Goal: Task Accomplishment & Management: Use online tool/utility

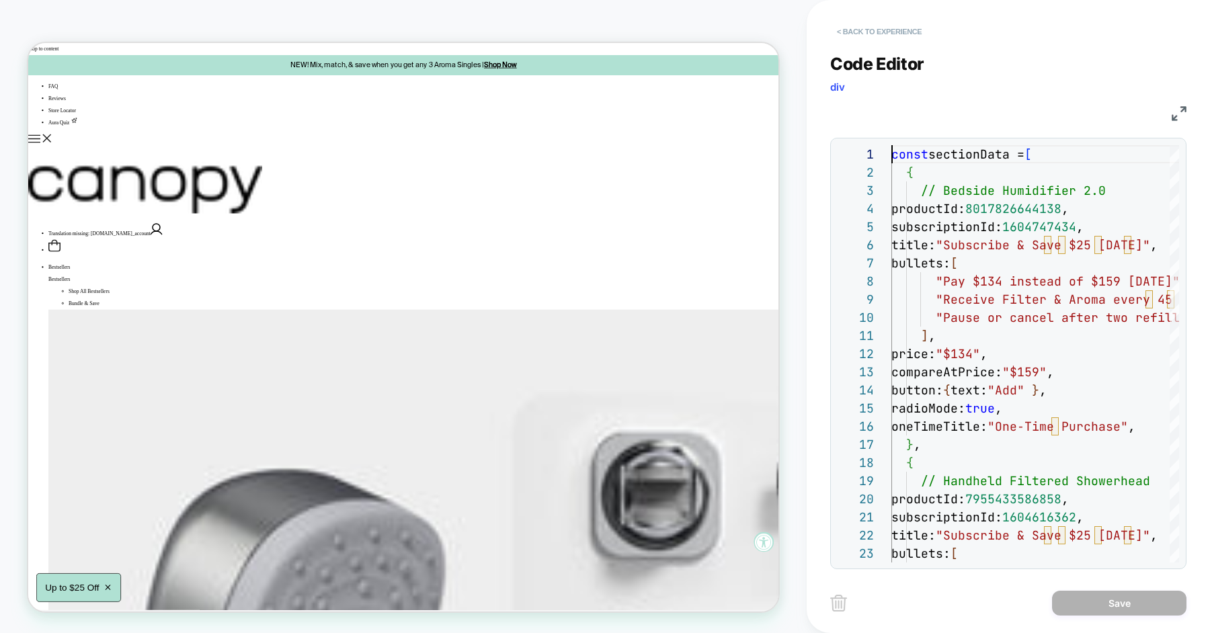
click at [910, 34] on button "< Back to experience" at bounding box center [879, 32] width 98 height 22
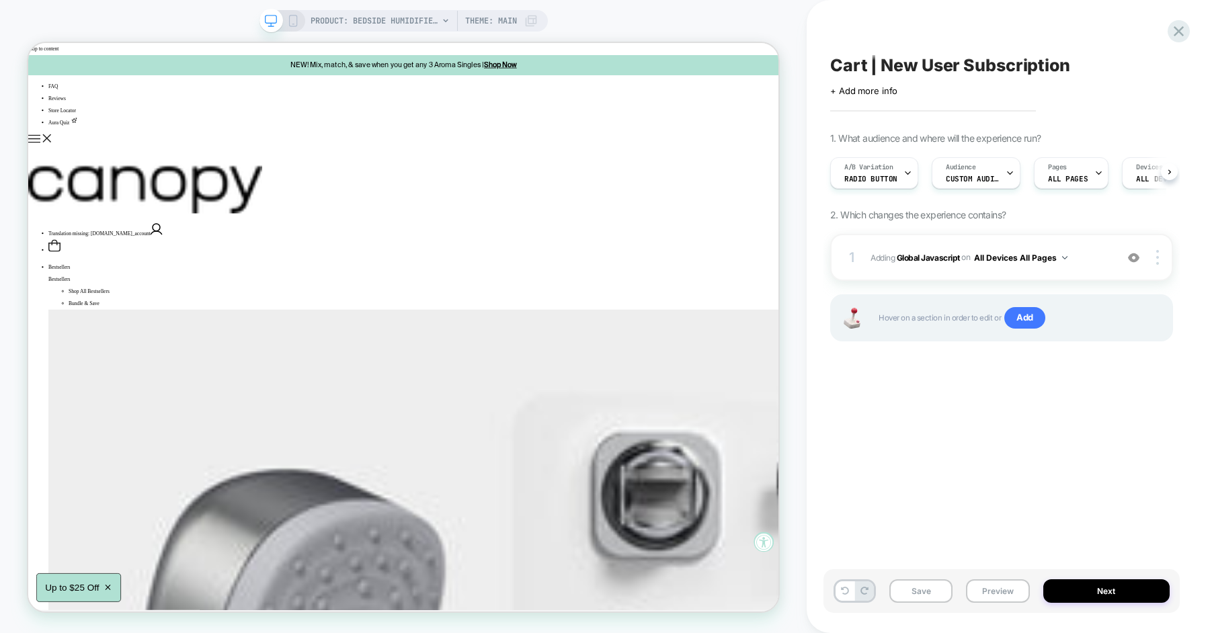
scroll to position [0, 1]
click at [1181, 26] on icon at bounding box center [1179, 31] width 18 height 18
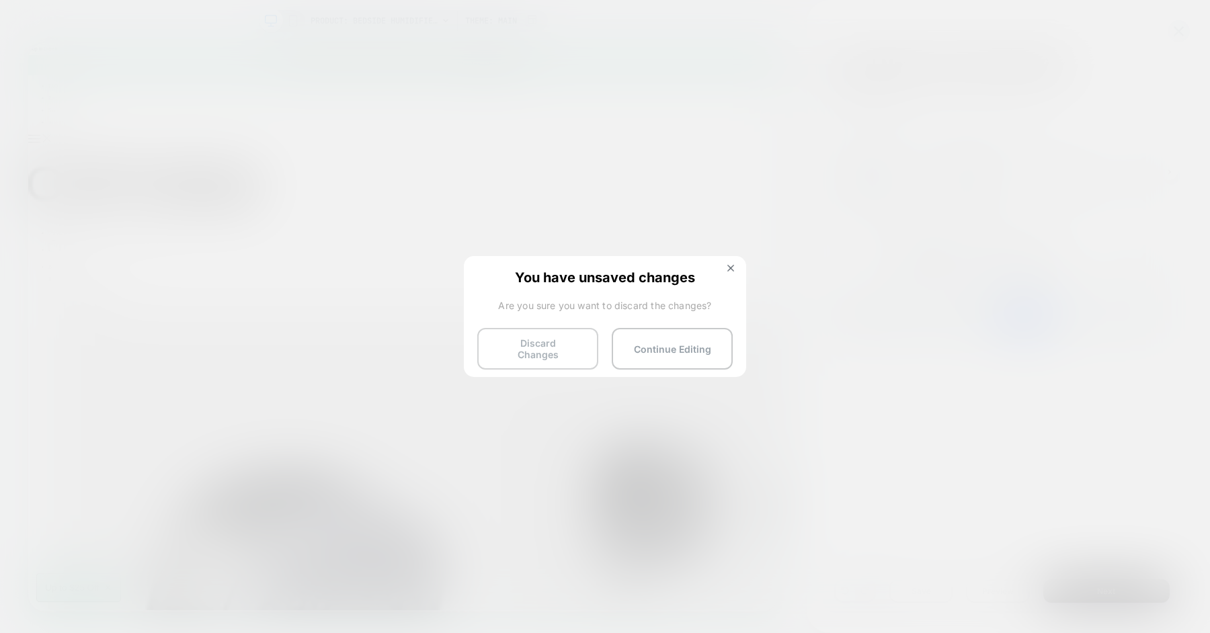
click at [574, 347] on button "Discard Changes" at bounding box center [537, 349] width 121 height 42
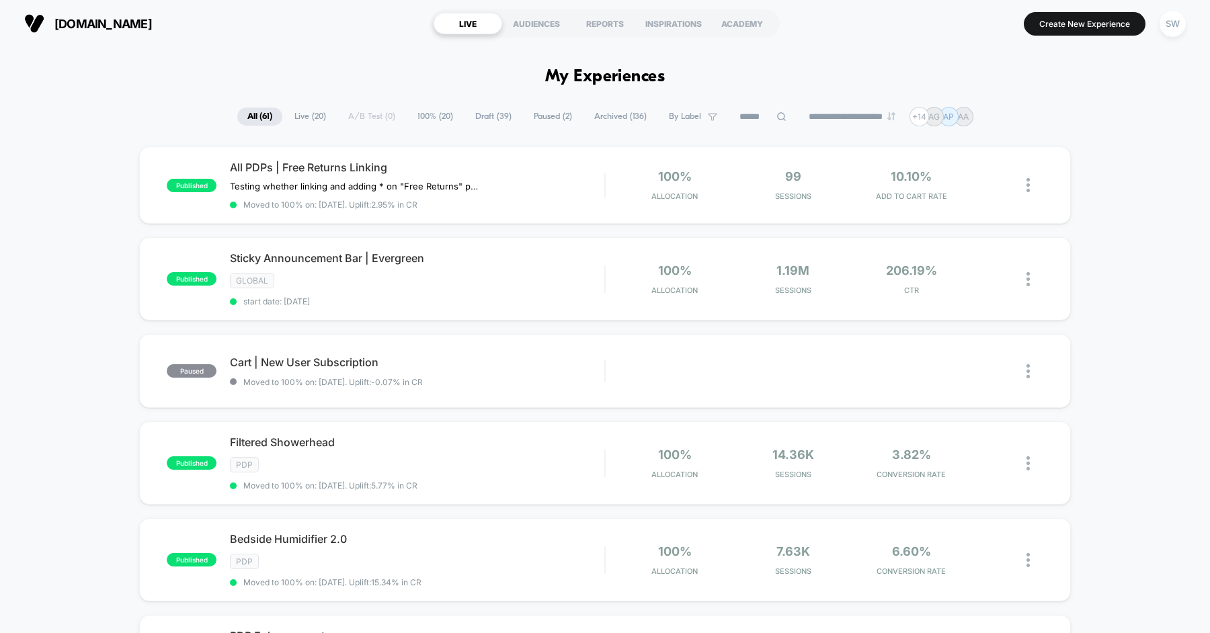
click at [531, 119] on span "Paused ( 2 )" at bounding box center [553, 117] width 58 height 18
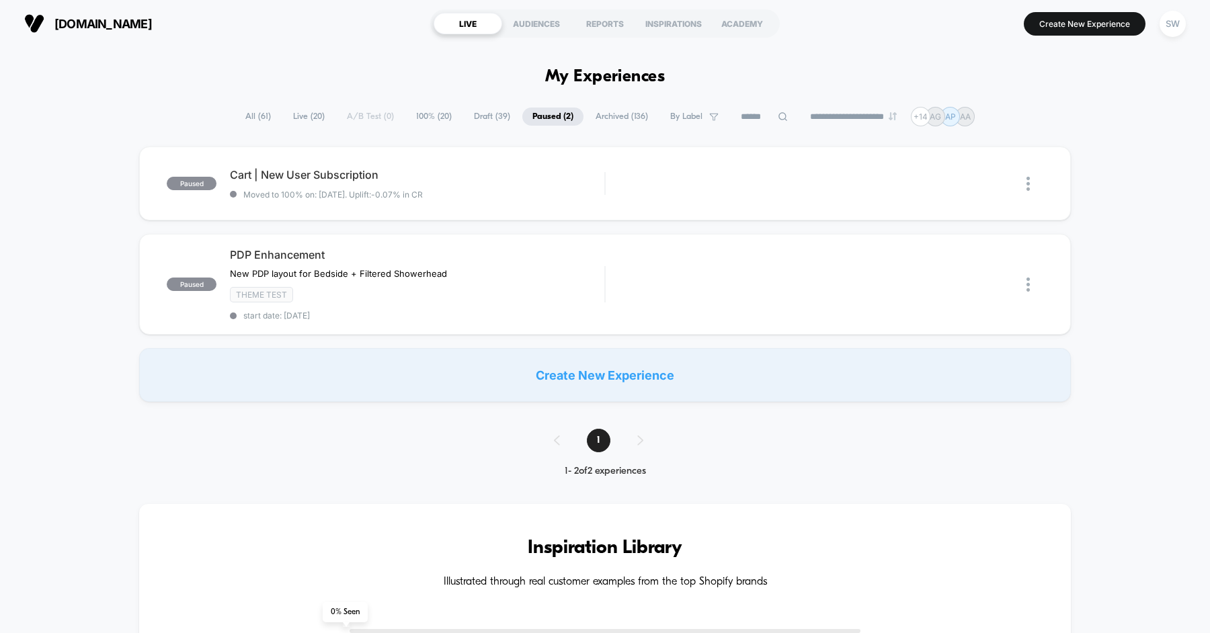
click at [476, 118] on span "Draft ( 39 )" at bounding box center [492, 117] width 56 height 18
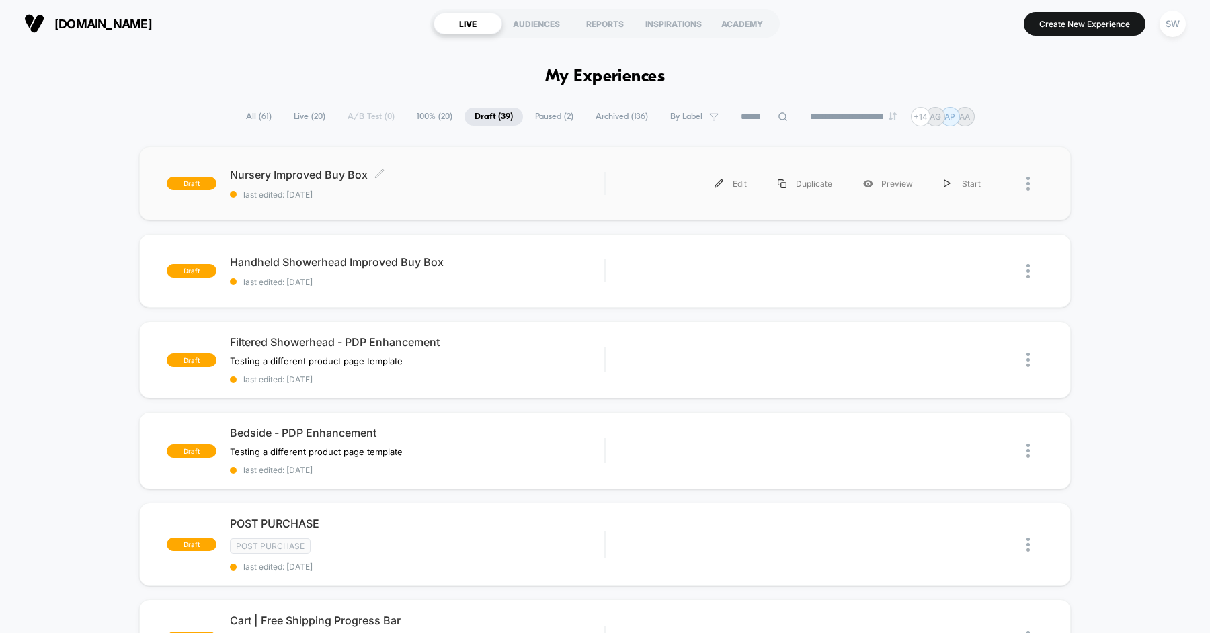
click at [502, 180] on span "Nursery Improved Buy Box Click to edit experience details" at bounding box center [417, 174] width 374 height 13
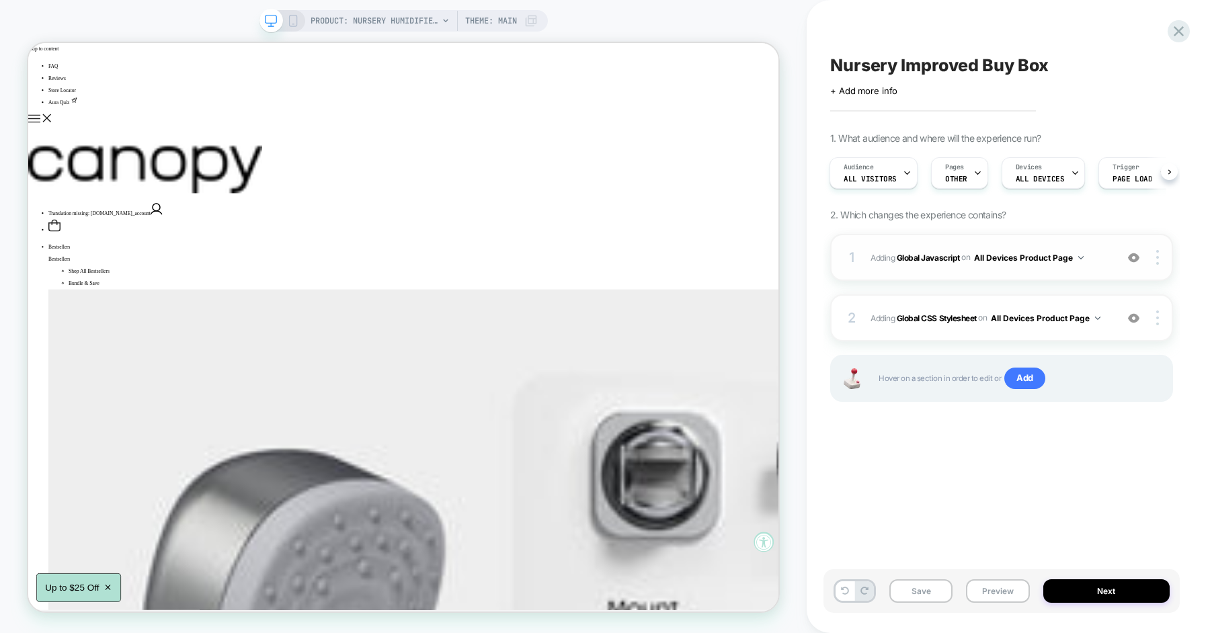
click at [1109, 262] on div "1 Adding Global Javascript on All Devices Product Page Add Before Add After Tar…" at bounding box center [1001, 257] width 343 height 47
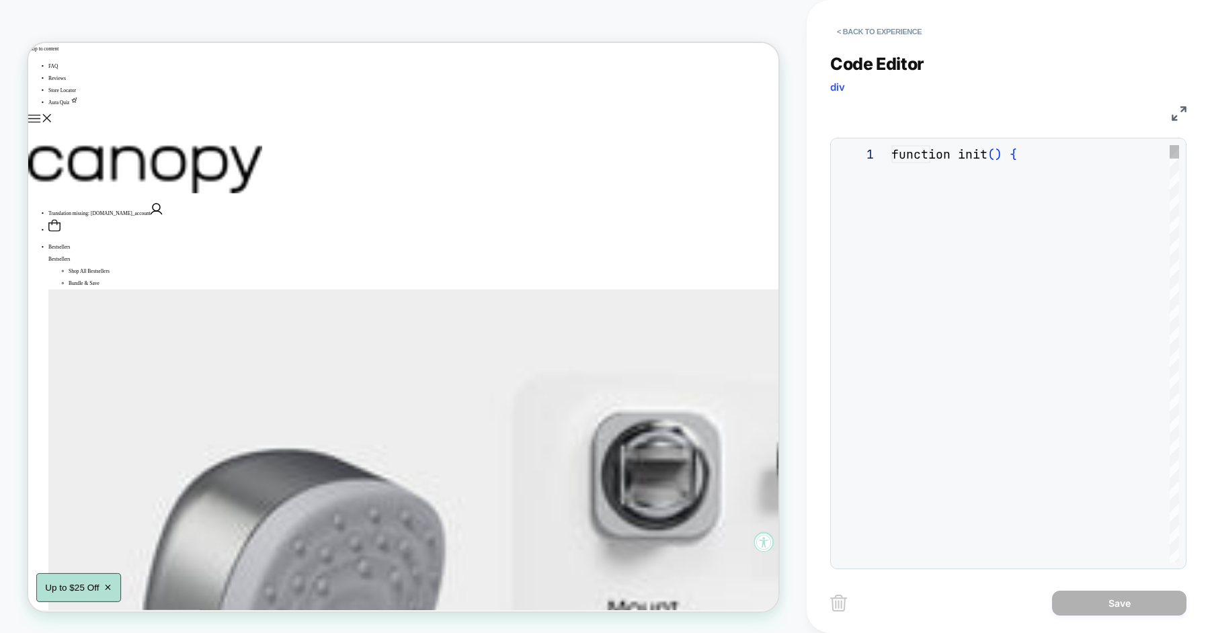
scroll to position [182, 0]
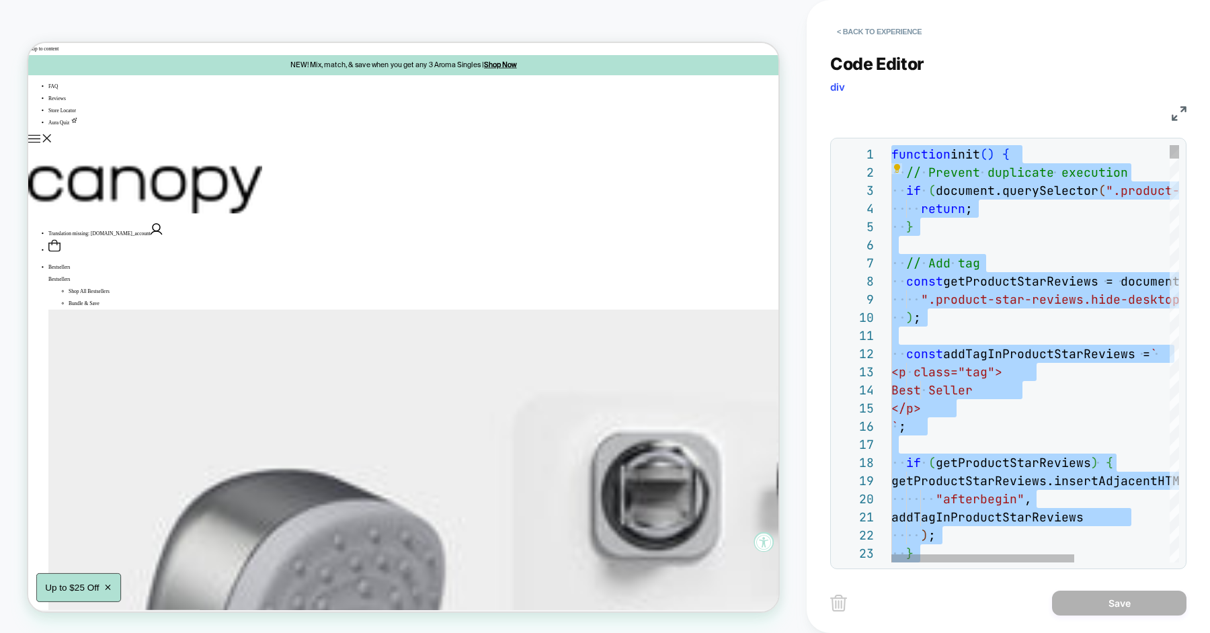
type textarea "**********"
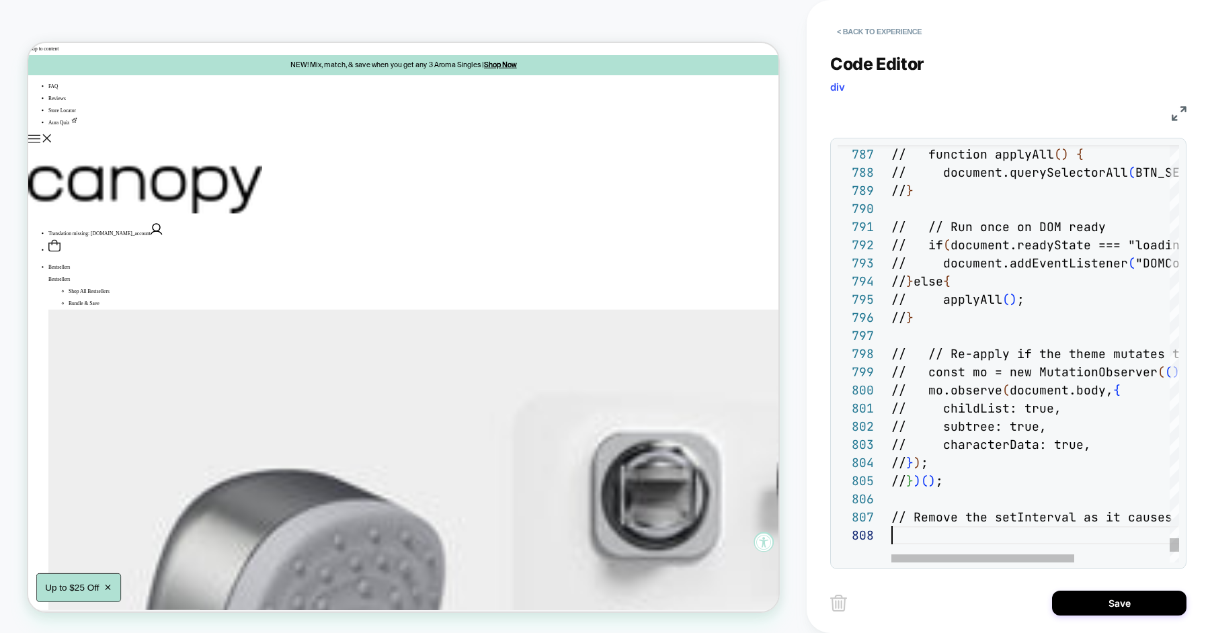
scroll to position [126, 0]
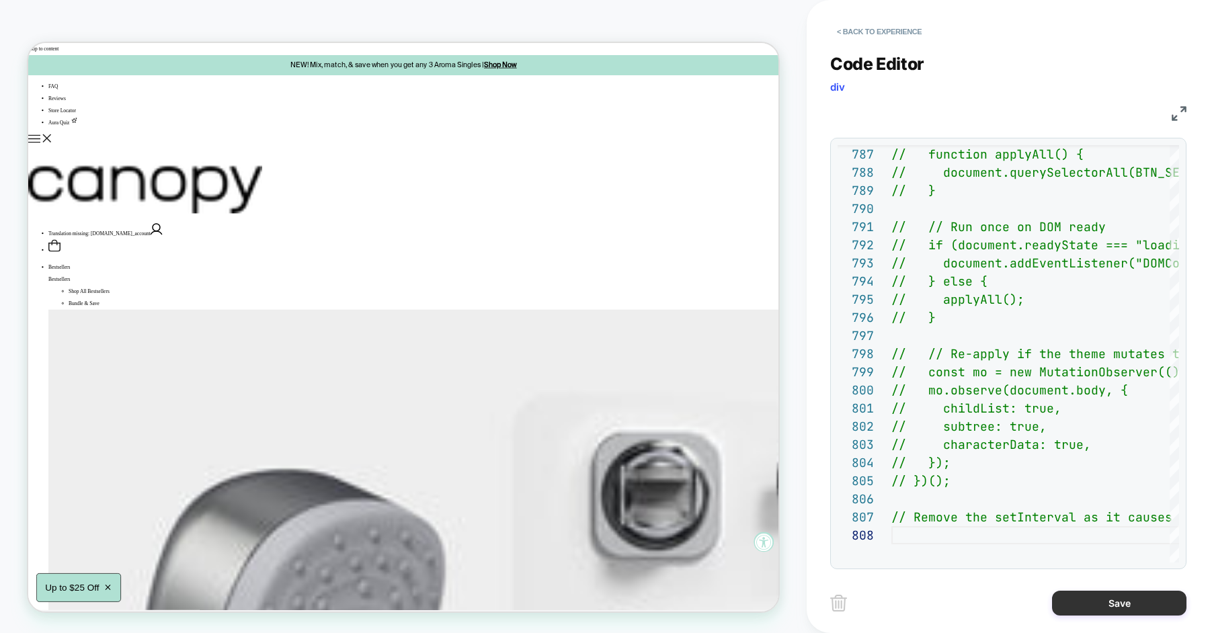
click at [1082, 610] on button "Save" at bounding box center [1119, 603] width 134 height 25
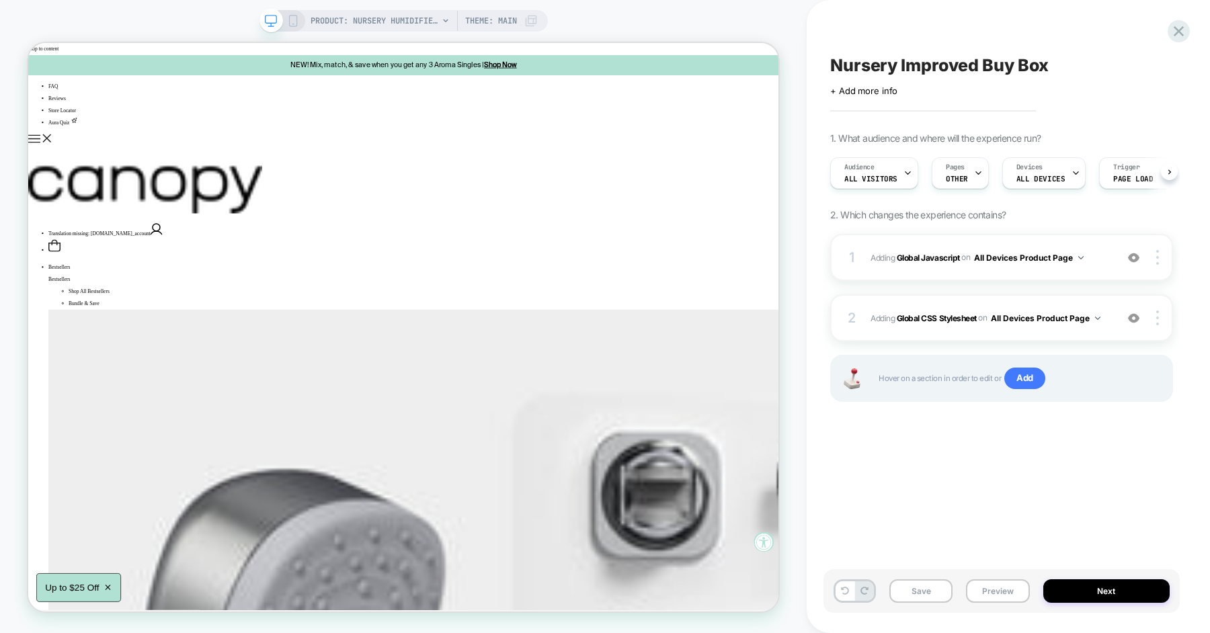
scroll to position [0, 1]
click at [1131, 258] on img at bounding box center [1133, 257] width 11 height 11
click at [1001, 587] on button "Preview" at bounding box center [997, 592] width 63 height 24
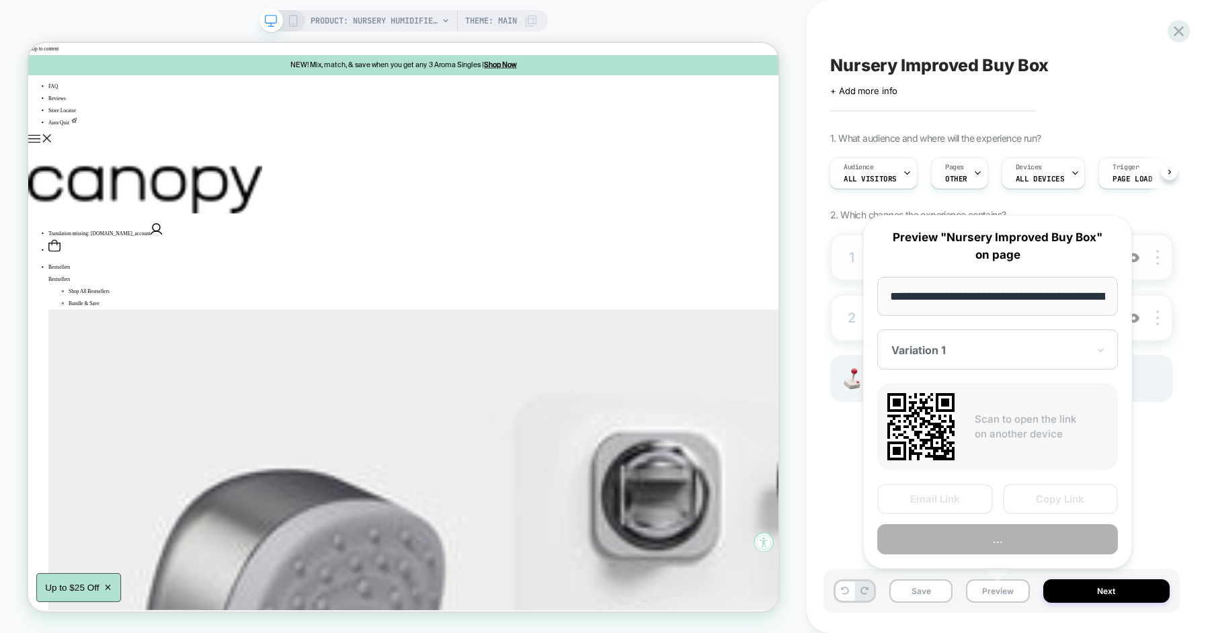
scroll to position [0, 182]
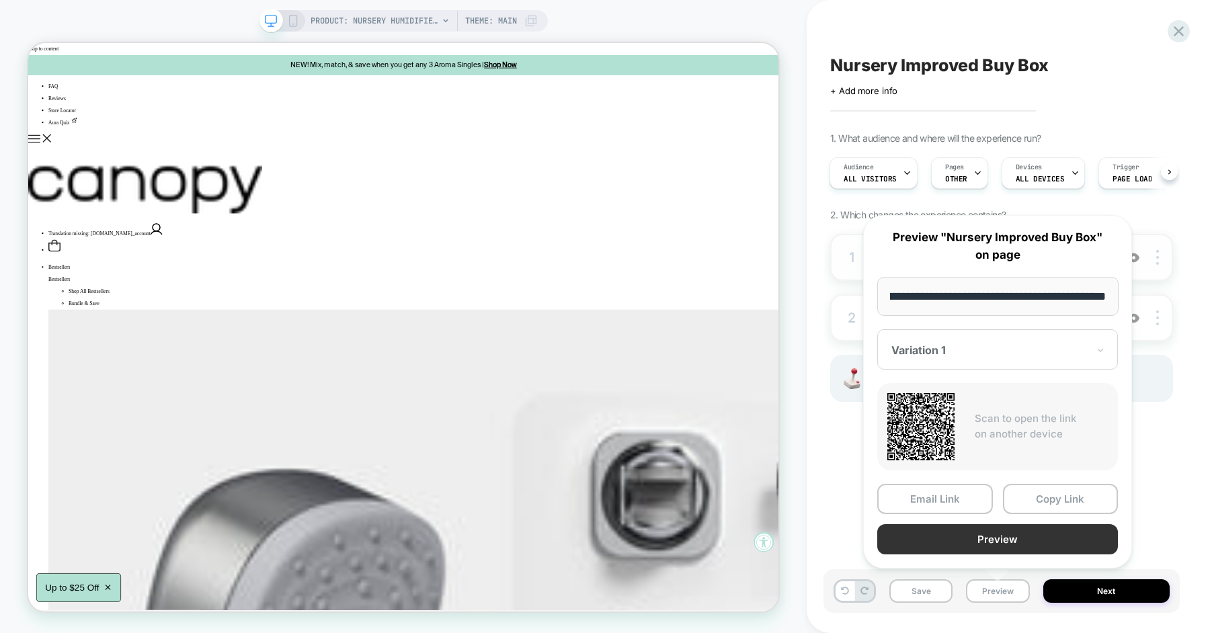
click at [1006, 535] on button "Preview" at bounding box center [997, 539] width 241 height 30
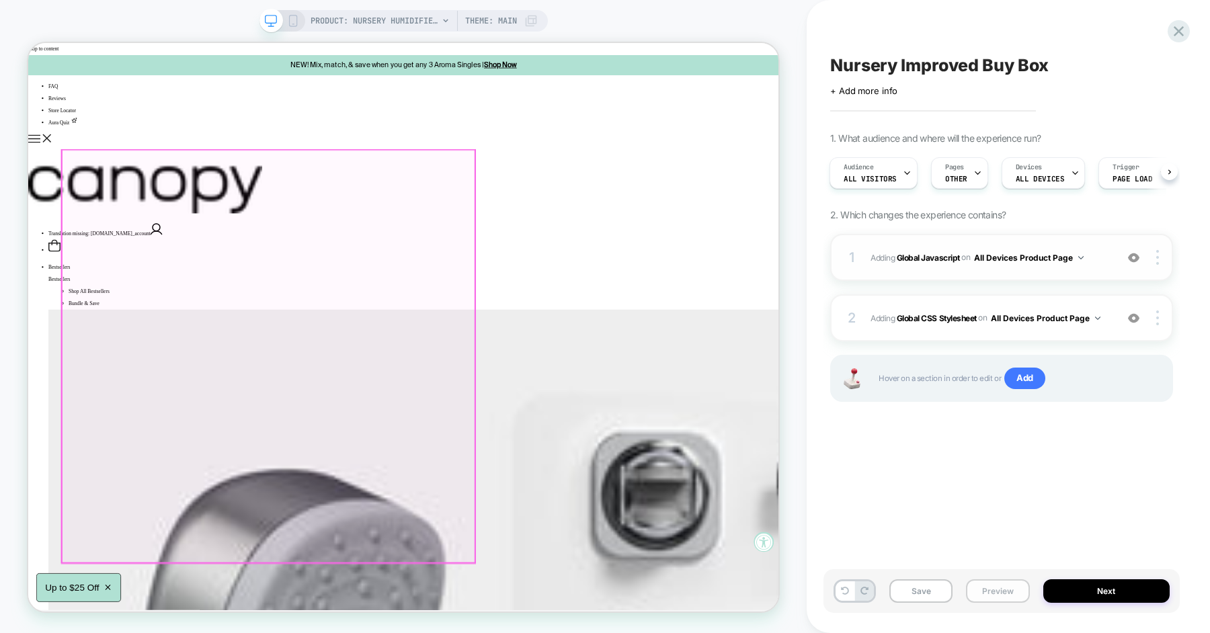
click at [999, 593] on button "Preview" at bounding box center [997, 592] width 63 height 24
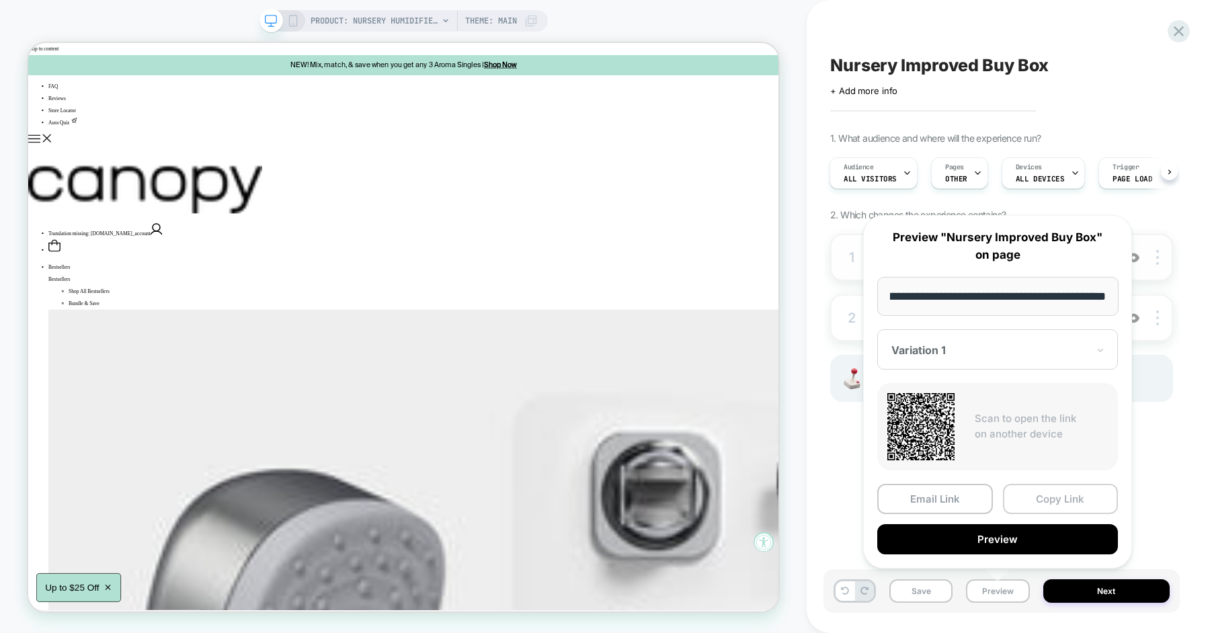
click at [1037, 502] on button "Copy Link" at bounding box center [1061, 499] width 116 height 30
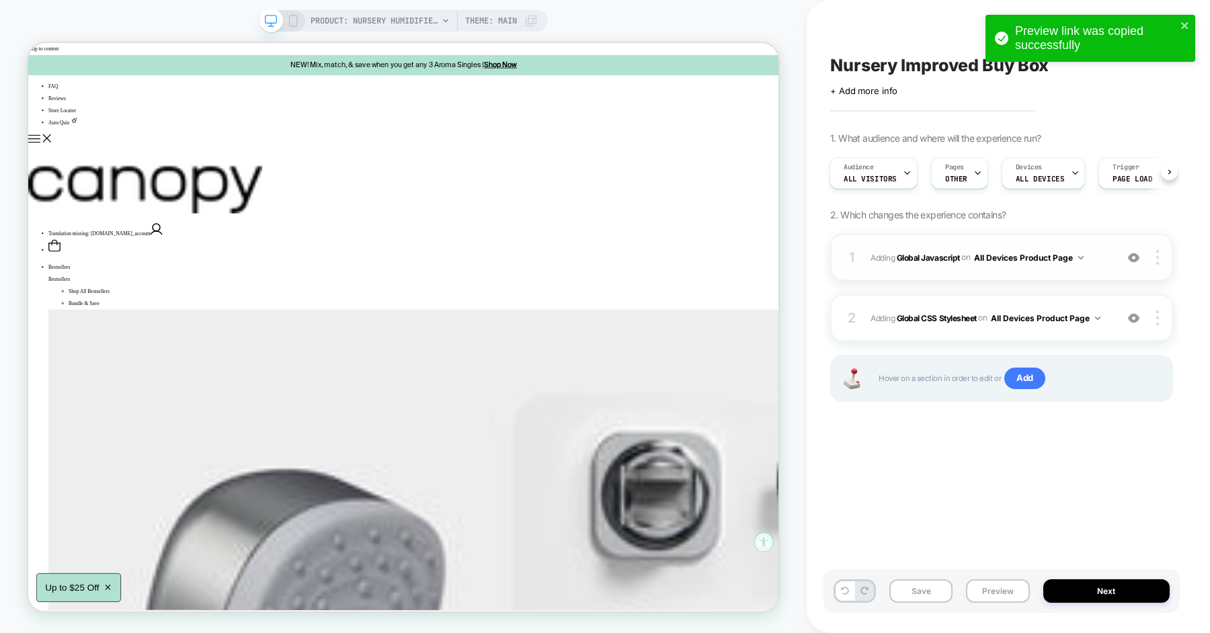
click at [1089, 255] on span "Adding Global Javascript on All Devices Product Page" at bounding box center [990, 257] width 239 height 17
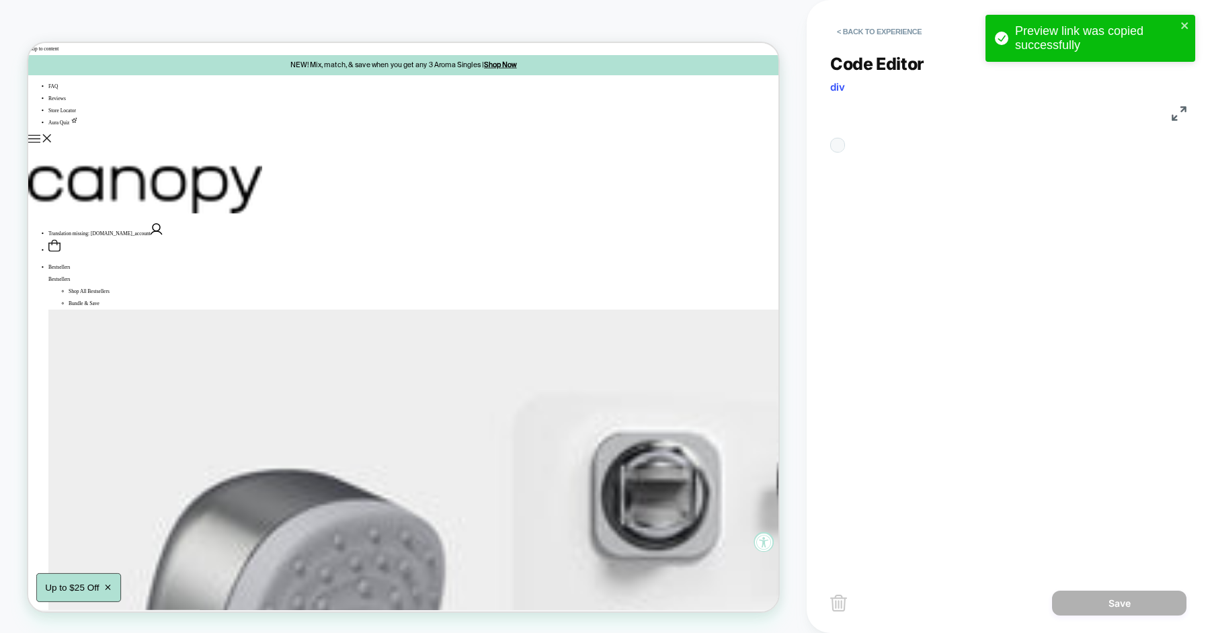
click at [999, 256] on div "**********" at bounding box center [1008, 303] width 356 height 532
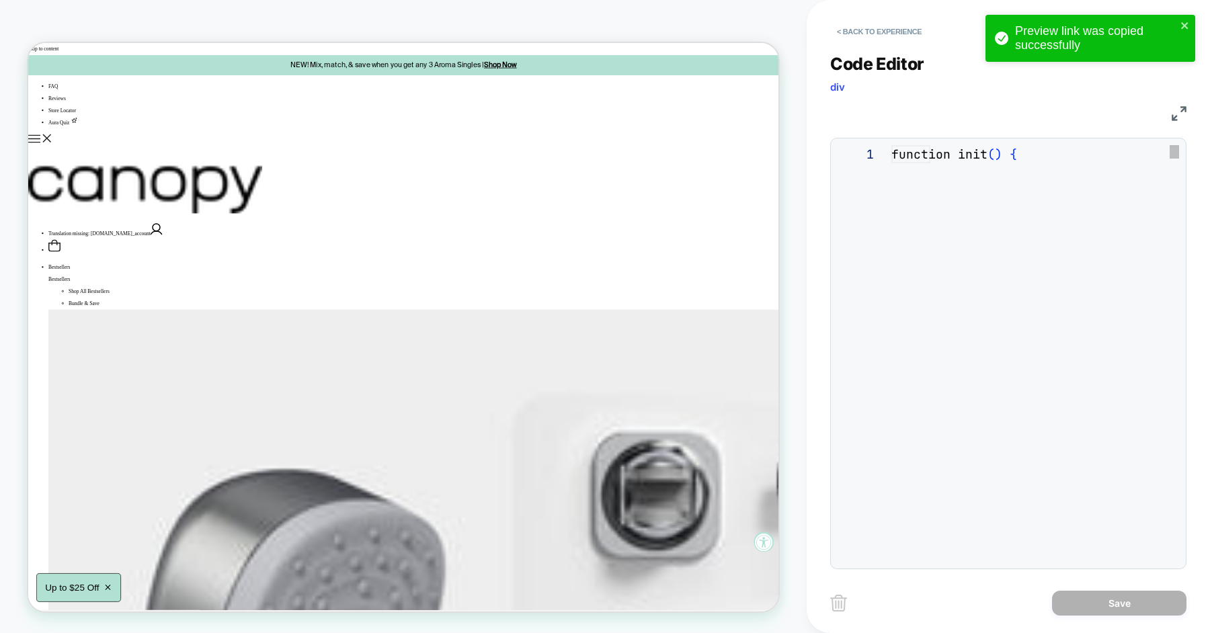
scroll to position [182, 0]
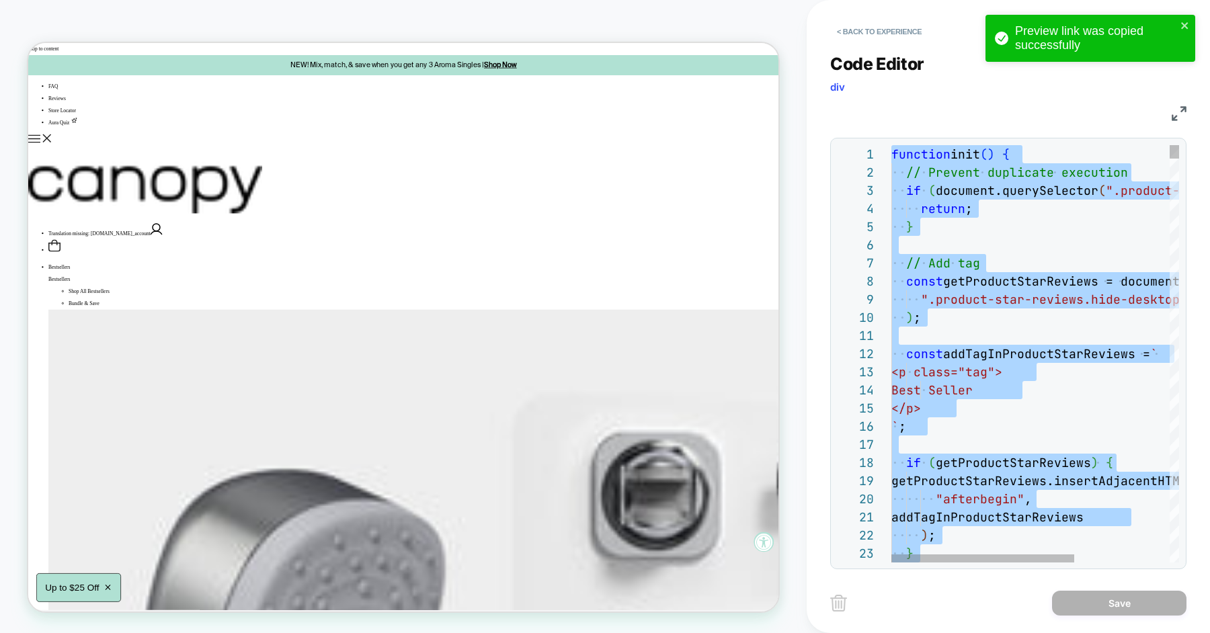
type textarea "**********"
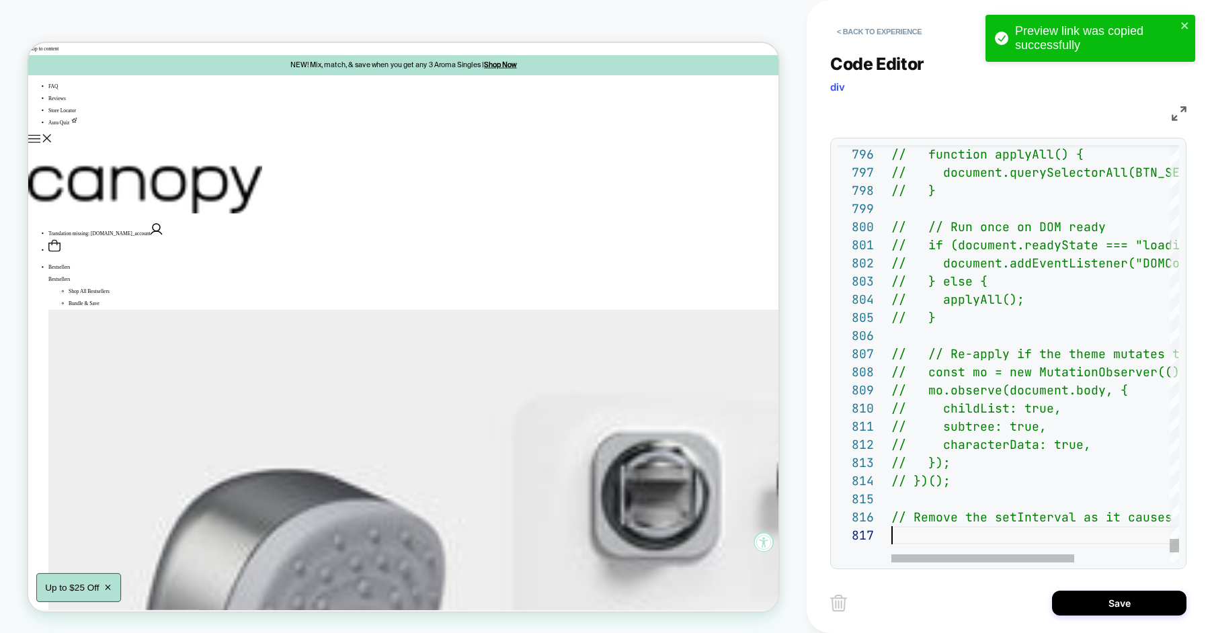
scroll to position [108, 0]
click at [1116, 600] on button "Save" at bounding box center [1119, 603] width 134 height 25
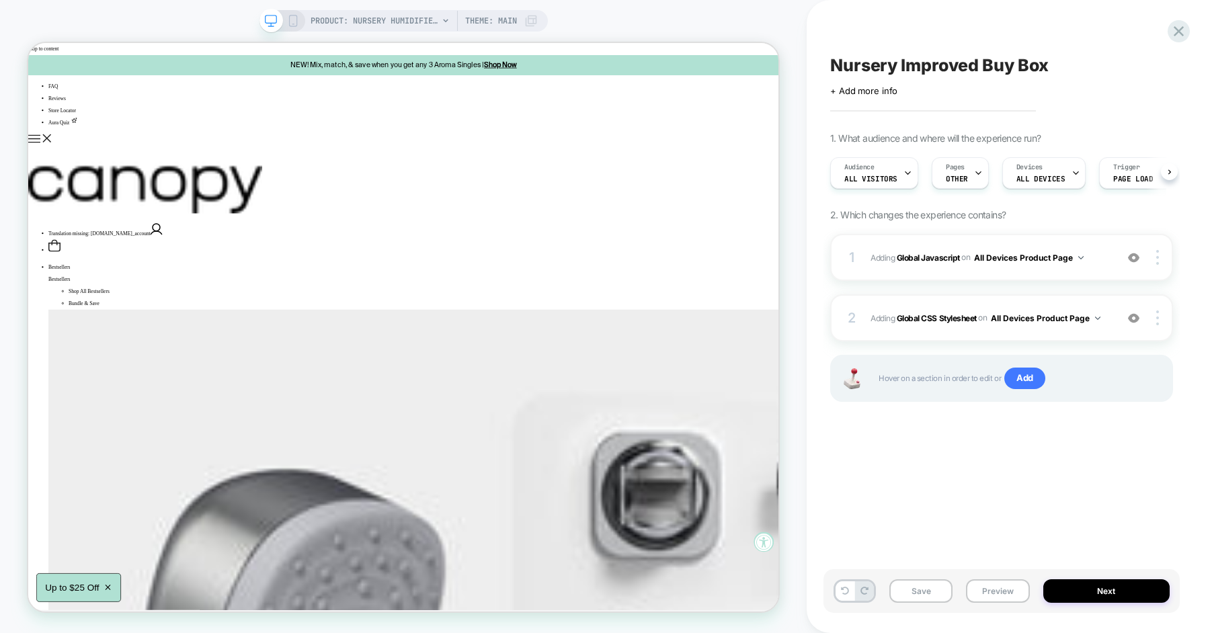
scroll to position [0, 1]
click at [298, 15] on icon at bounding box center [293, 21] width 12 height 12
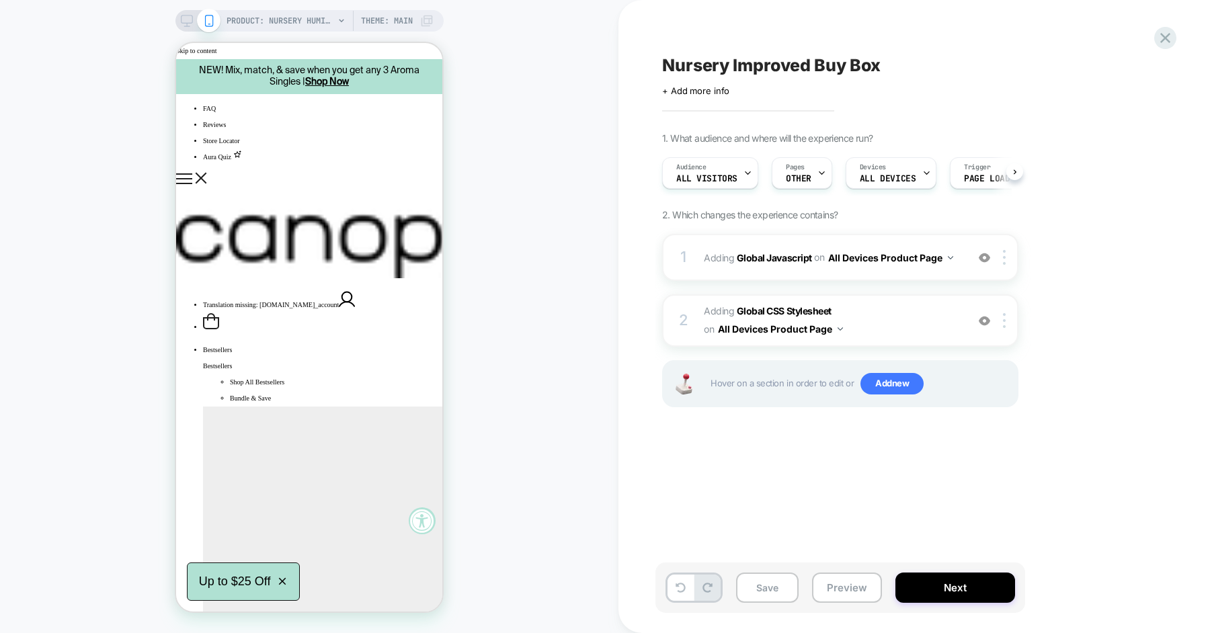
scroll to position [0, 1]
click at [776, 594] on button "Save" at bounding box center [767, 588] width 63 height 30
click at [852, 590] on button "Preview" at bounding box center [847, 588] width 70 height 30
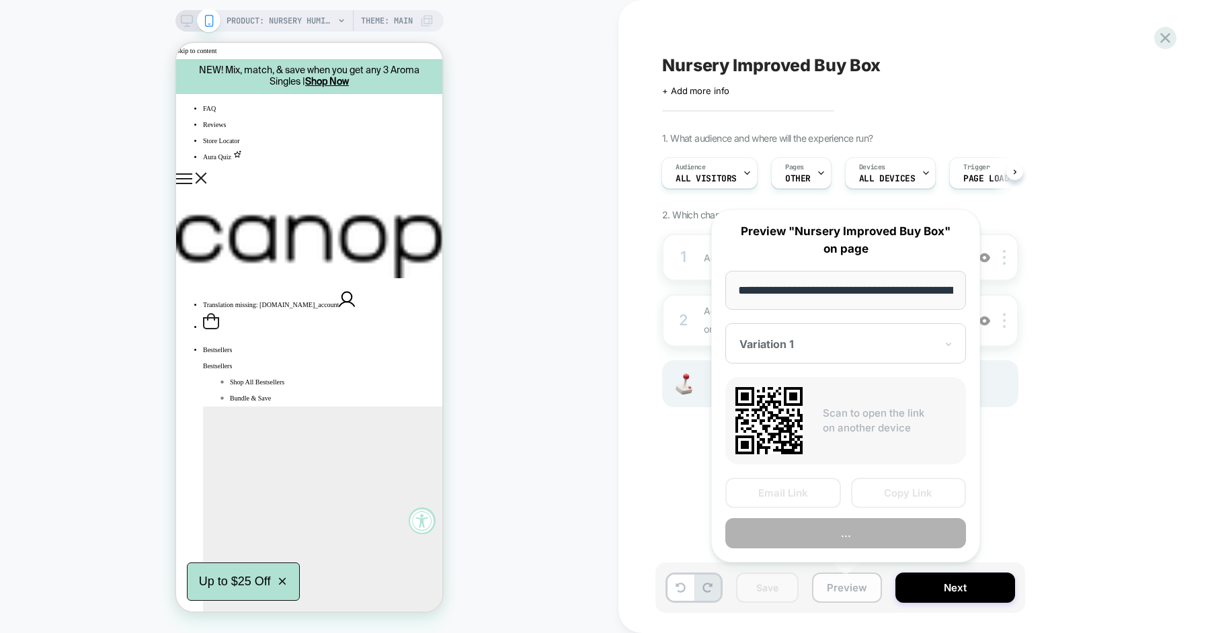
scroll to position [0, 182]
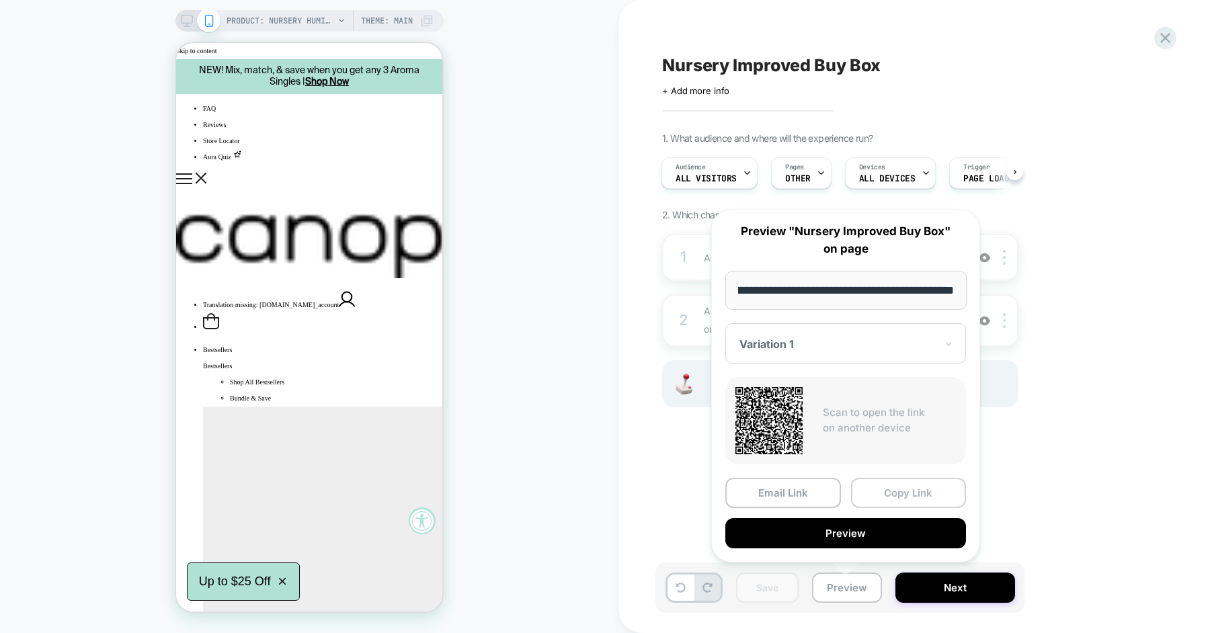
click at [887, 491] on button "Copy Link" at bounding box center [909, 493] width 116 height 30
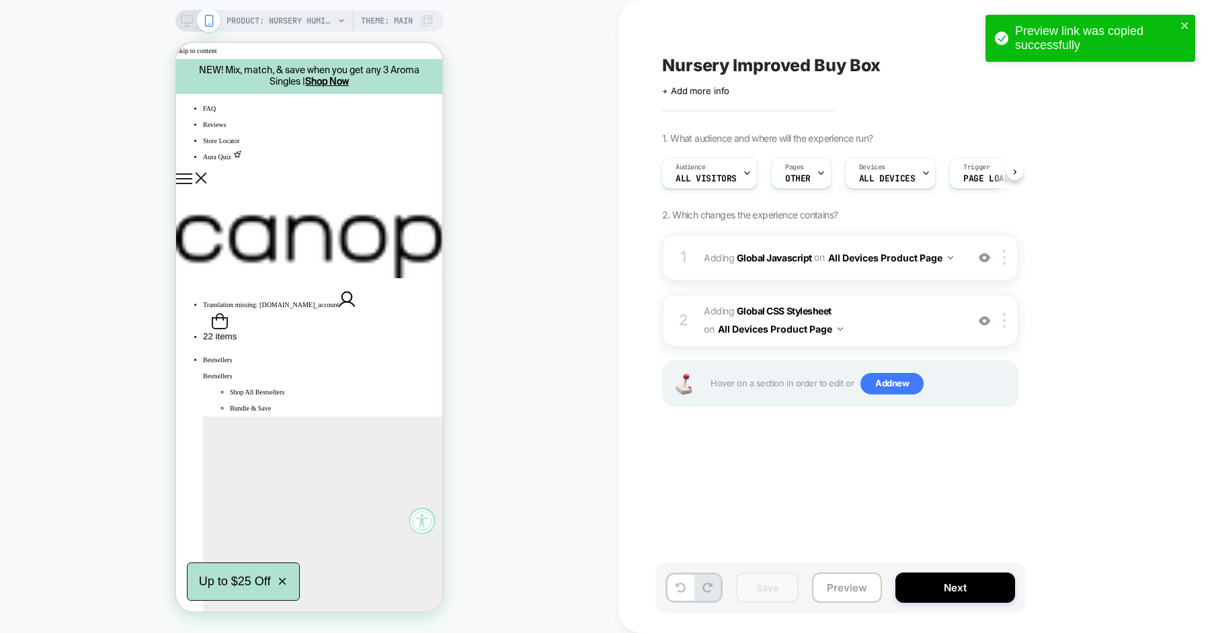
scroll to position [0, 0]
click at [965, 262] on div "1 Adding Global Javascript on All Devices Product Page Add Before Add After Tar…" at bounding box center [840, 257] width 356 height 47
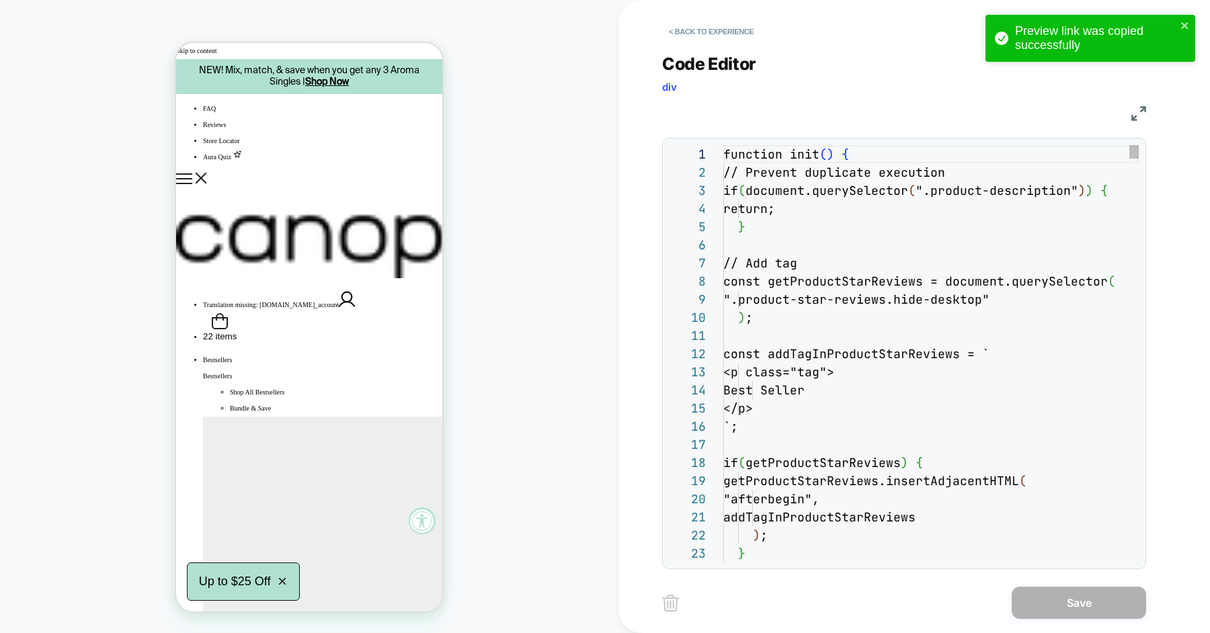
scroll to position [182, 0]
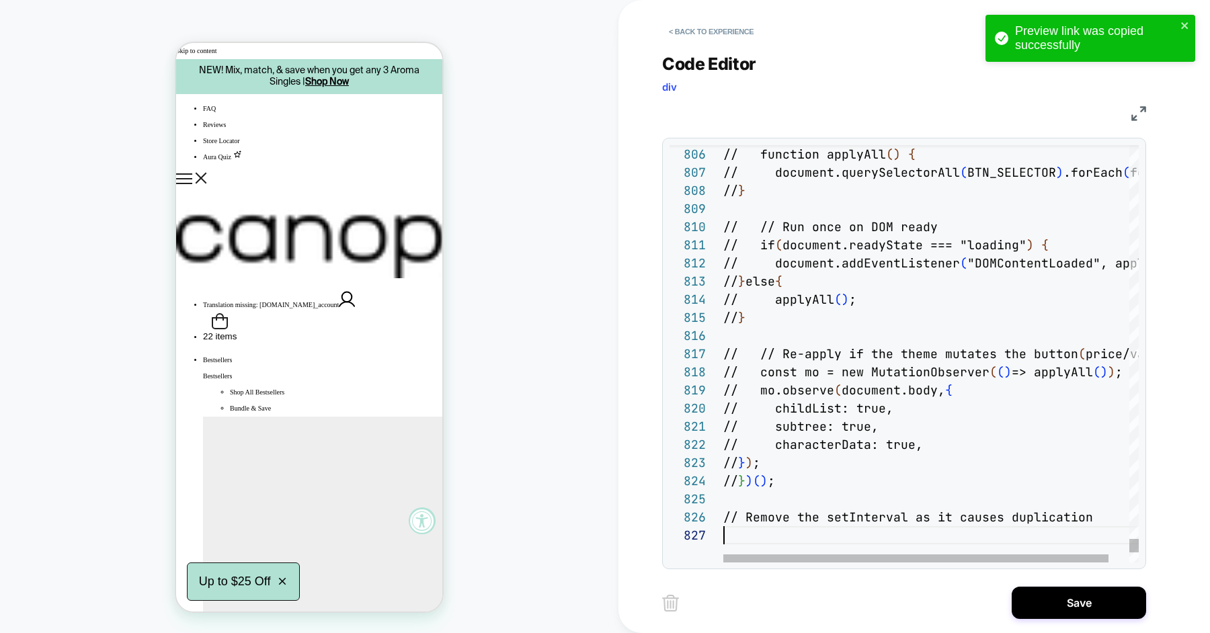
type textarea "**********"
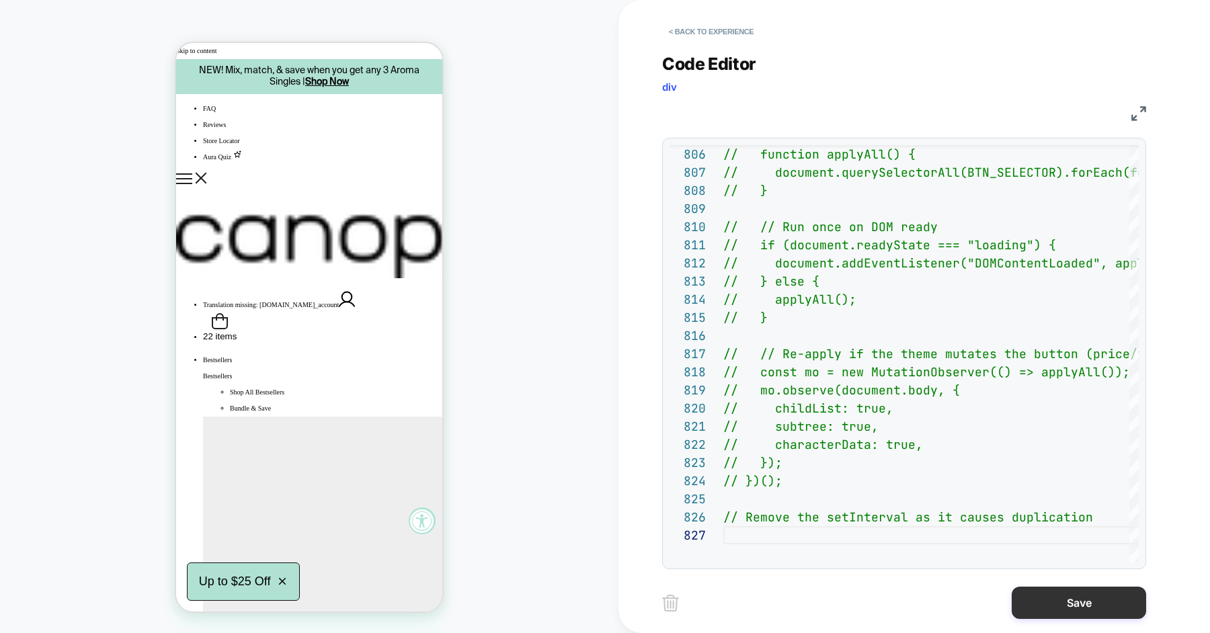
click at [1038, 610] on button "Save" at bounding box center [1079, 603] width 134 height 32
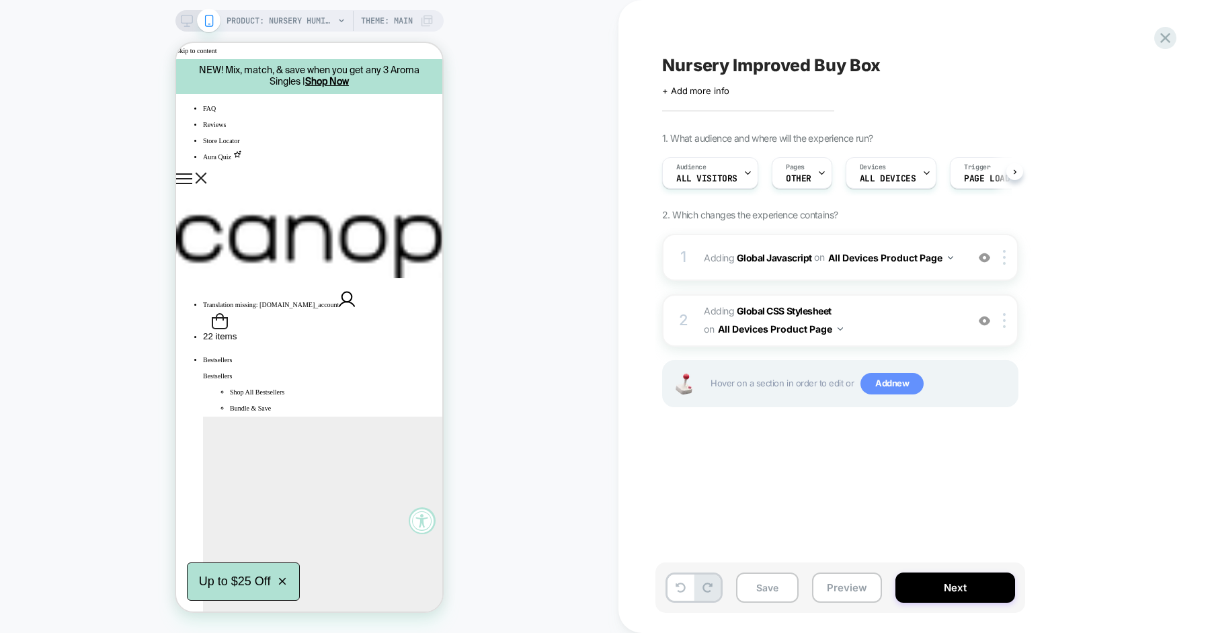
scroll to position [0, 1]
click at [774, 591] on button "Save" at bounding box center [767, 588] width 63 height 30
click at [838, 592] on button "Preview" at bounding box center [847, 588] width 70 height 30
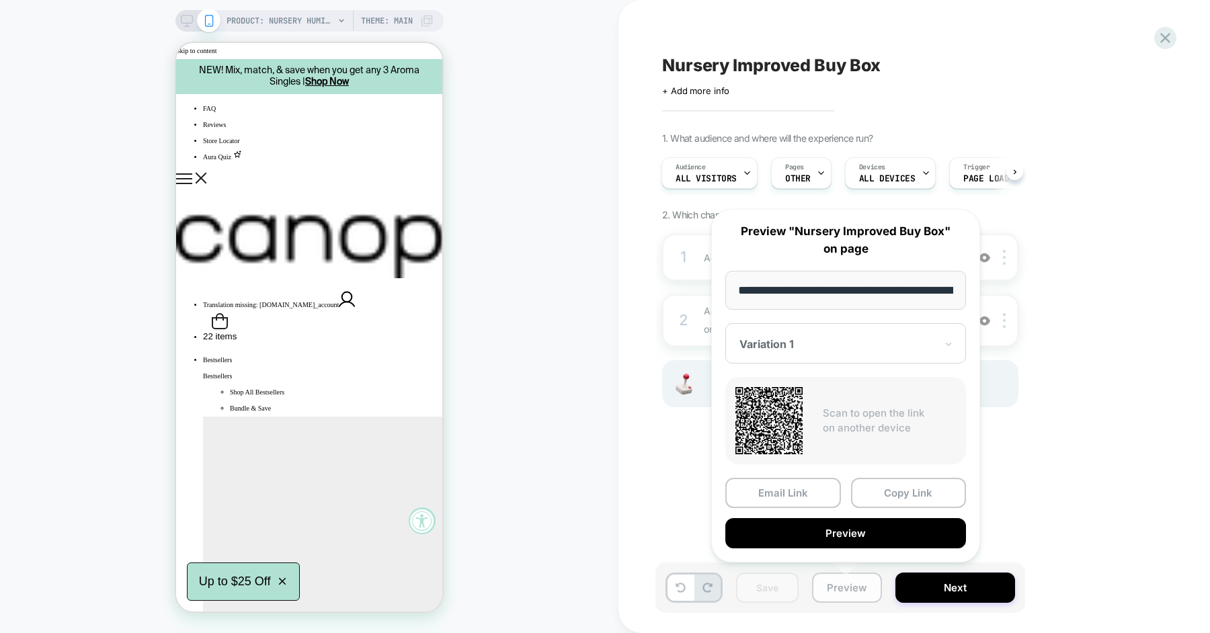
scroll to position [0, 182]
click at [873, 491] on button "Copy Link" at bounding box center [909, 493] width 116 height 30
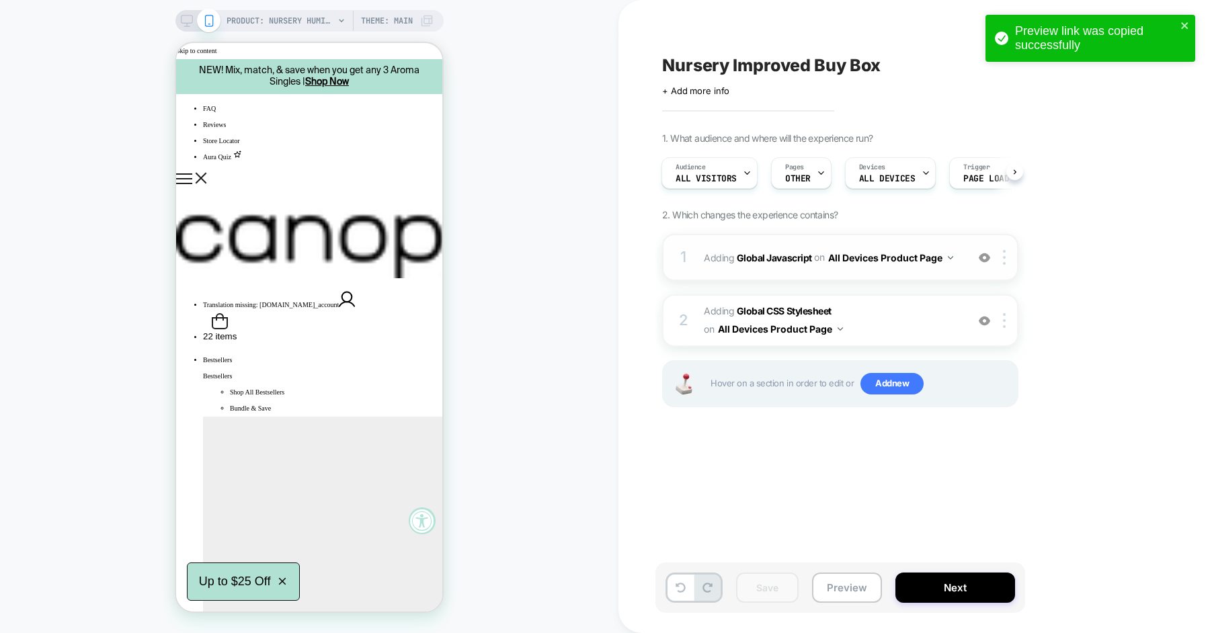
click at [963, 266] on div "1 Adding Global Javascript on All Devices Product Page Add Before Add After Tar…" at bounding box center [840, 257] width 356 height 47
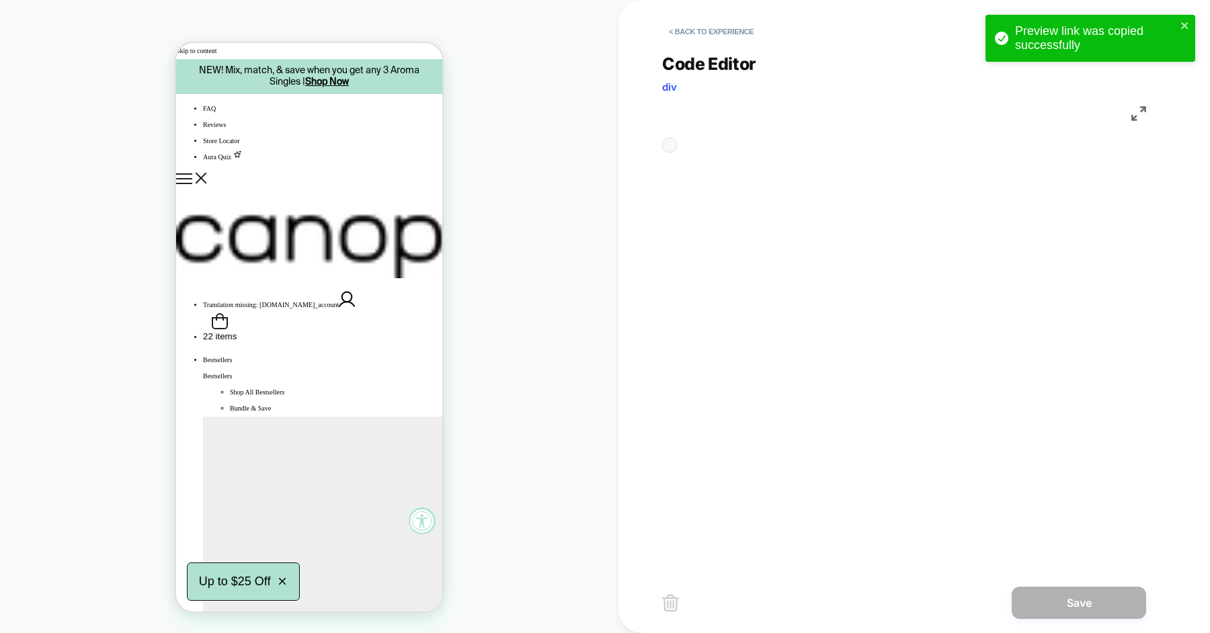
scroll to position [182, 0]
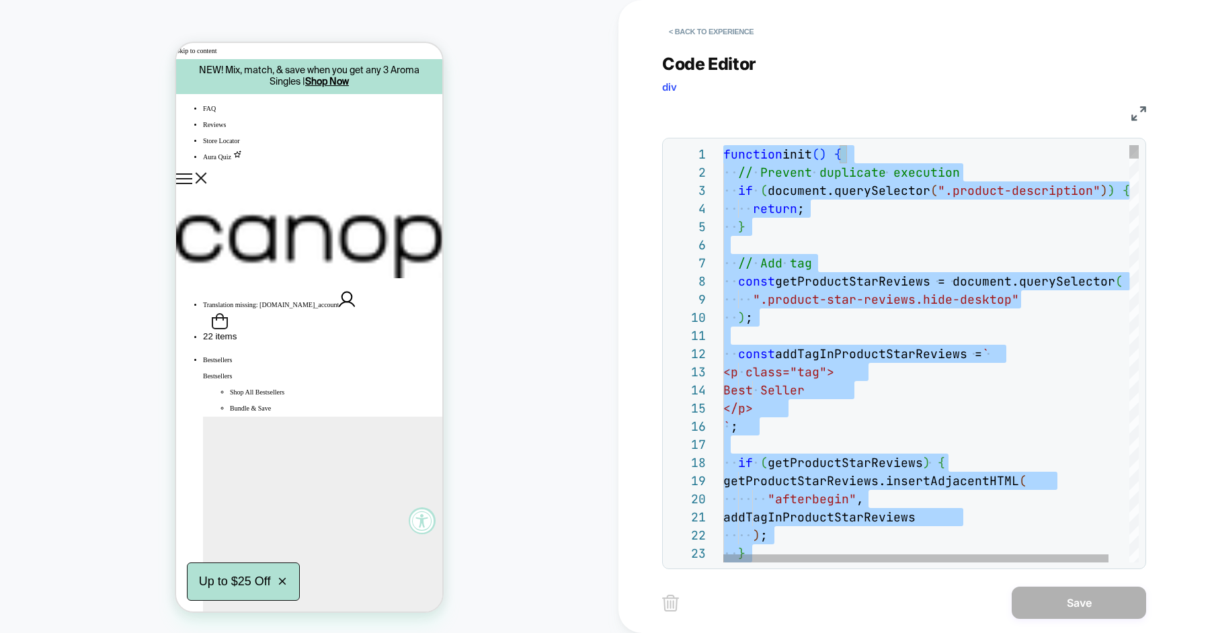
scroll to position [108, 87]
type textarea "**********"
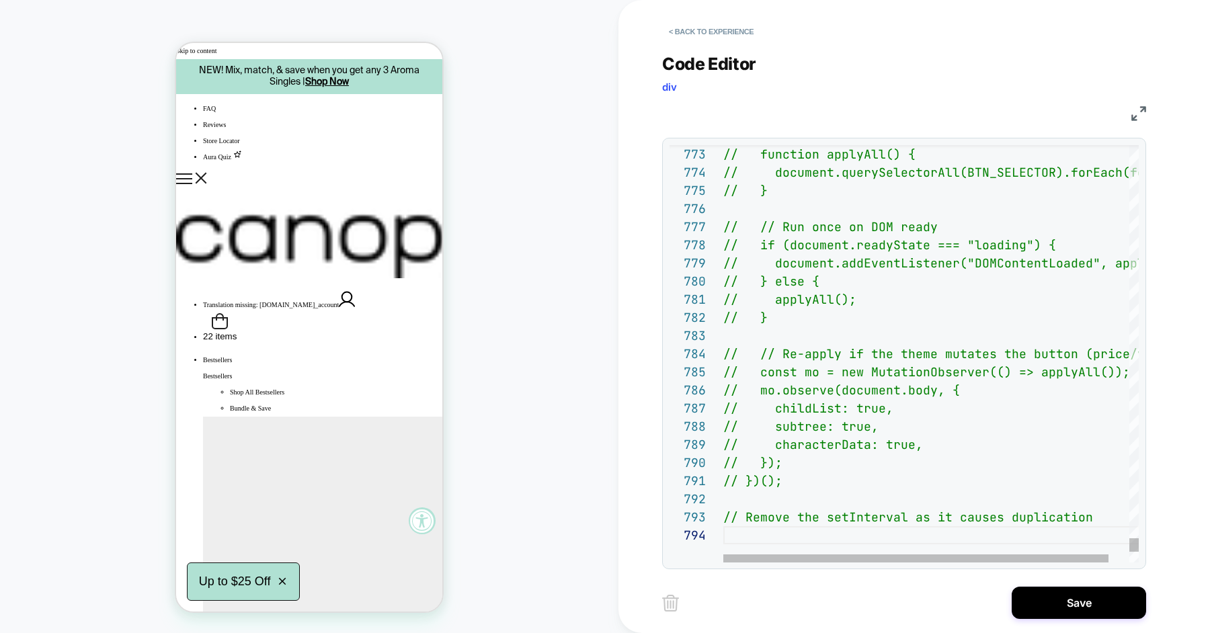
scroll to position [54, 0]
click at [1050, 614] on button "Save" at bounding box center [1079, 603] width 134 height 32
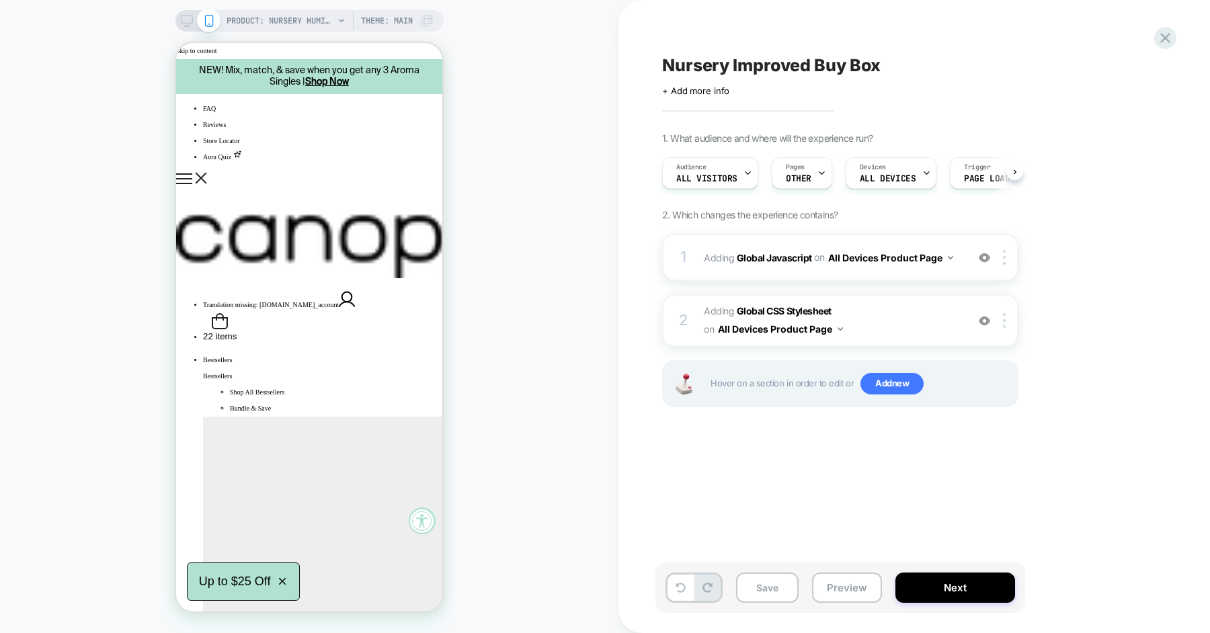
scroll to position [0, 1]
click at [770, 590] on button "Save" at bounding box center [767, 588] width 63 height 30
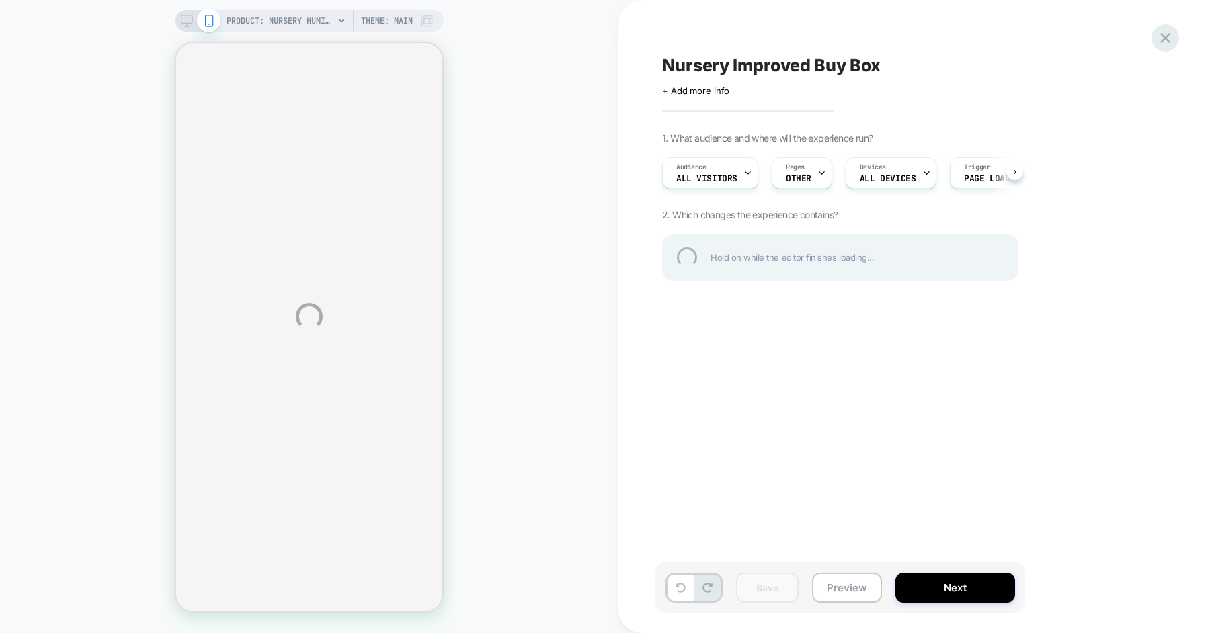
click at [1169, 36] on div at bounding box center [1166, 38] width 28 height 28
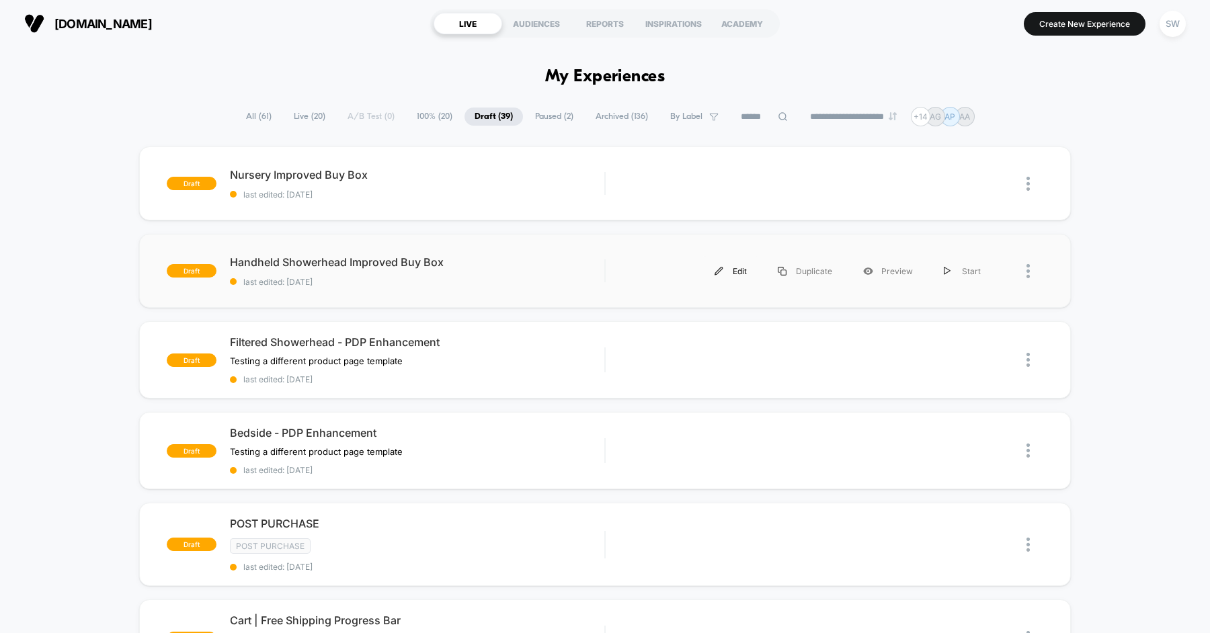
click at [740, 272] on div "Edit" at bounding box center [730, 271] width 63 height 30
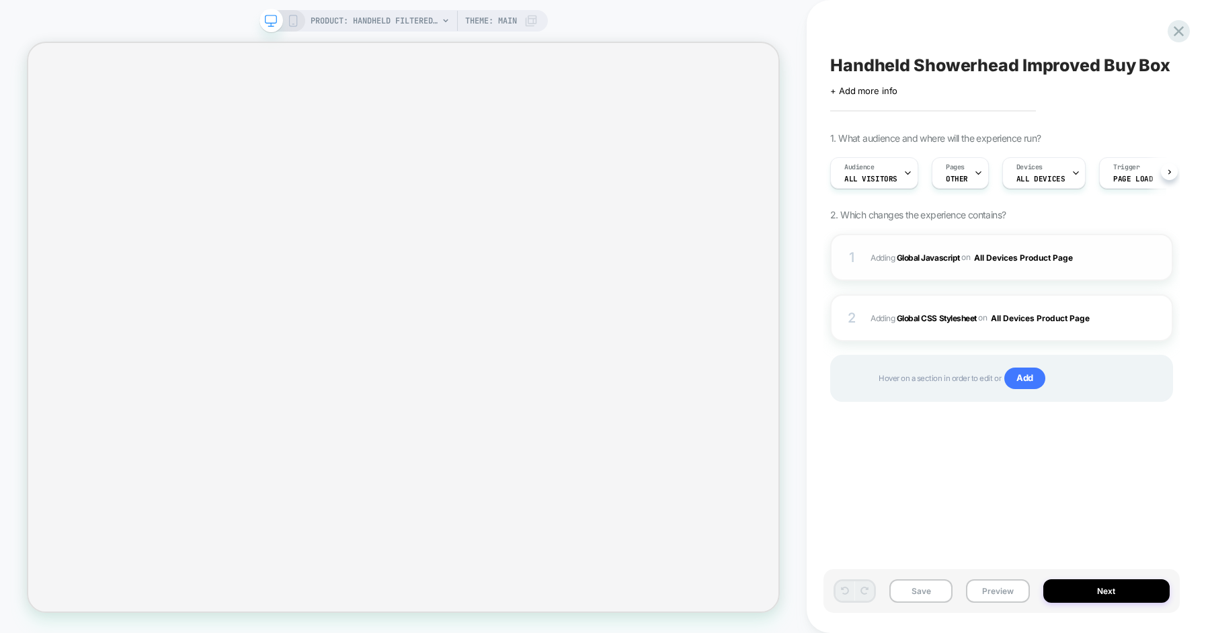
click at [1097, 252] on span "Adding Global Javascript on All Devices Product Page" at bounding box center [990, 257] width 239 height 17
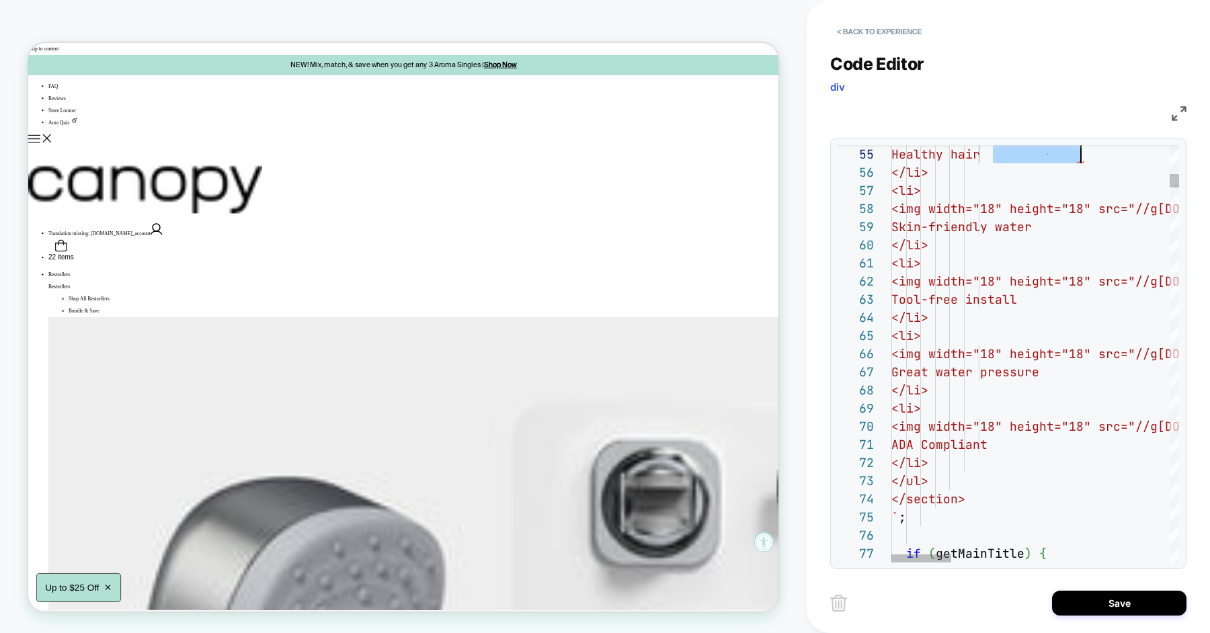
scroll to position [73, 189]
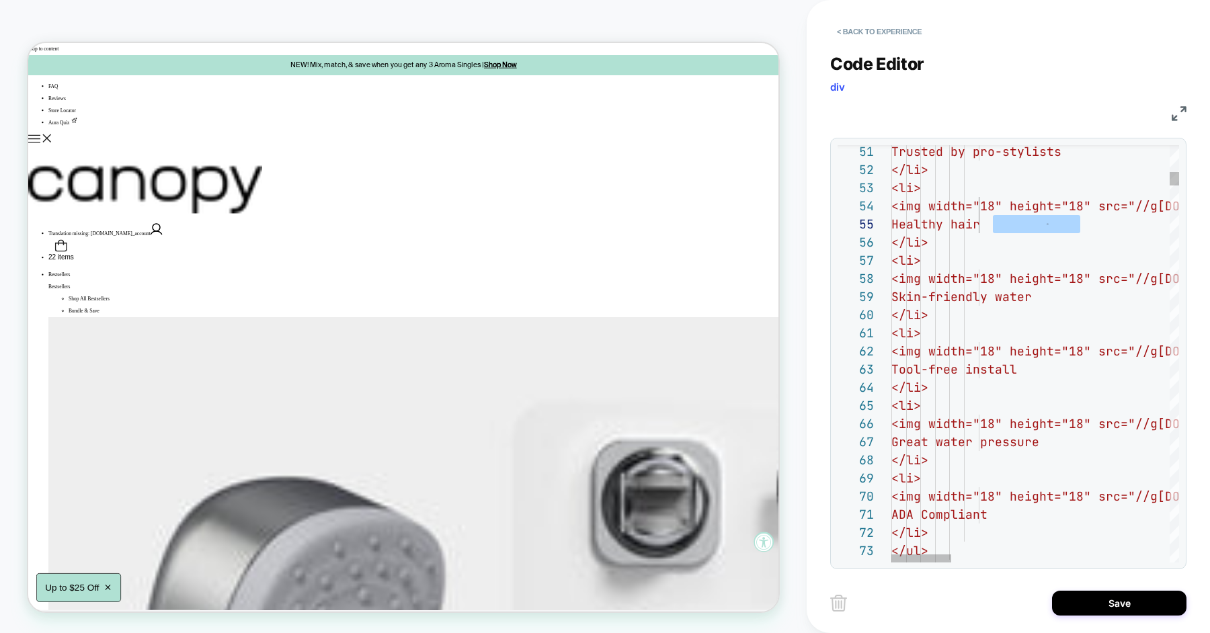
type textarea "**********"
click at [1083, 600] on button "Save" at bounding box center [1119, 603] width 134 height 25
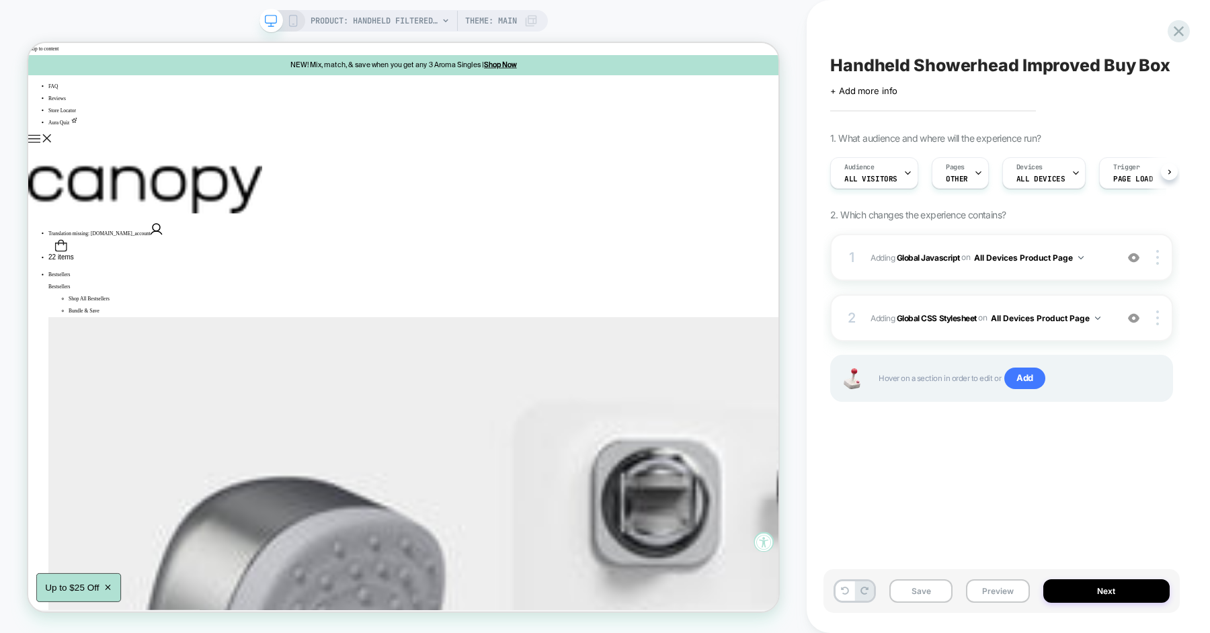
scroll to position [0, 1]
click at [1105, 256] on span "Adding Global Javascript on All Devices Product Page" at bounding box center [990, 257] width 239 height 17
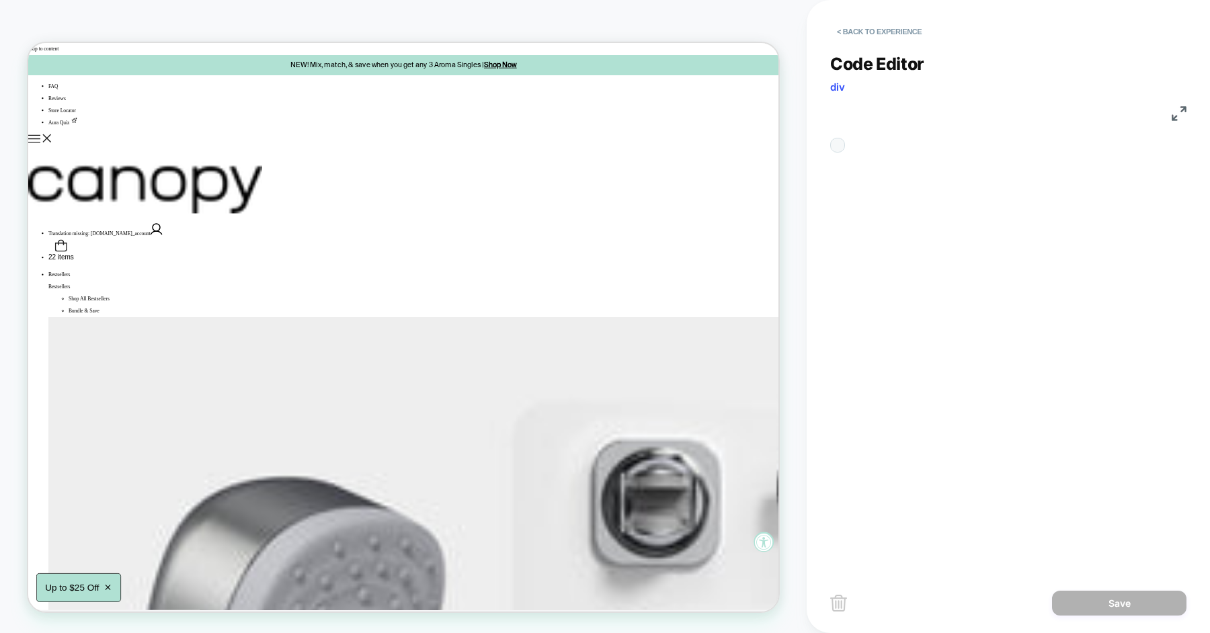
click at [838, 145] on div "**********" at bounding box center [838, 145] width 0 height 0
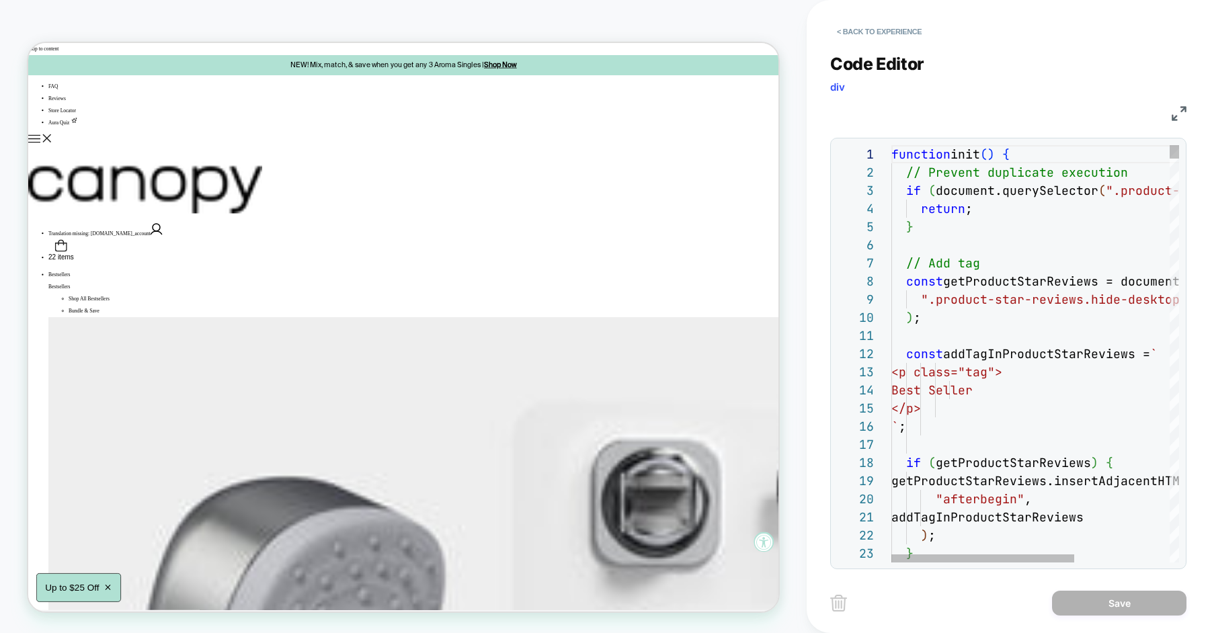
scroll to position [1152, 0]
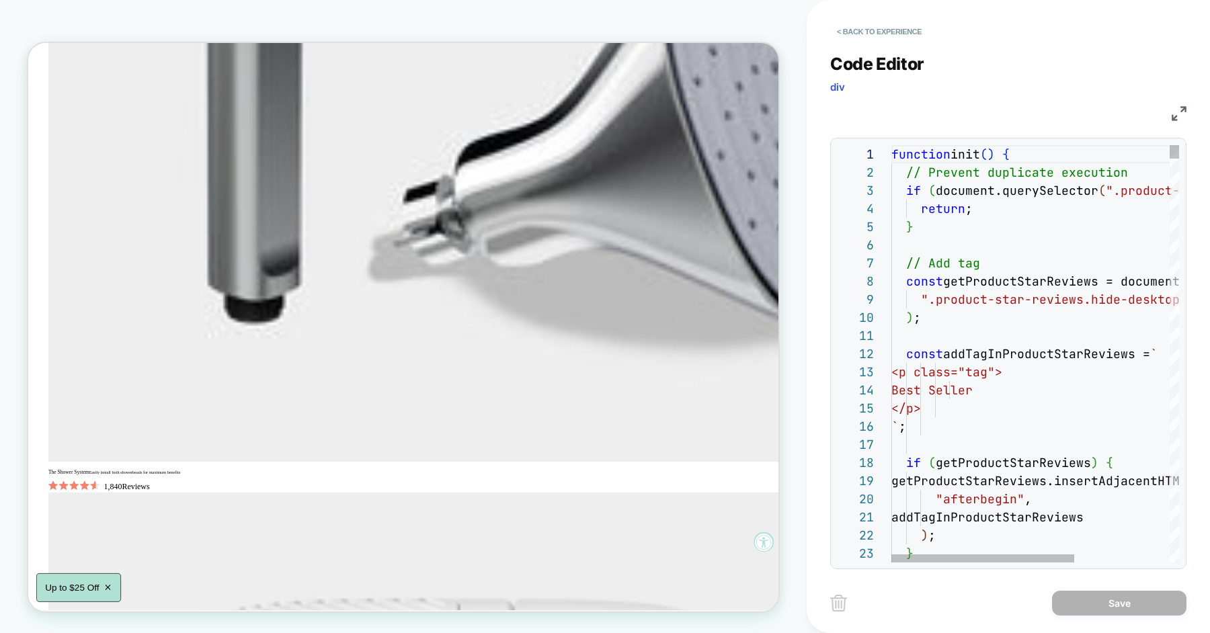
type textarea "*"
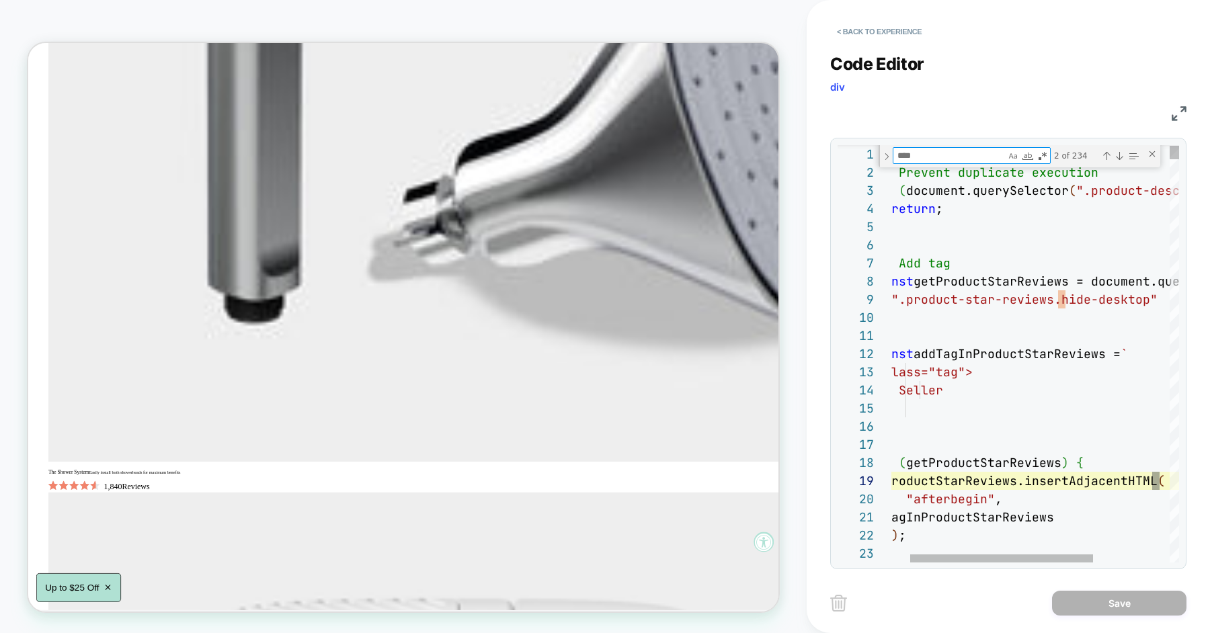
type textarea "**********"
type textarea "*"
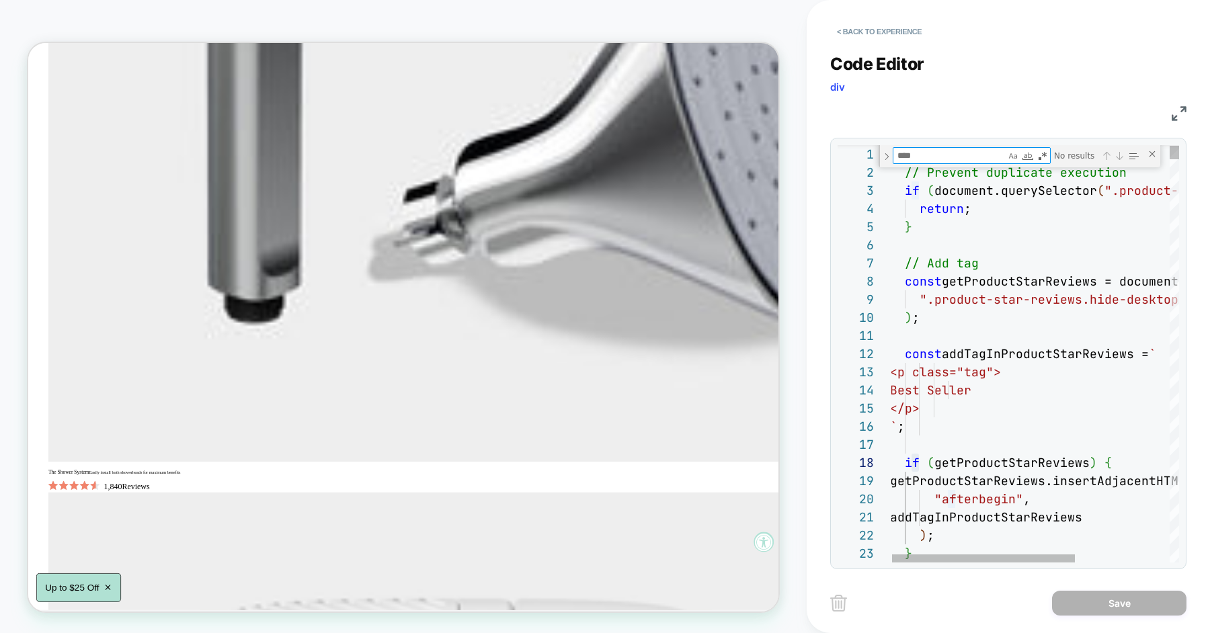
type textarea "**********"
type textarea "*"
type textarea "**********"
type textarea "***"
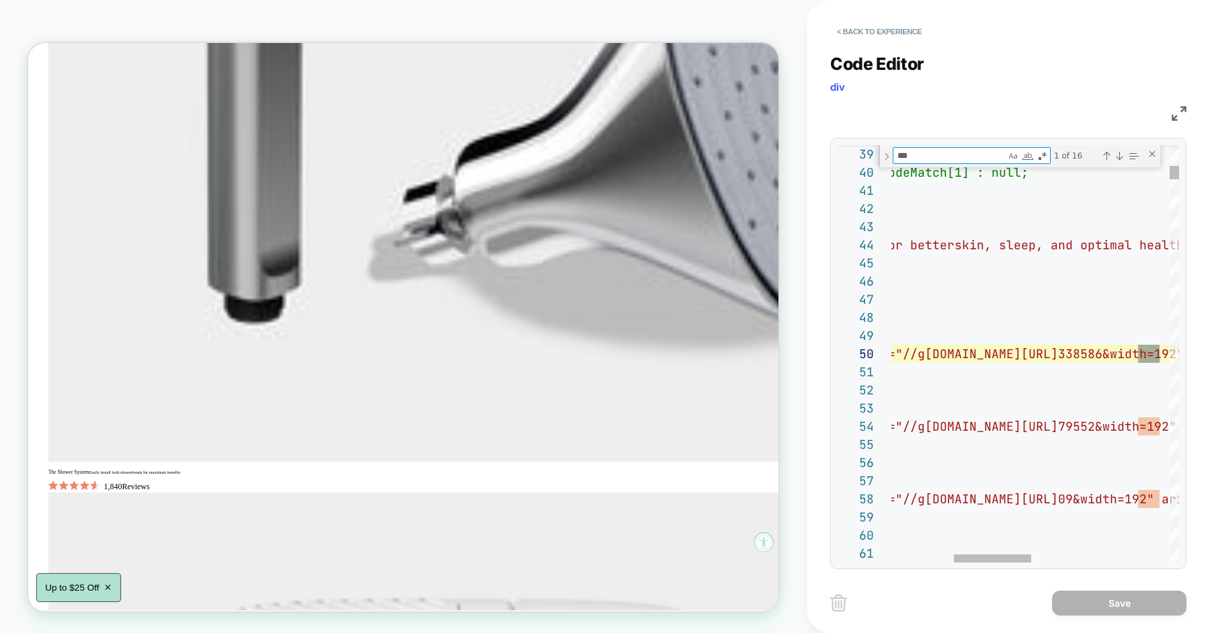
type textarea "**********"
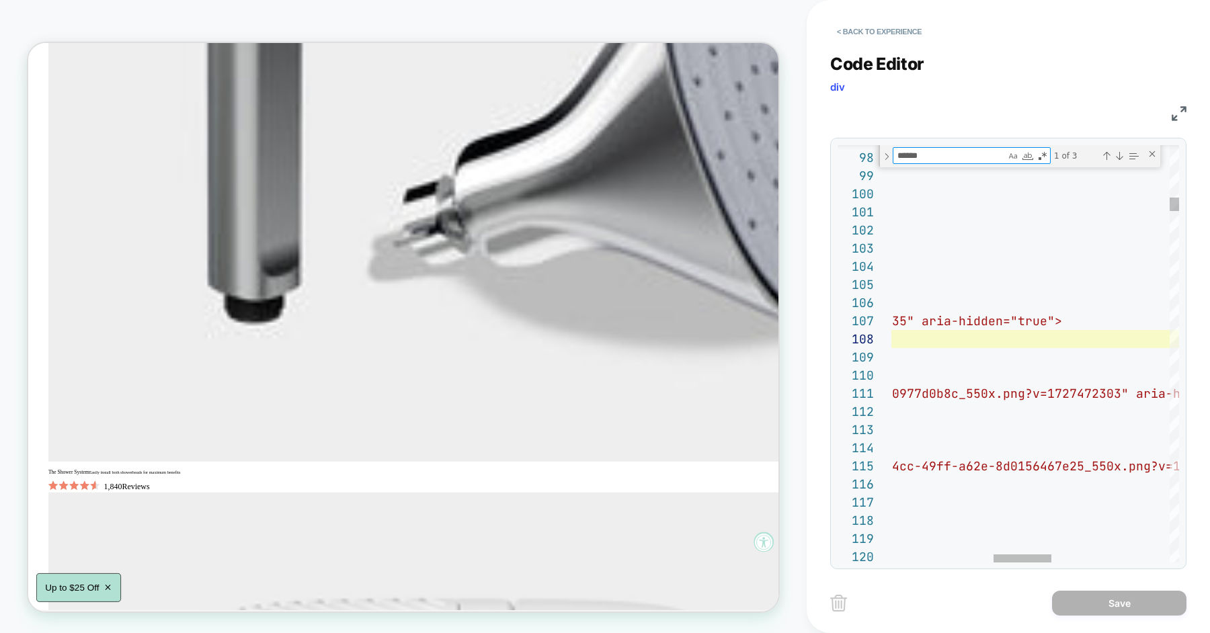
type textarea "******"
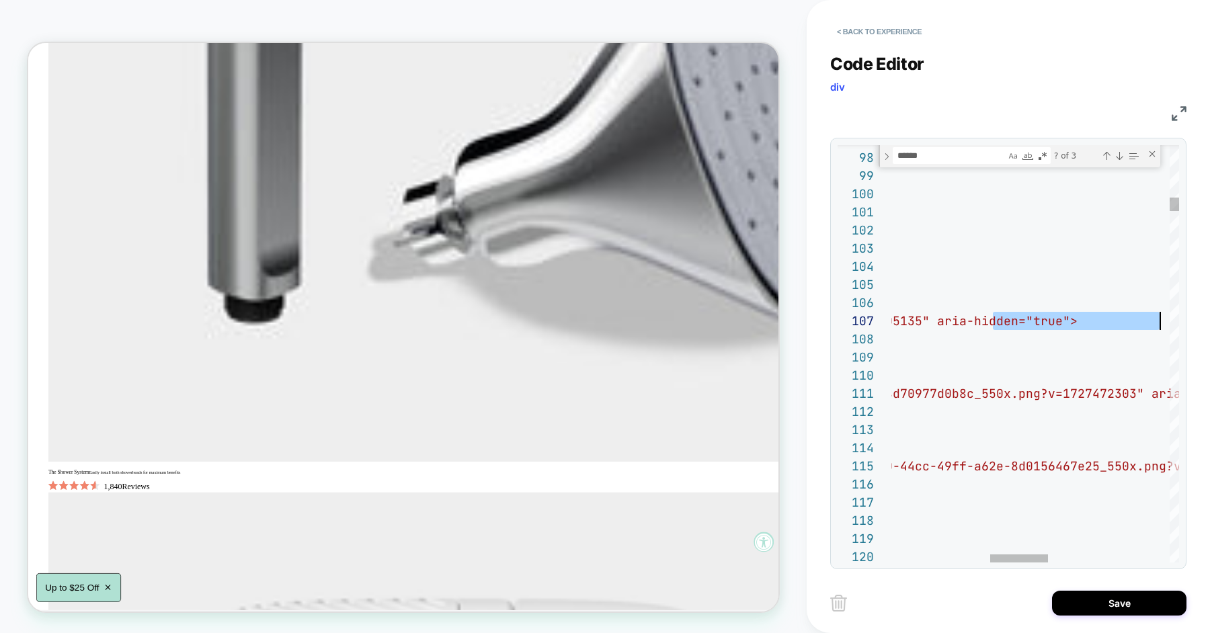
scroll to position [108, 755]
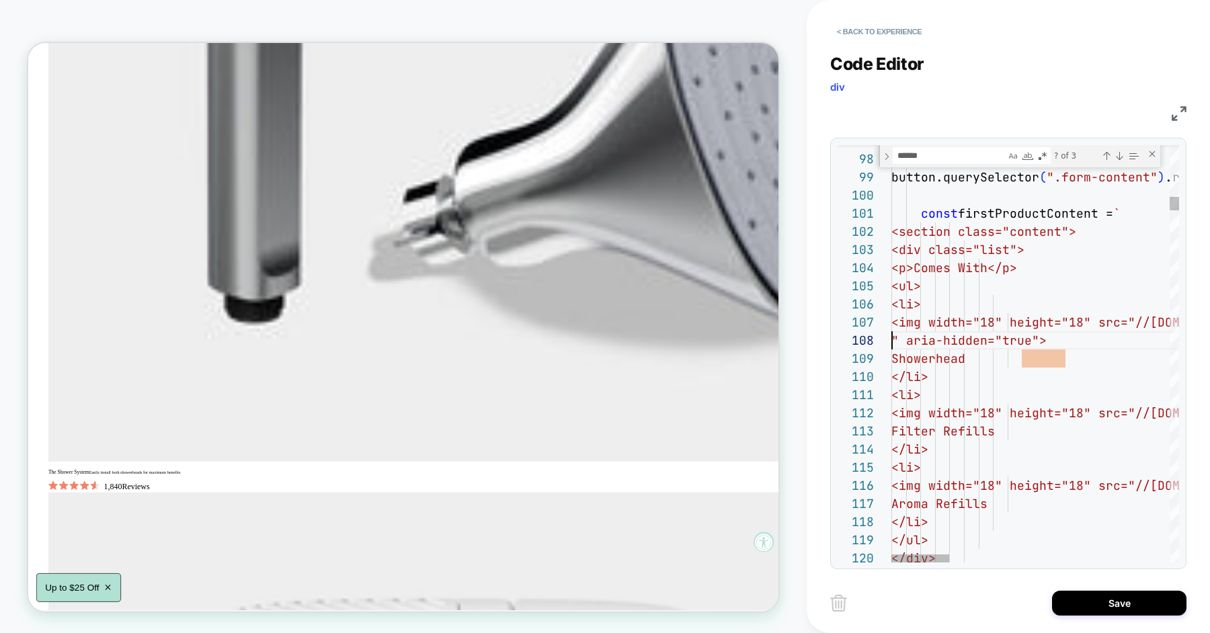
scroll to position [108, 674]
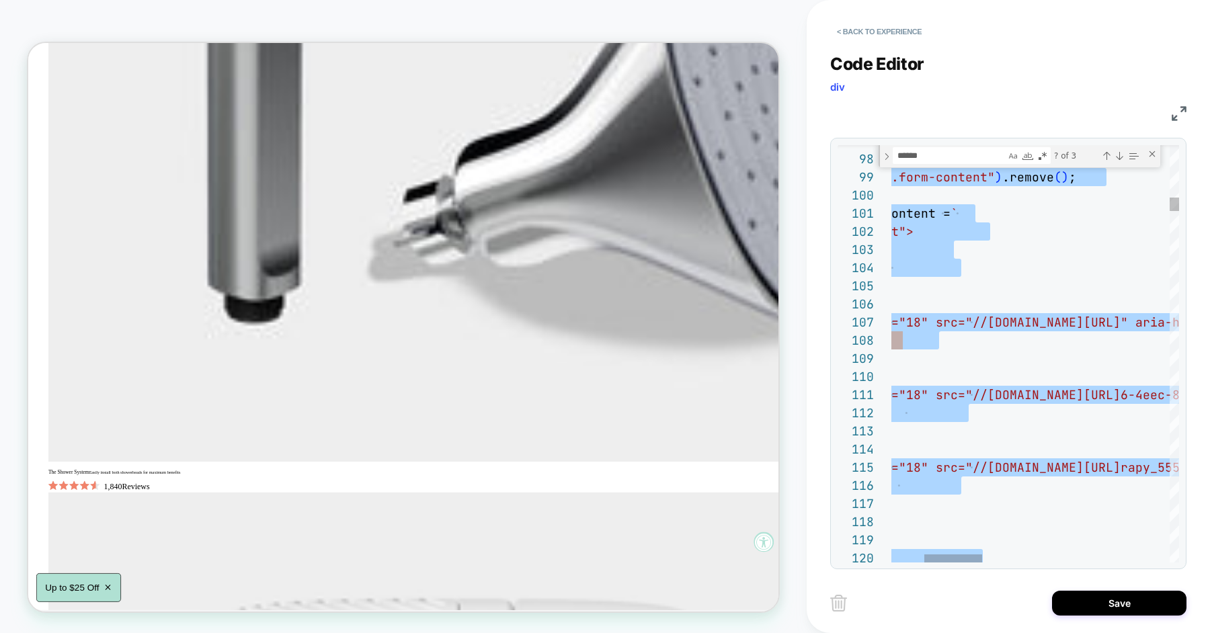
type textarea "**********"
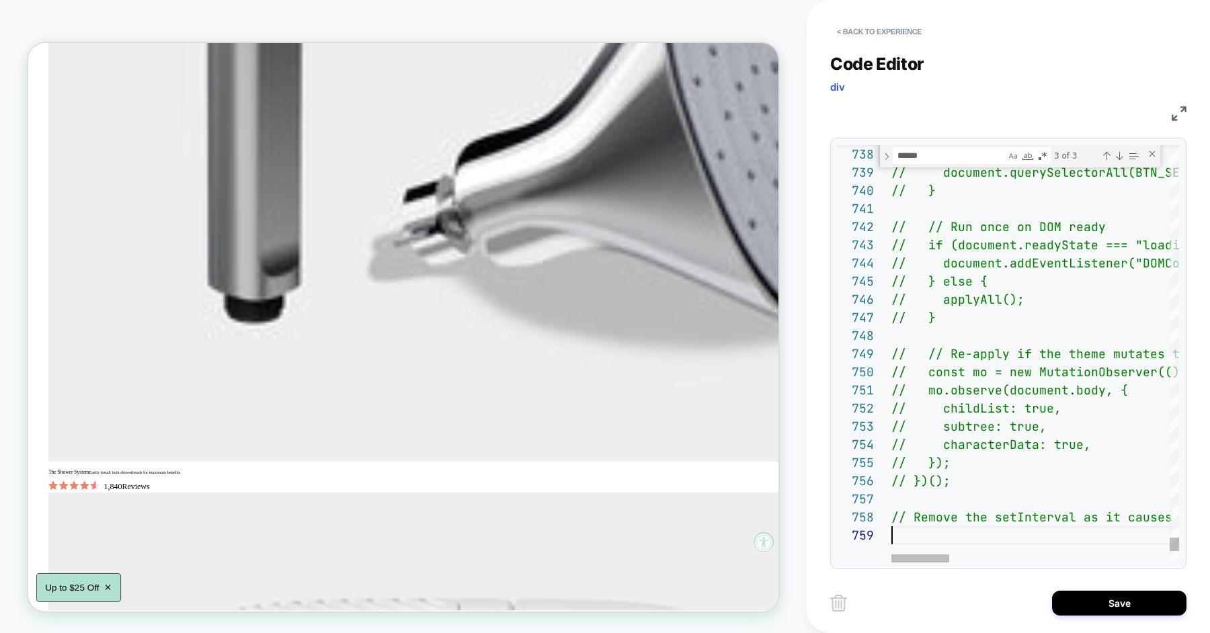
scroll to position [145, 0]
click at [1148, 154] on div "Close (Escape)" at bounding box center [1152, 154] width 11 height 11
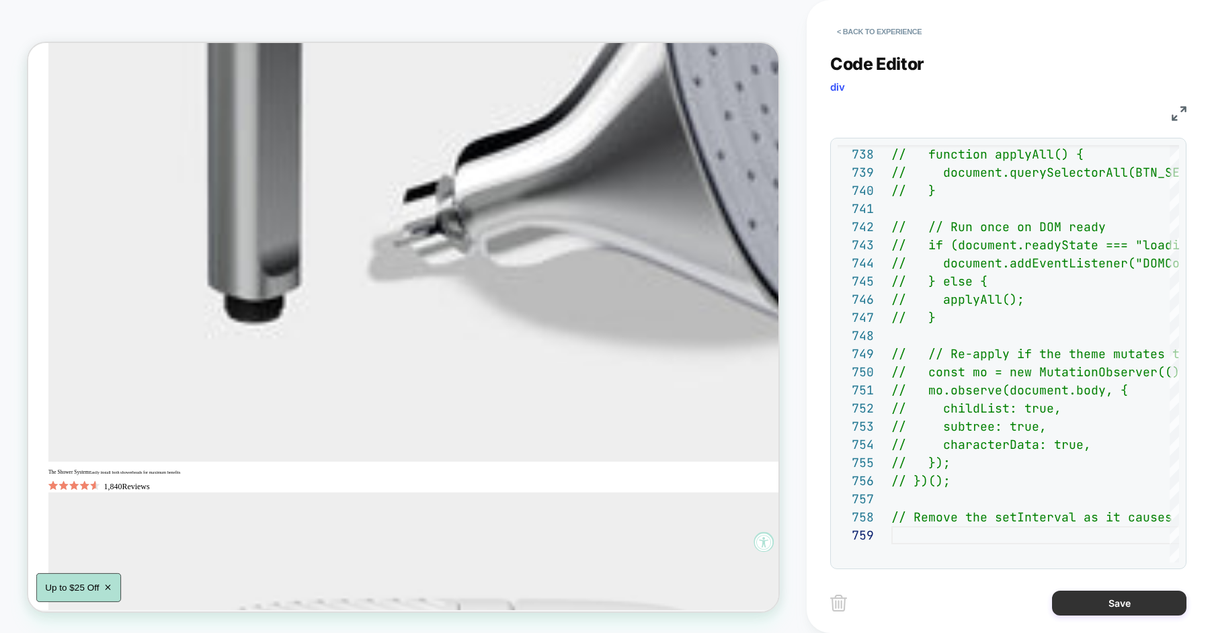
click at [1087, 608] on button "Save" at bounding box center [1119, 603] width 134 height 25
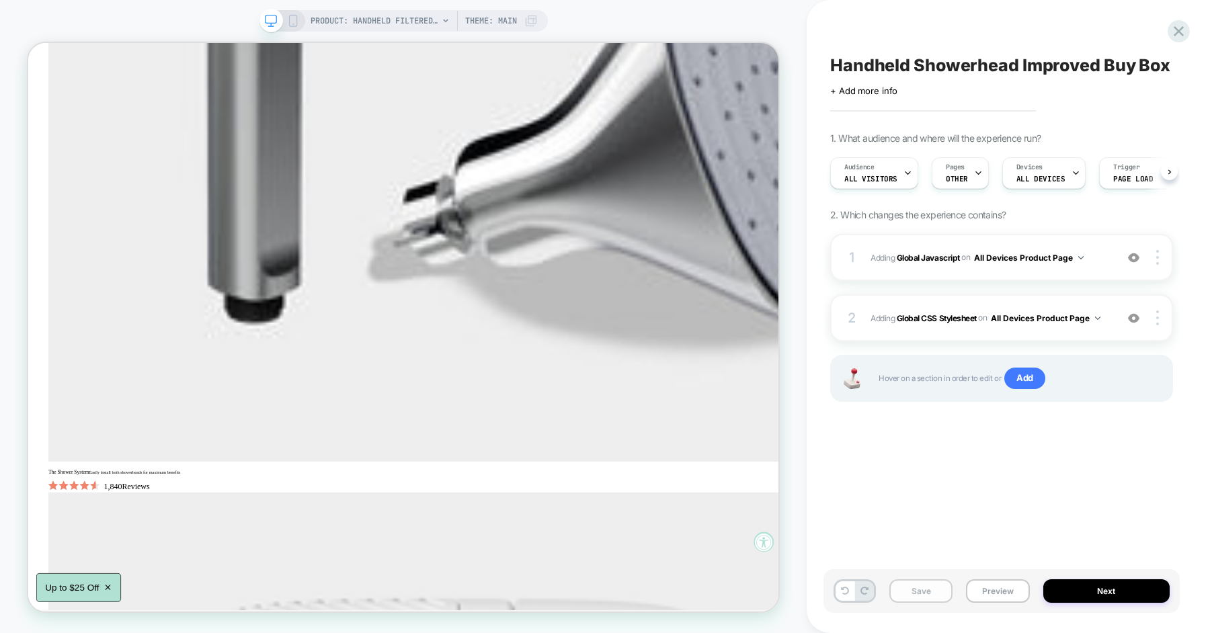
scroll to position [0, 1]
click at [912, 595] on button "Save" at bounding box center [920, 592] width 63 height 24
click at [995, 596] on button "Preview" at bounding box center [997, 592] width 63 height 24
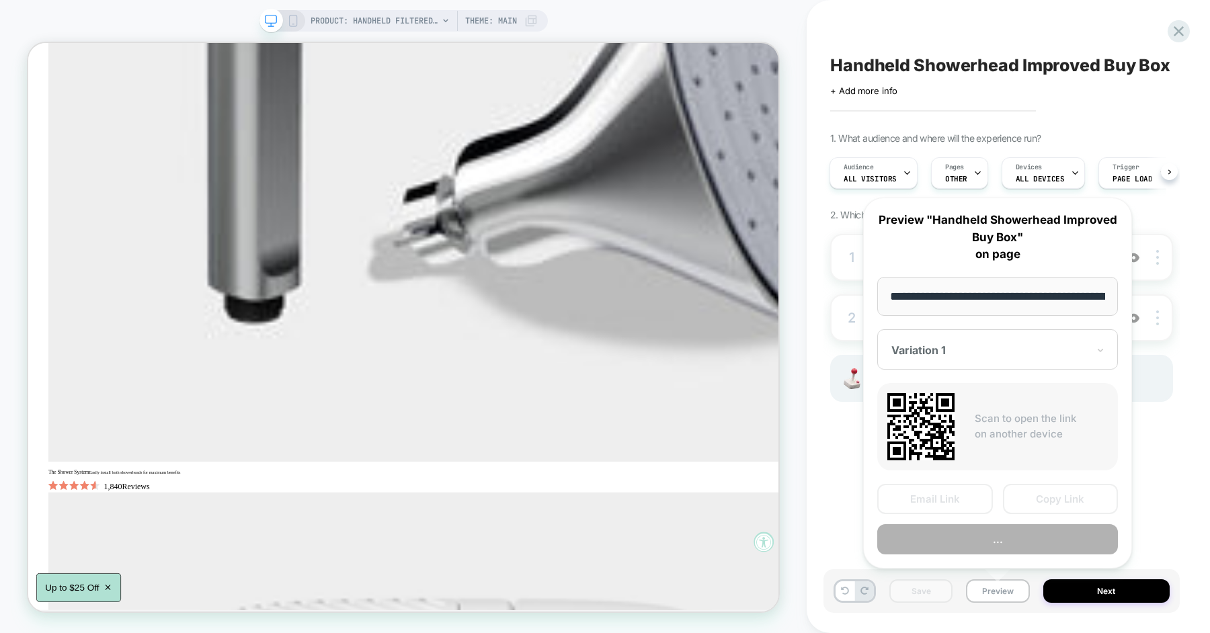
scroll to position [0, 216]
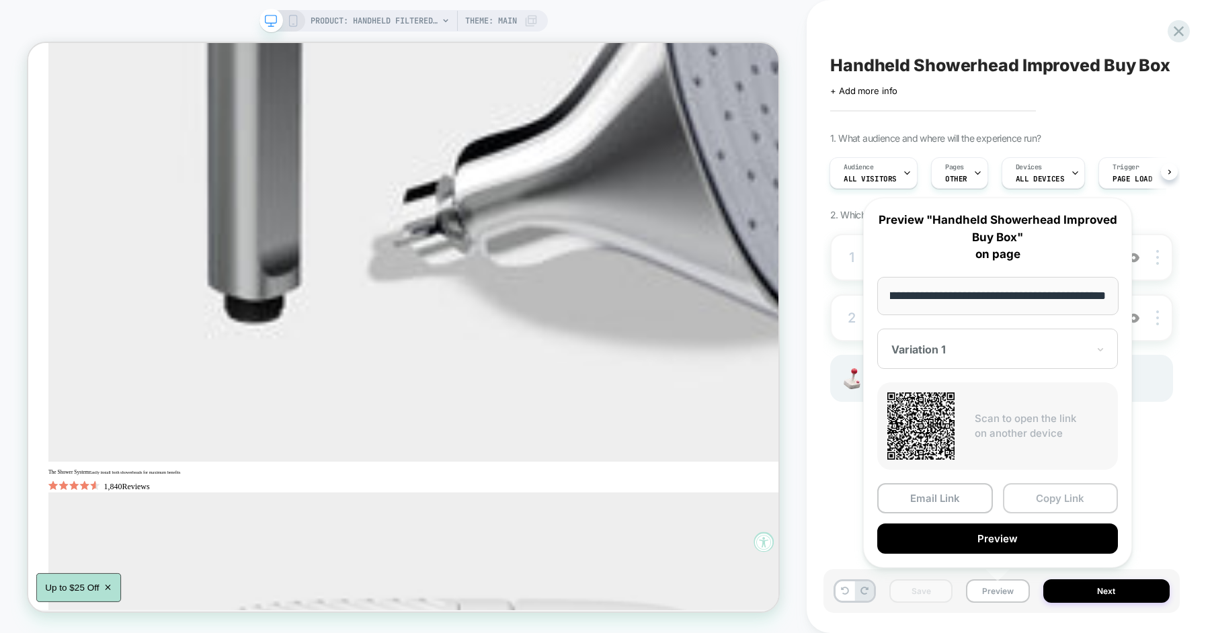
click at [1022, 499] on button "Copy Link" at bounding box center [1061, 498] width 116 height 30
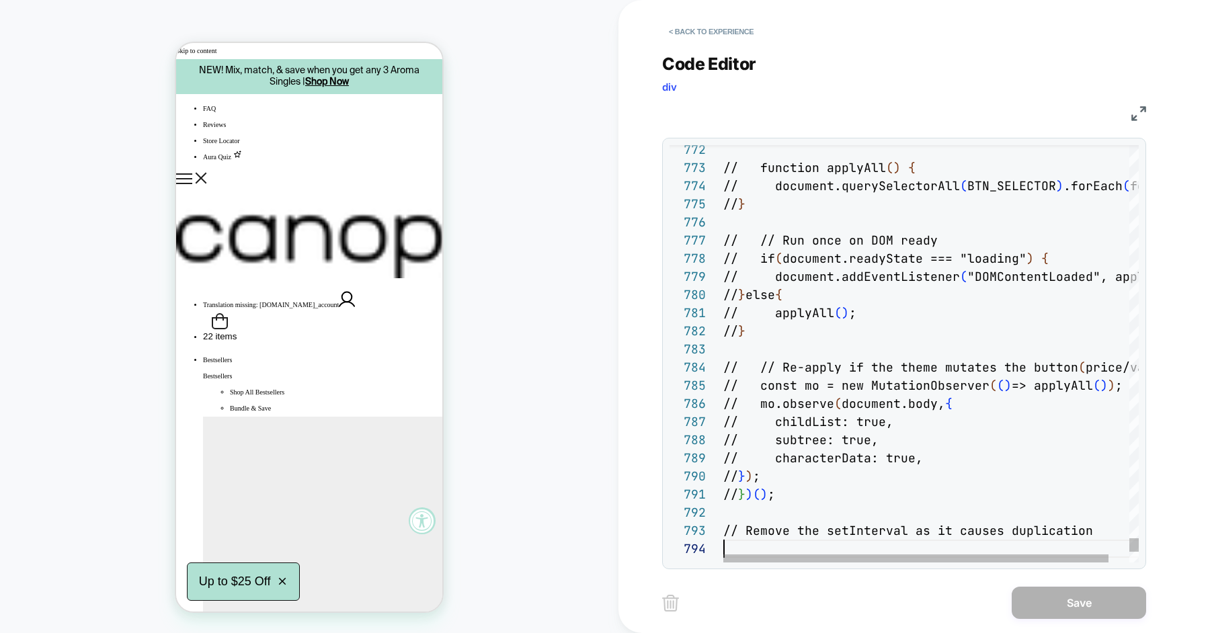
scroll to position [54, 0]
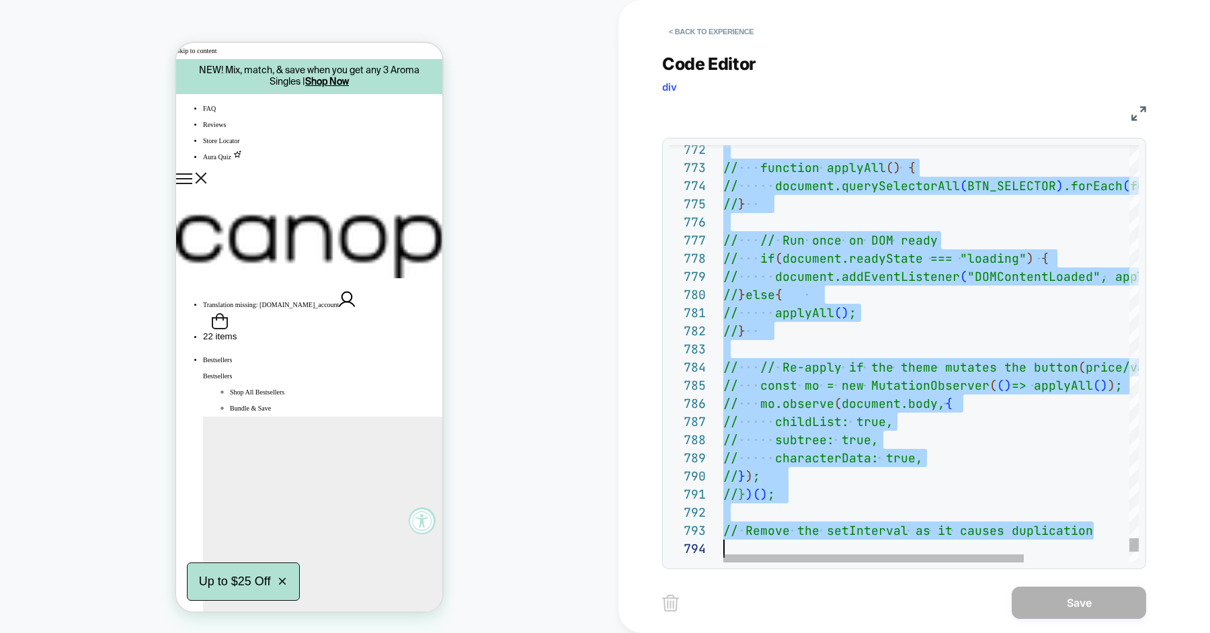
type textarea "**********"
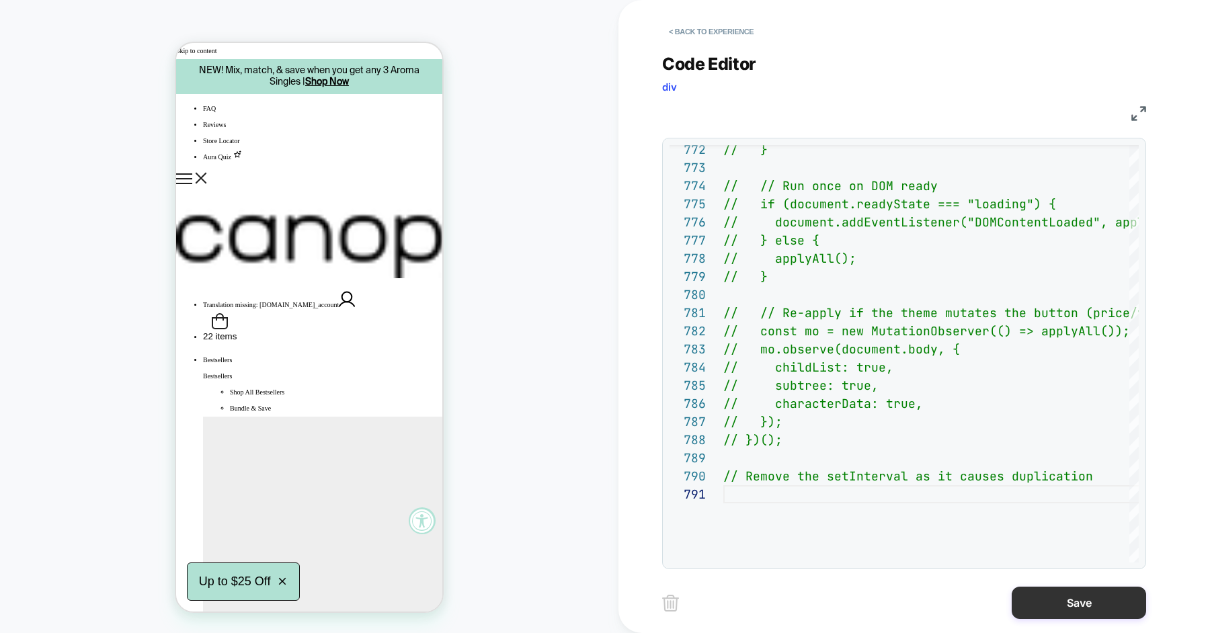
click at [1062, 596] on button "Save" at bounding box center [1079, 603] width 134 height 32
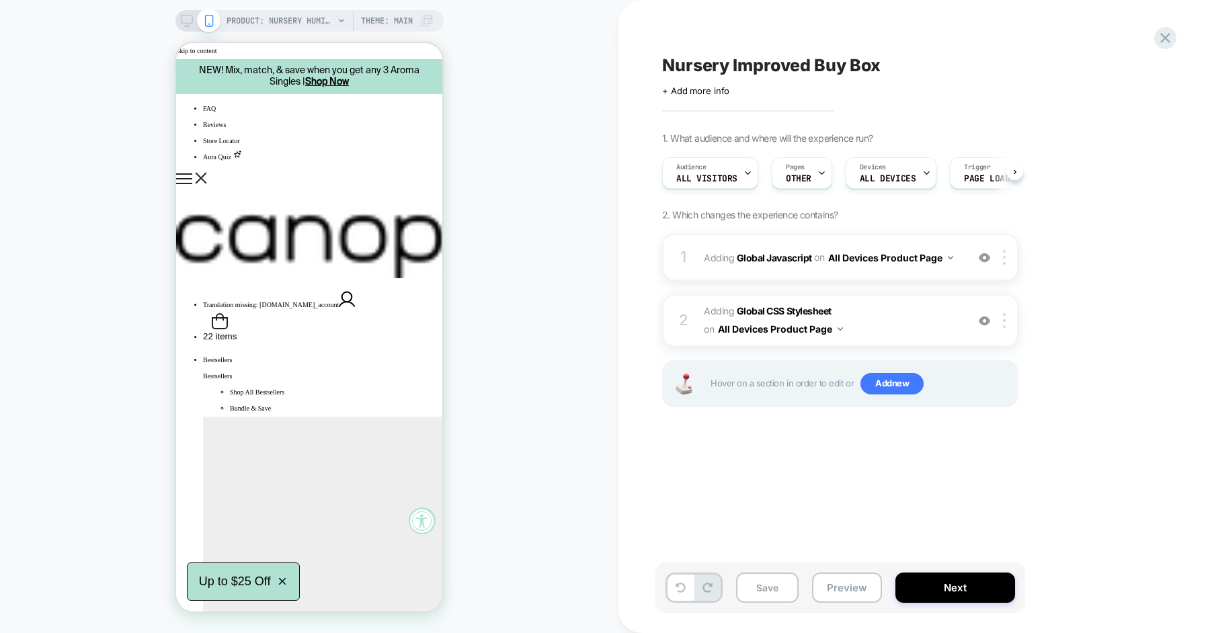
scroll to position [0, 1]
click at [783, 588] on button "Save" at bounding box center [767, 588] width 63 height 30
click at [832, 582] on button "Preview" at bounding box center [847, 588] width 70 height 30
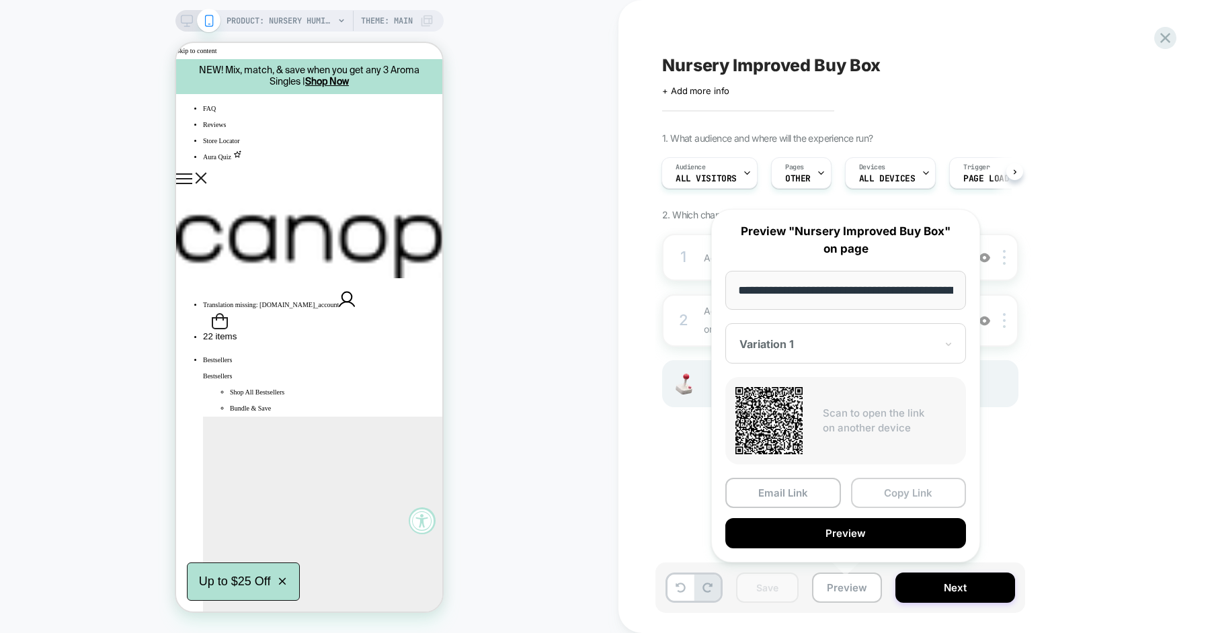
scroll to position [0, 182]
click at [895, 491] on button "Copy Link" at bounding box center [909, 493] width 116 height 30
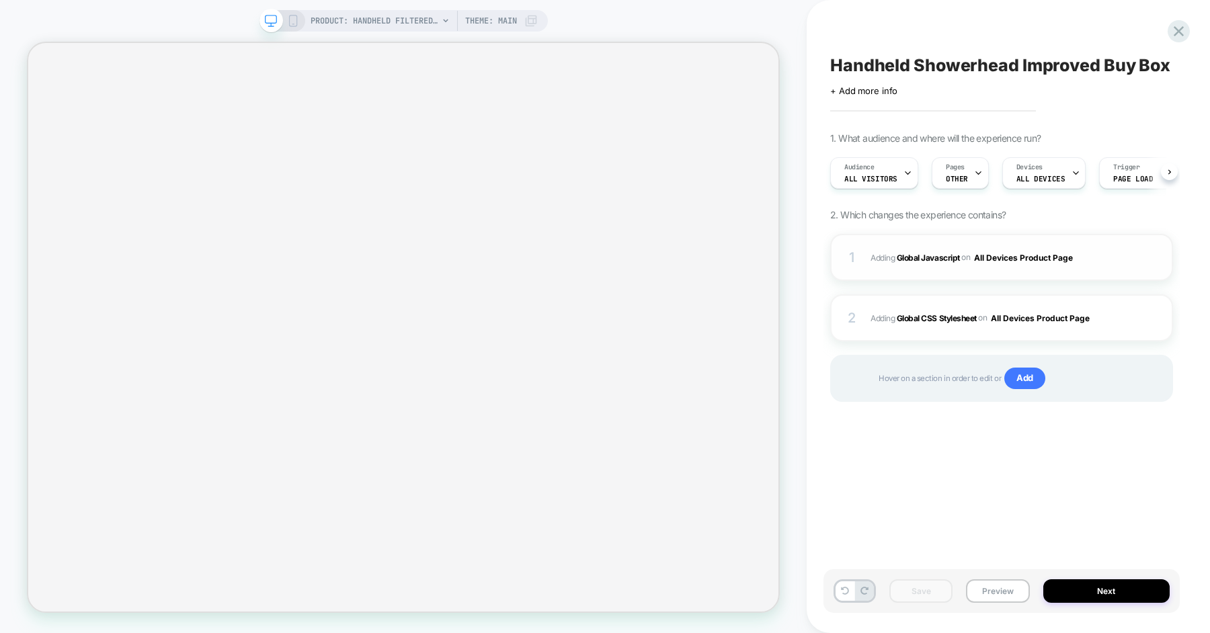
click at [1099, 256] on span "Adding Global Javascript on All Devices Product Page" at bounding box center [990, 257] width 239 height 17
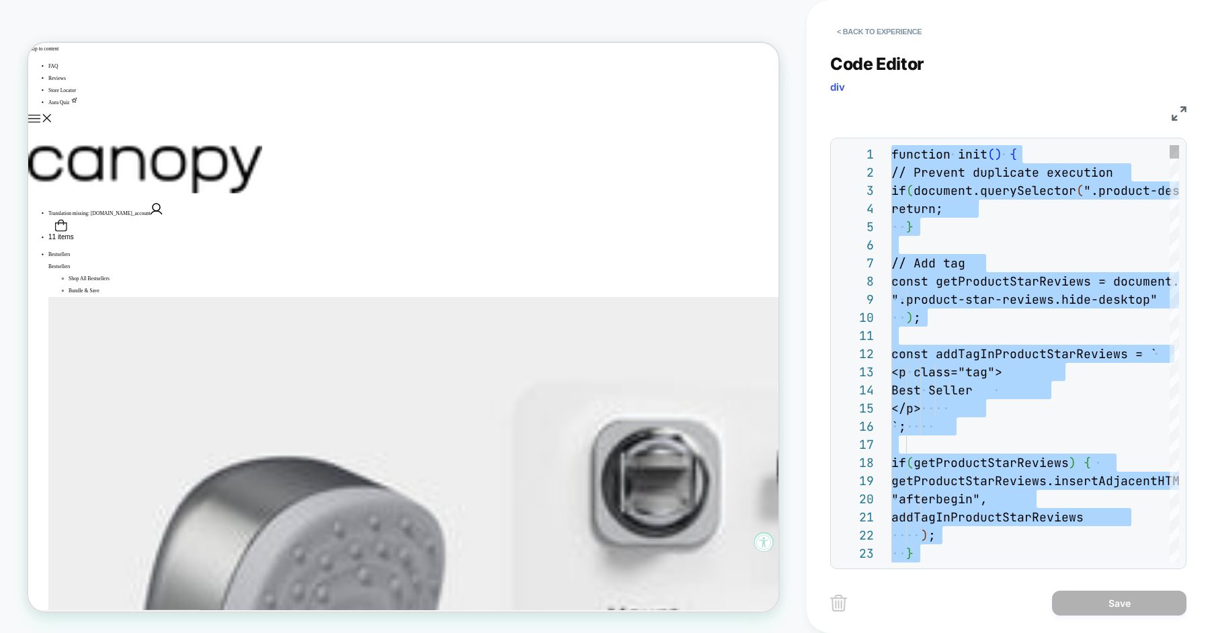
scroll to position [126, 73]
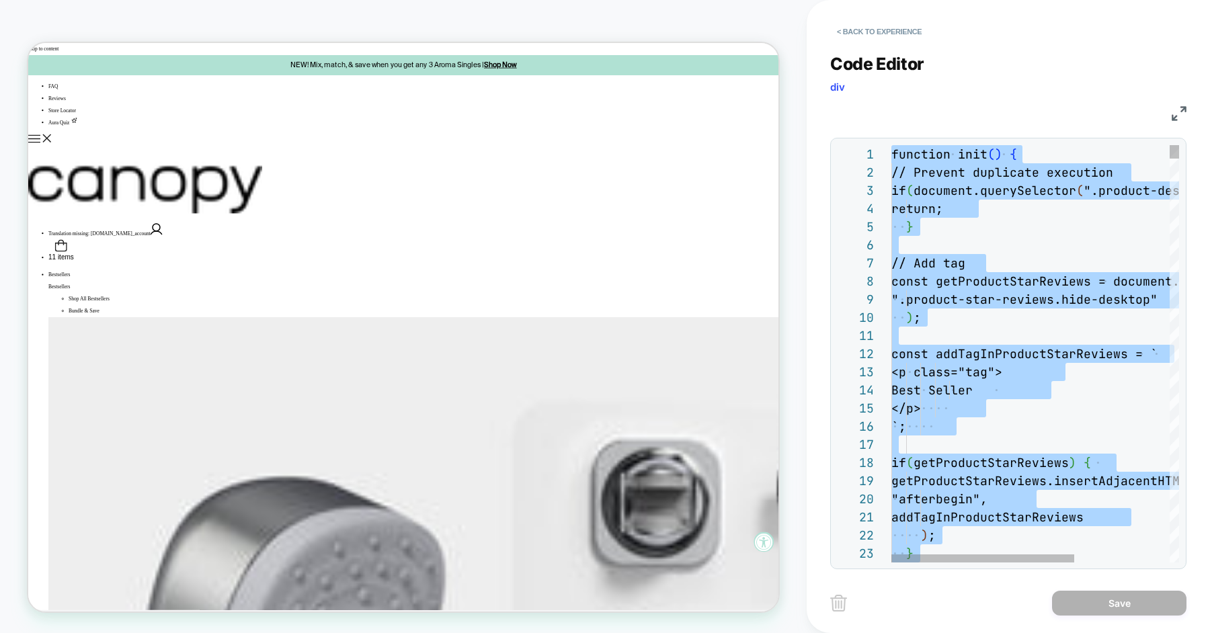
type textarea "**********"
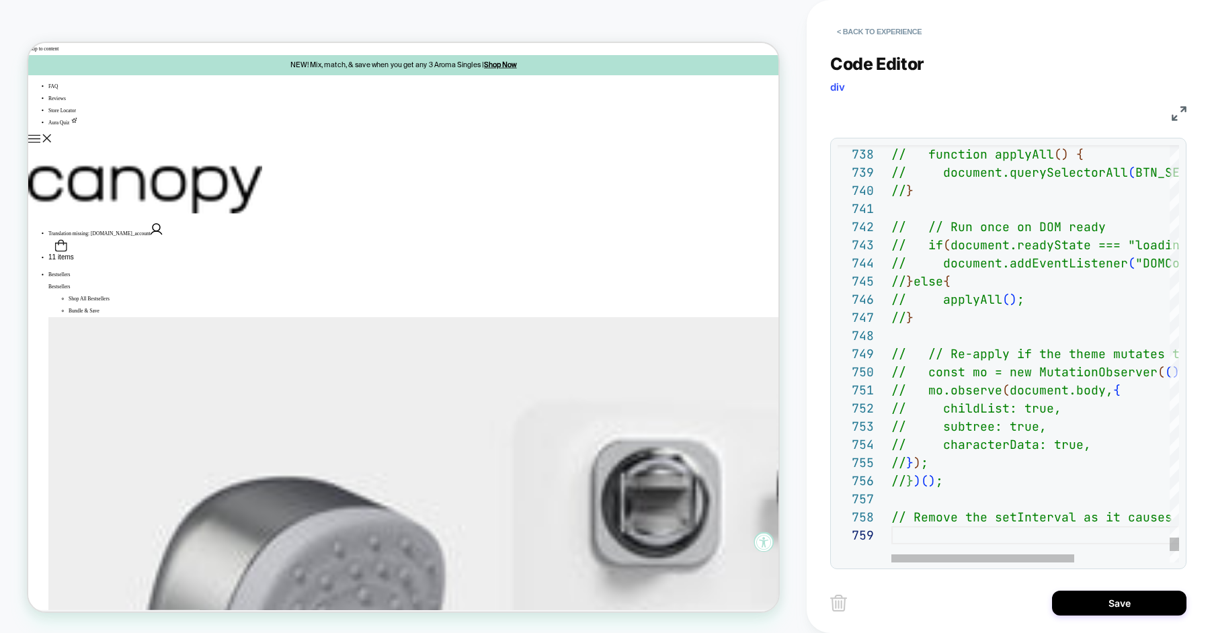
scroll to position [145, 0]
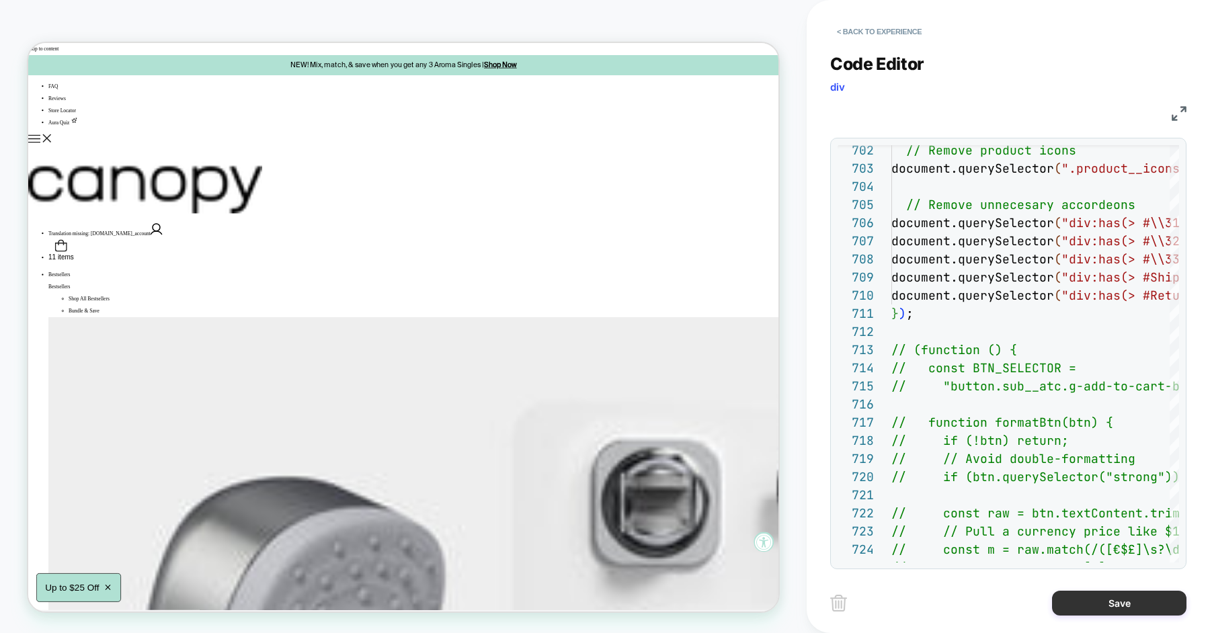
click at [1079, 598] on button "Save" at bounding box center [1119, 603] width 134 height 25
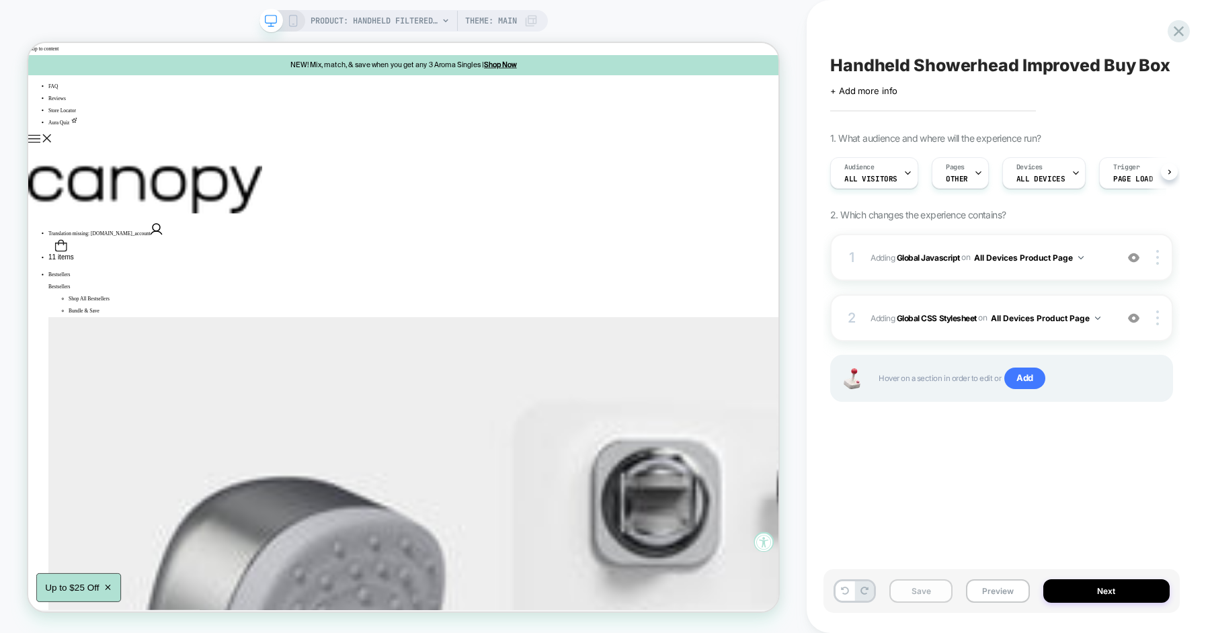
scroll to position [0, 1]
click at [921, 587] on button "Save" at bounding box center [920, 592] width 63 height 24
click at [989, 590] on button "Preview" at bounding box center [997, 592] width 63 height 24
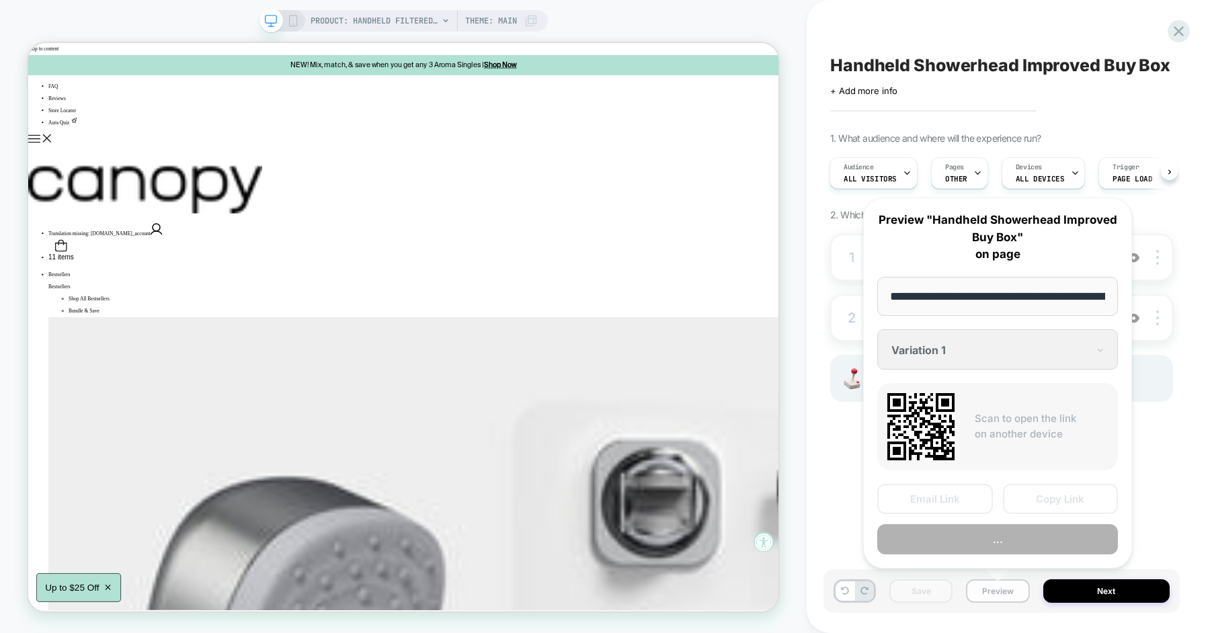
scroll to position [0, 216]
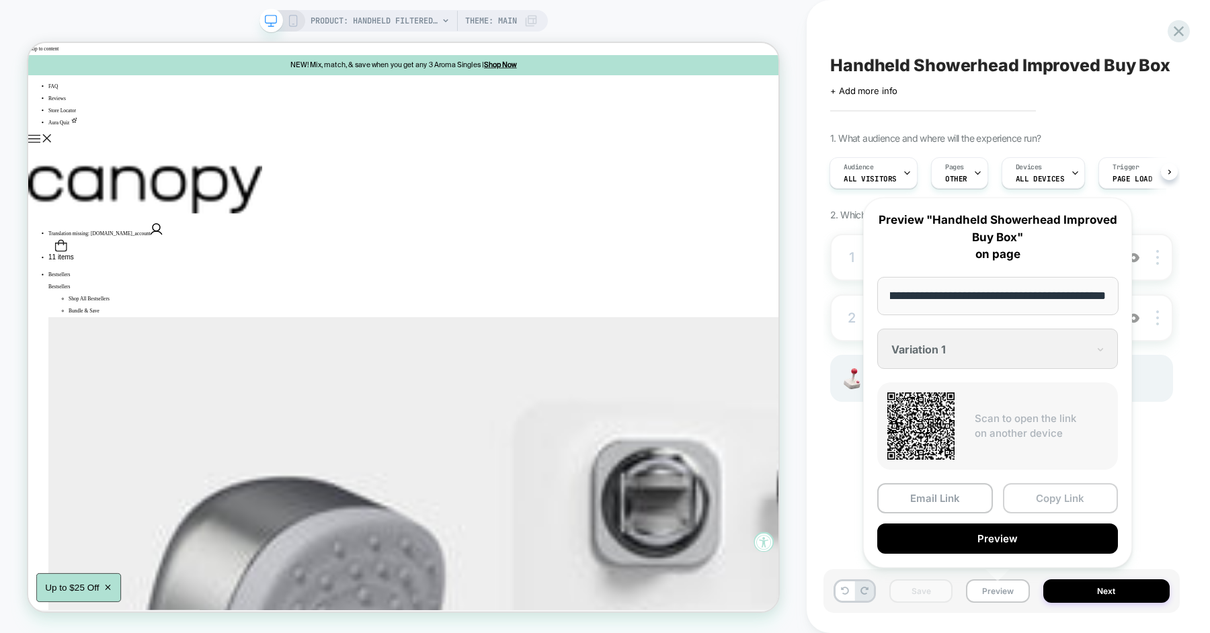
click at [1029, 506] on button "Copy Link" at bounding box center [1061, 498] width 116 height 30
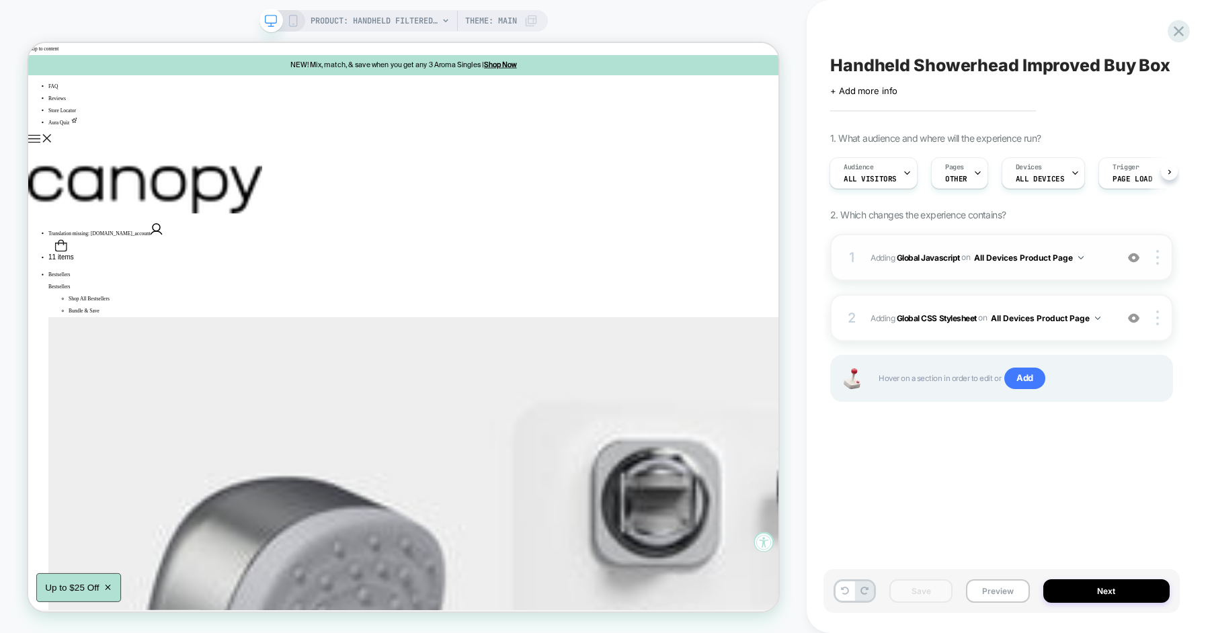
click at [1106, 265] on span "Adding Global Javascript on All Devices Product Page" at bounding box center [990, 257] width 239 height 17
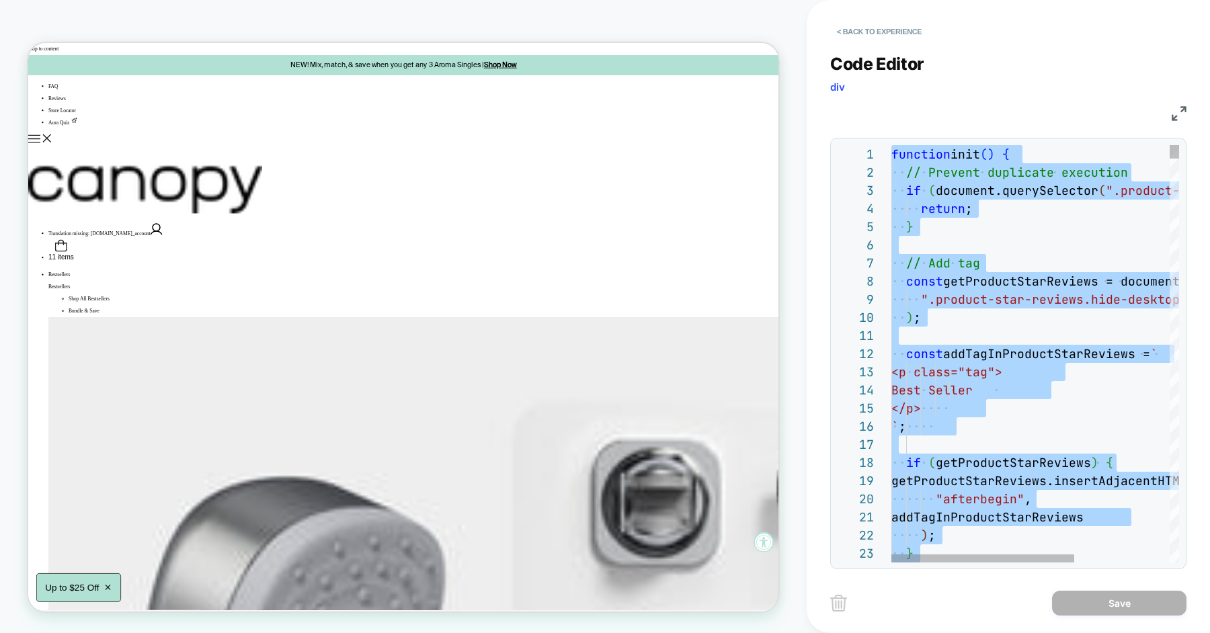
type textarea "**********"
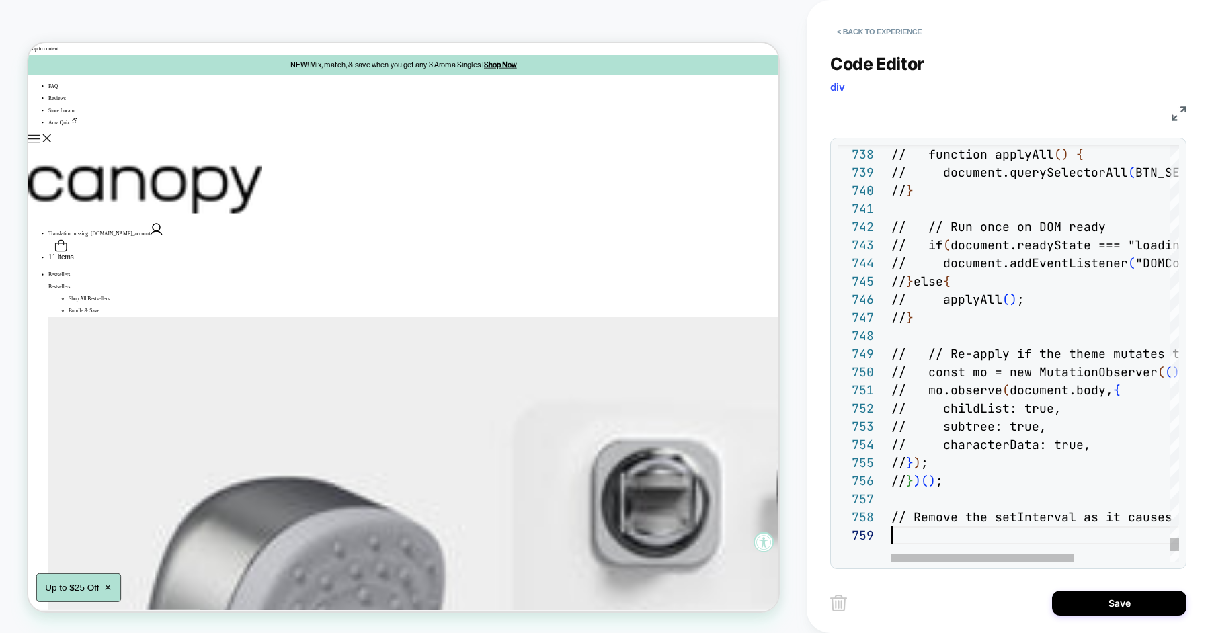
scroll to position [145, 0]
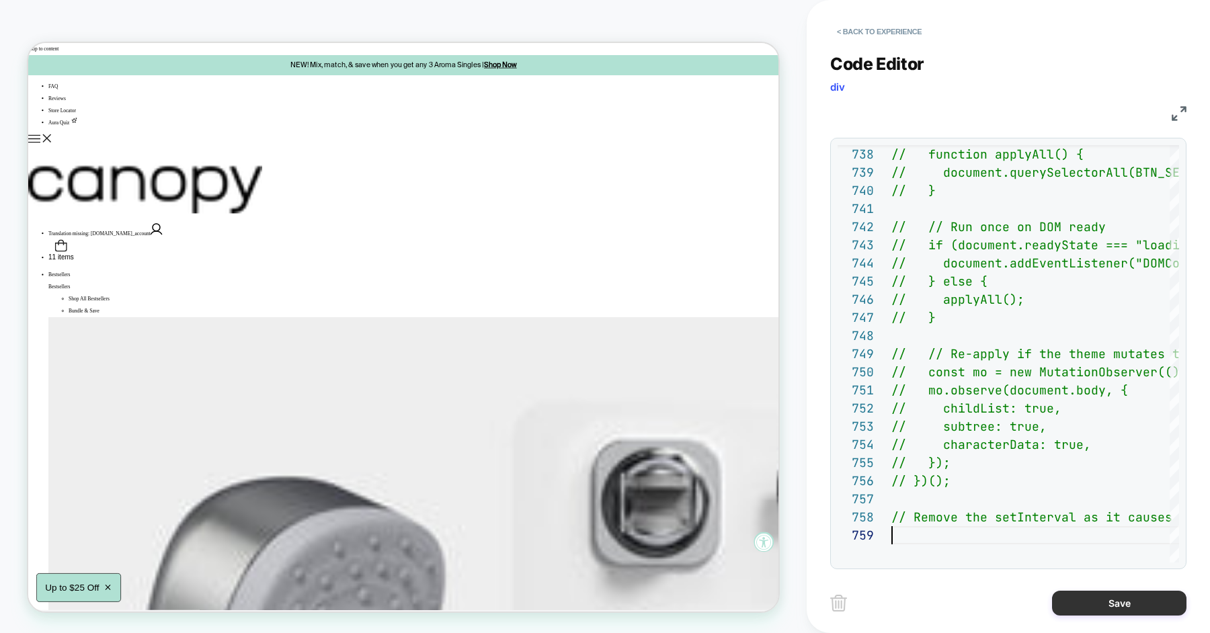
click at [1072, 592] on button "Save" at bounding box center [1119, 603] width 134 height 25
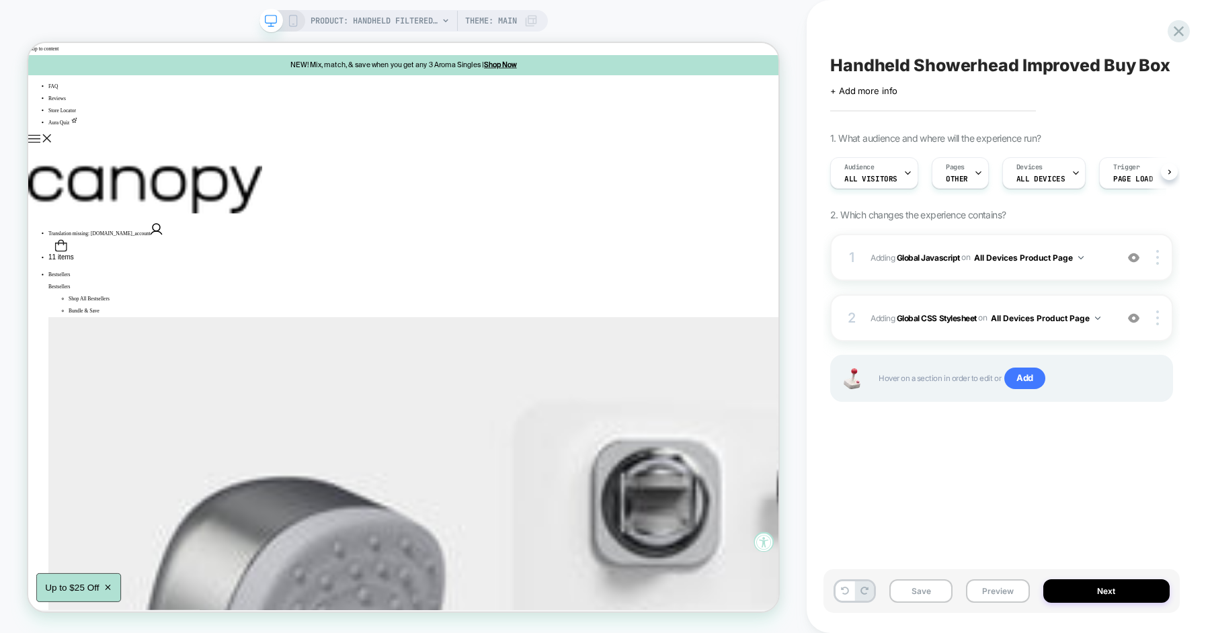
scroll to position [0, 1]
click at [951, 586] on button "Save" at bounding box center [920, 592] width 63 height 24
click at [1000, 592] on button "Preview" at bounding box center [997, 592] width 63 height 24
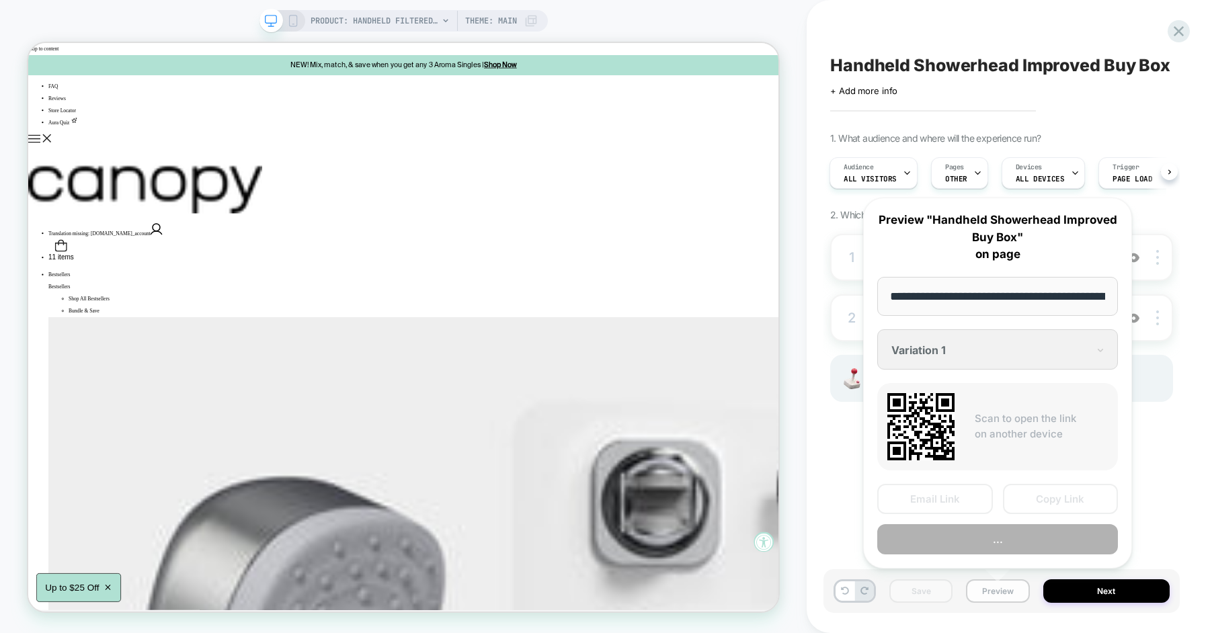
scroll to position [0, 216]
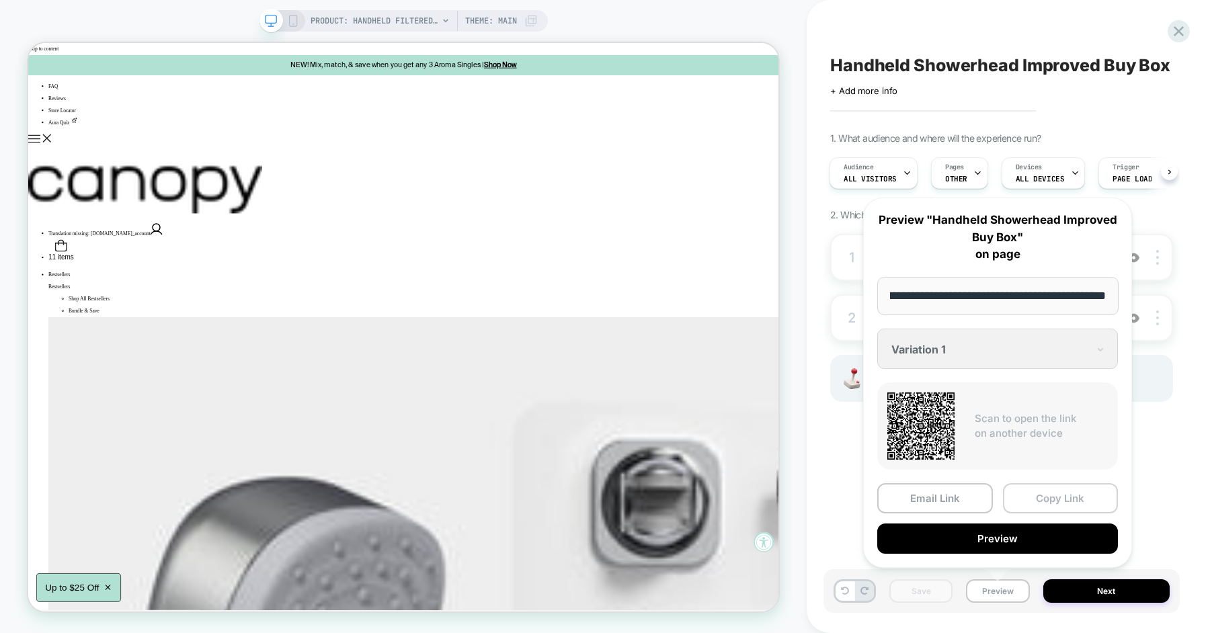
click at [1038, 505] on button "Copy Link" at bounding box center [1061, 498] width 116 height 30
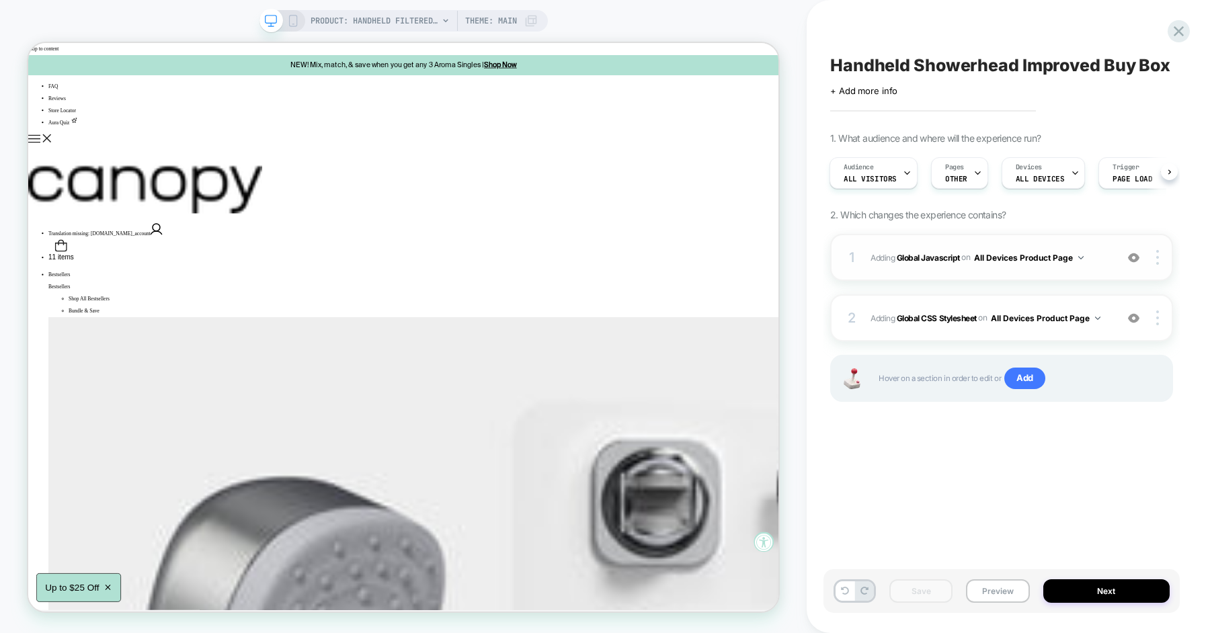
click at [1103, 267] on div "1 Adding Global Javascript on All Devices Product Page Add Before Add After Tar…" at bounding box center [1001, 257] width 343 height 47
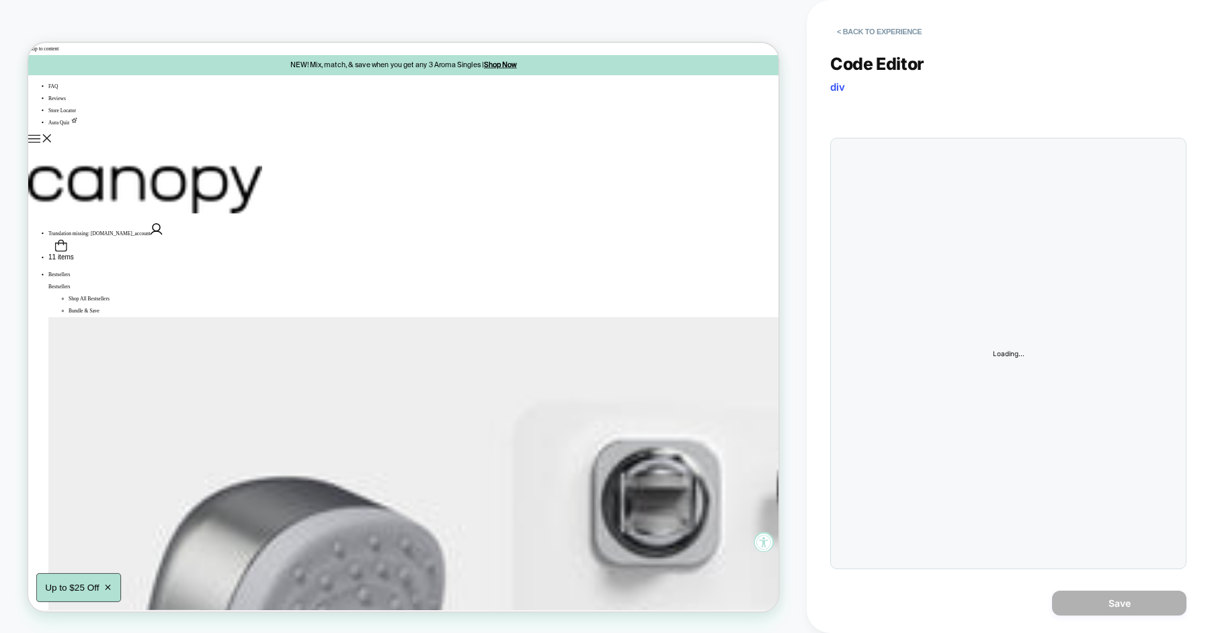
click at [984, 300] on div "Code Editor div JS Loading..." at bounding box center [1008, 303] width 356 height 532
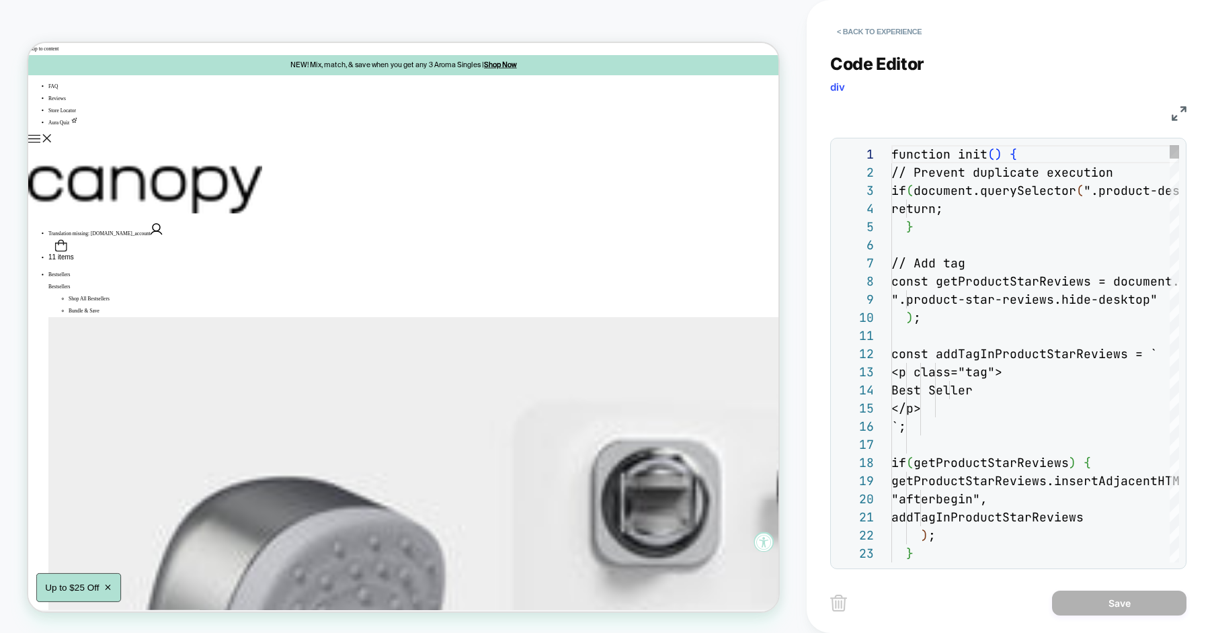
scroll to position [182, 0]
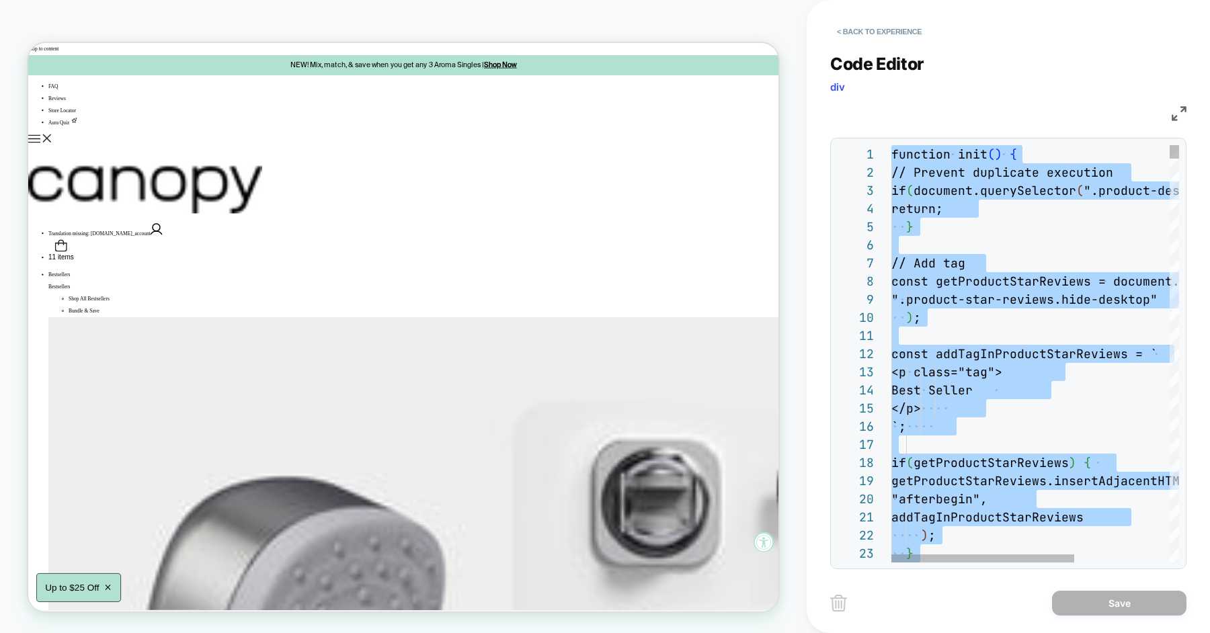
scroll to position [108, 87]
type textarea "**********"
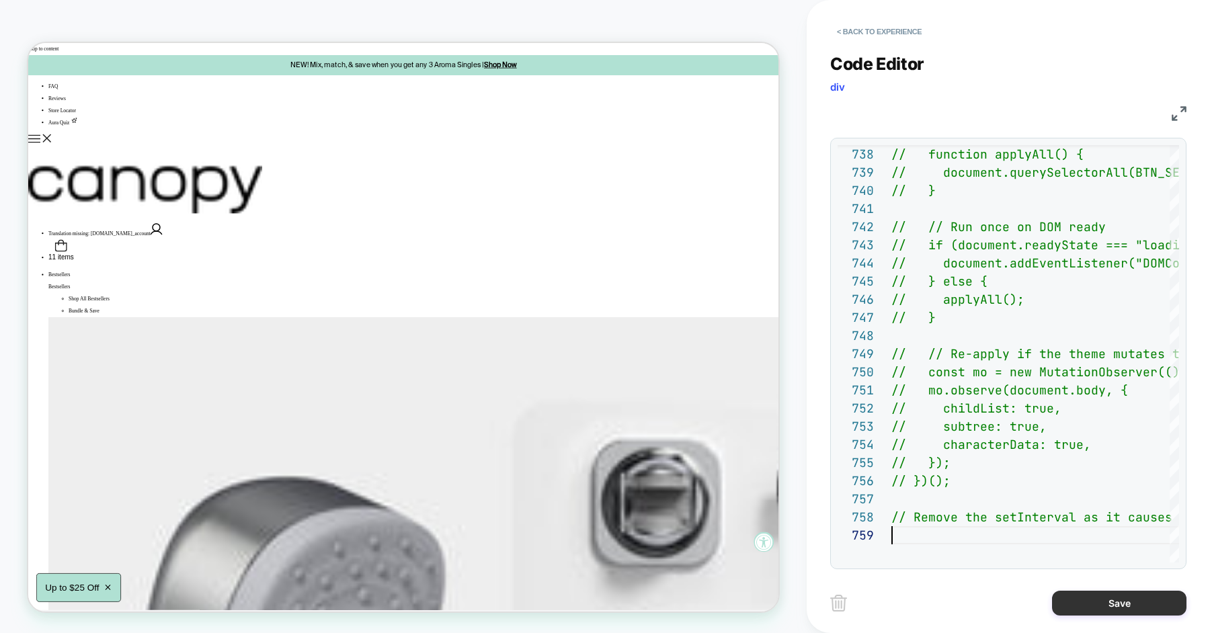
click at [1101, 595] on button "Save" at bounding box center [1119, 603] width 134 height 25
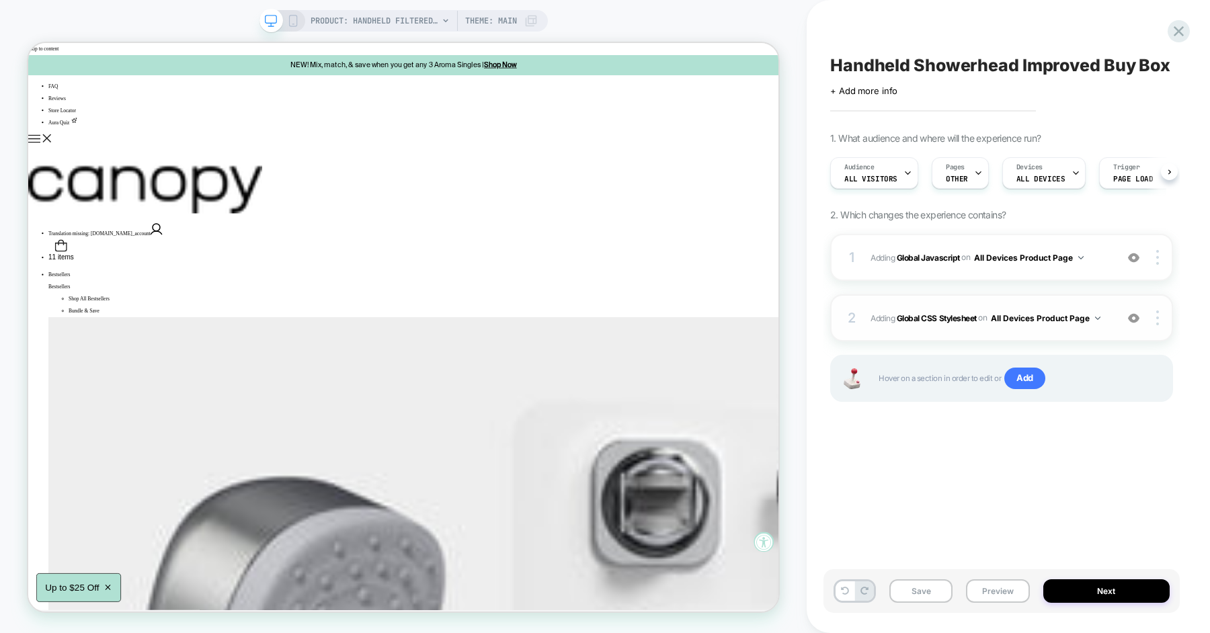
scroll to position [0, 1]
click at [915, 584] on button "Save" at bounding box center [920, 592] width 63 height 24
click at [1010, 594] on button "Preview" at bounding box center [997, 592] width 63 height 24
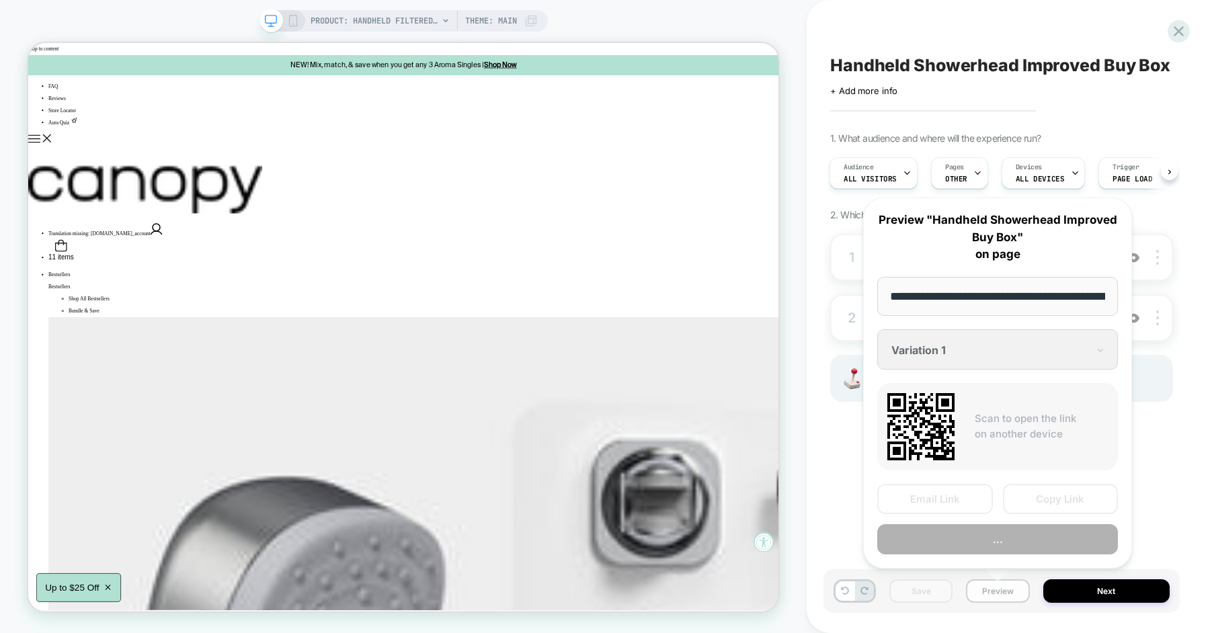
scroll to position [0, 216]
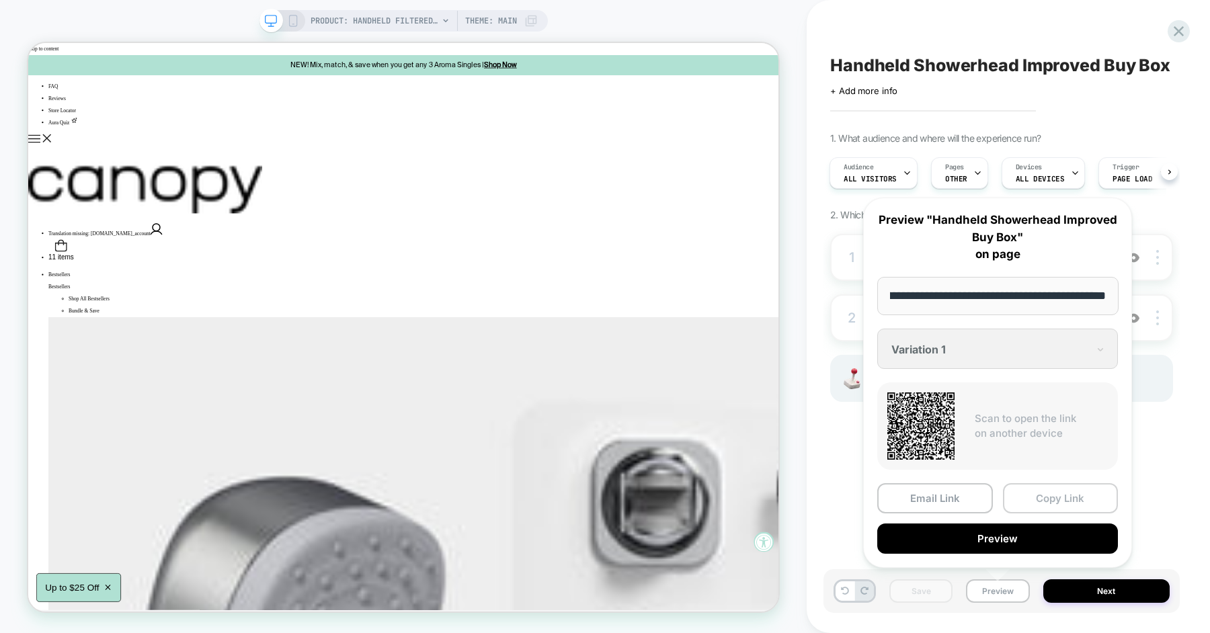
click at [1051, 495] on button "Copy Link" at bounding box center [1061, 498] width 116 height 30
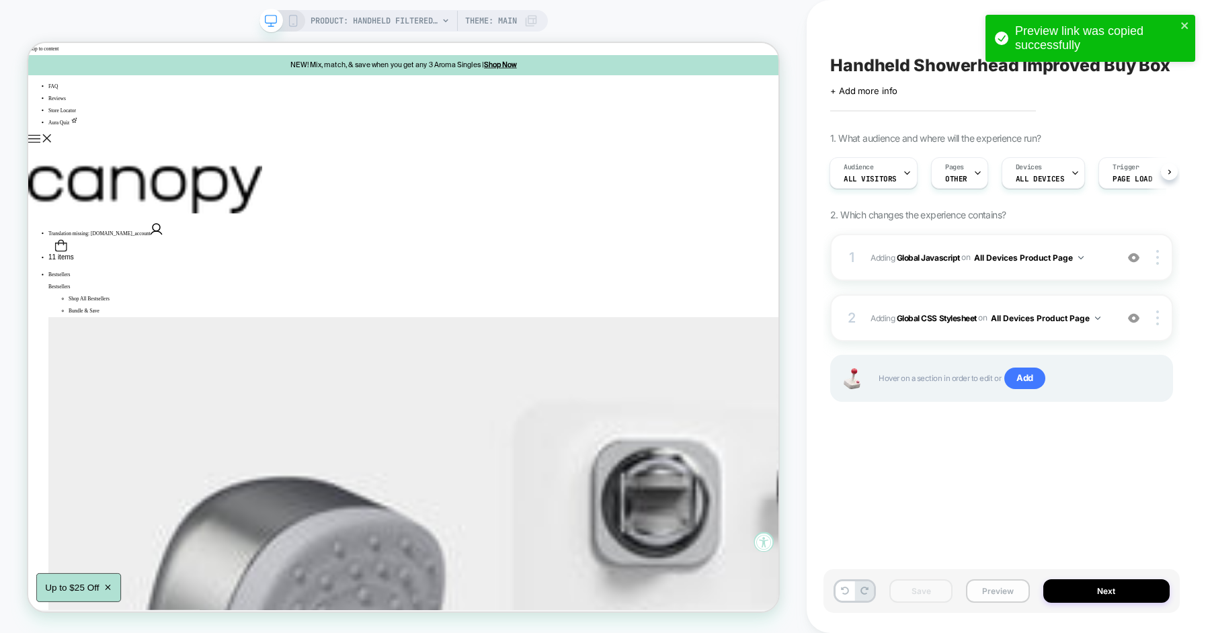
click at [987, 600] on button "Preview" at bounding box center [997, 592] width 63 height 24
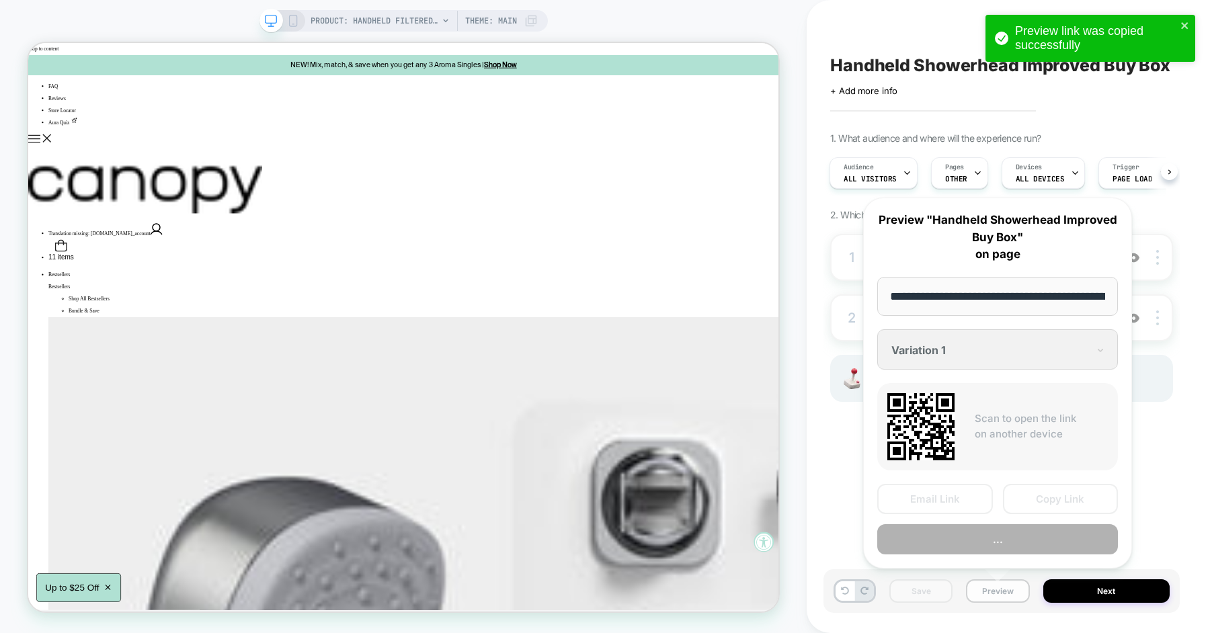
scroll to position [0, 216]
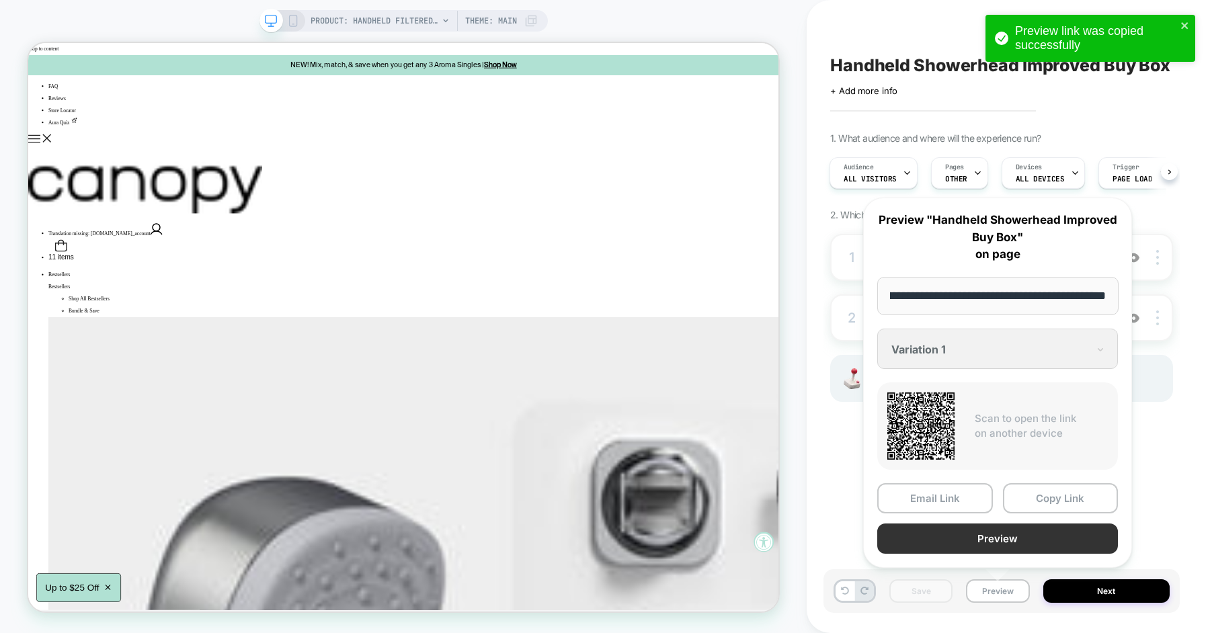
click at [1039, 538] on button "Preview" at bounding box center [997, 539] width 241 height 30
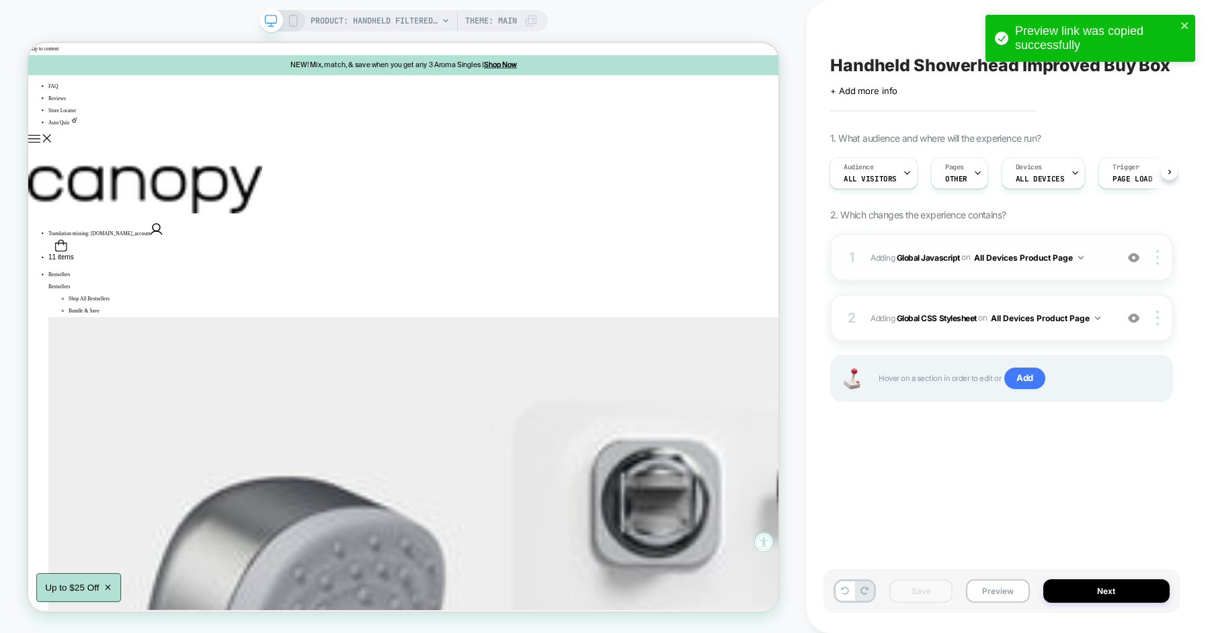
click at [1098, 261] on span "Adding Global Javascript on All Devices Product Page" at bounding box center [990, 257] width 239 height 17
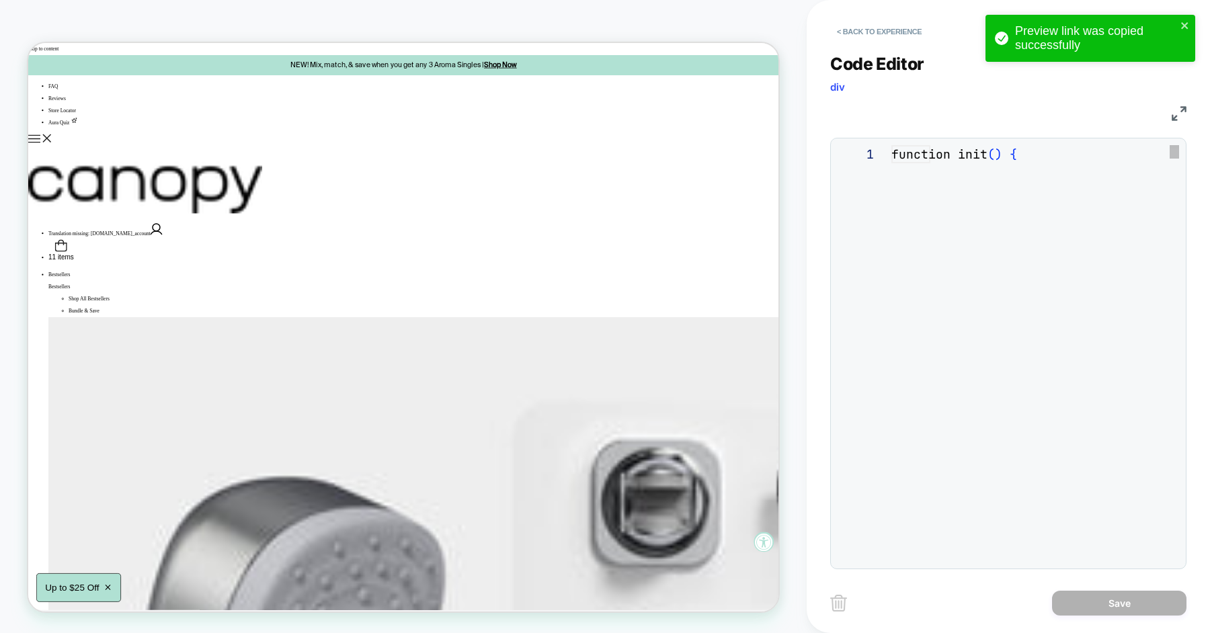
scroll to position [182, 0]
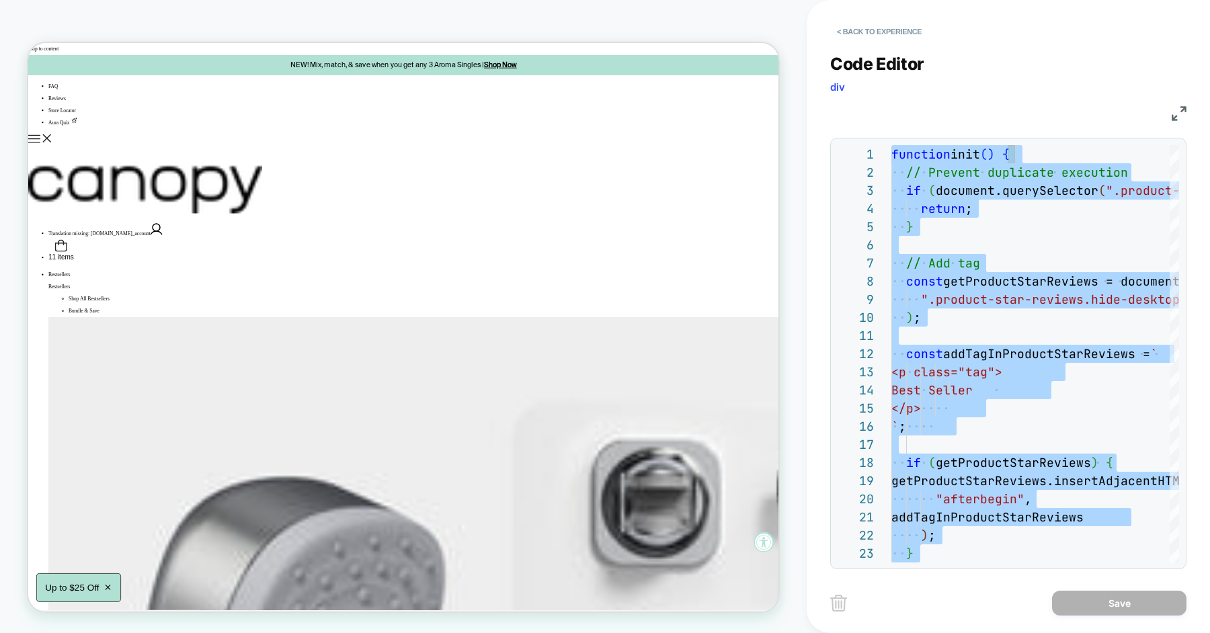
type textarea "**********"
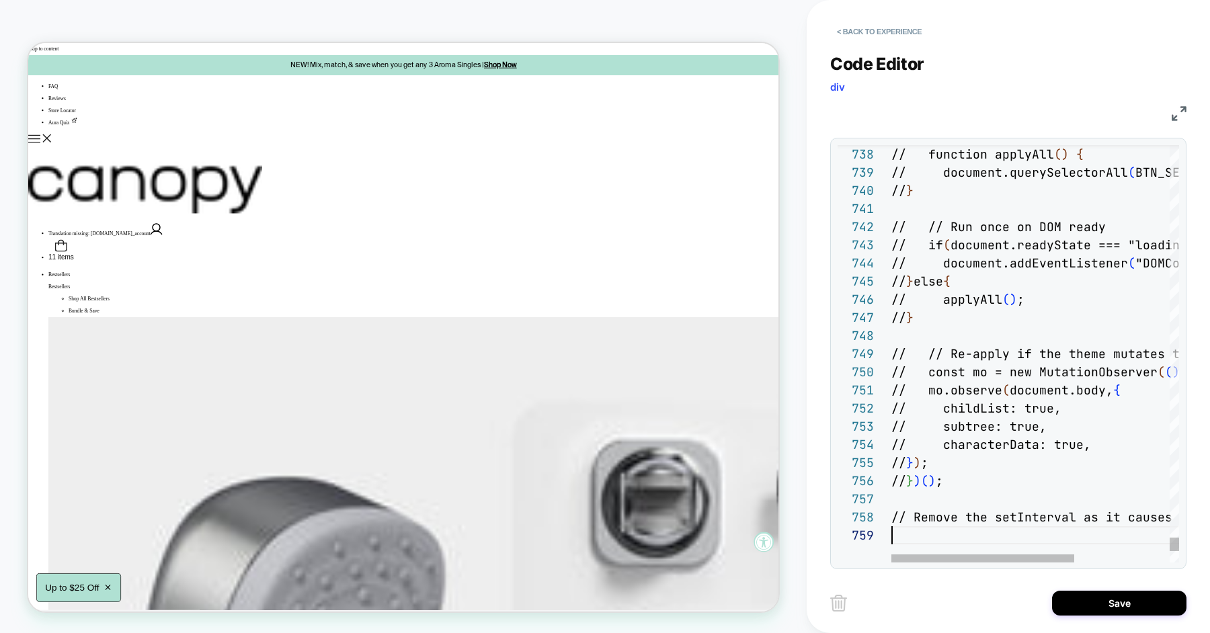
scroll to position [145, 0]
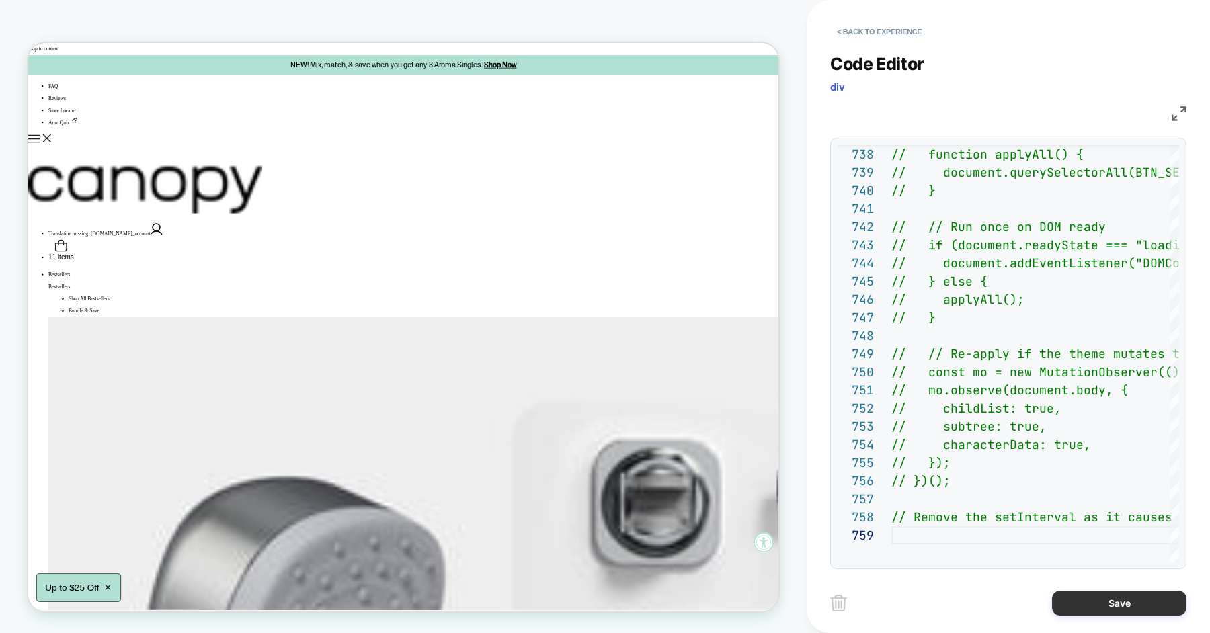
click at [1090, 603] on button "Save" at bounding box center [1119, 603] width 134 height 25
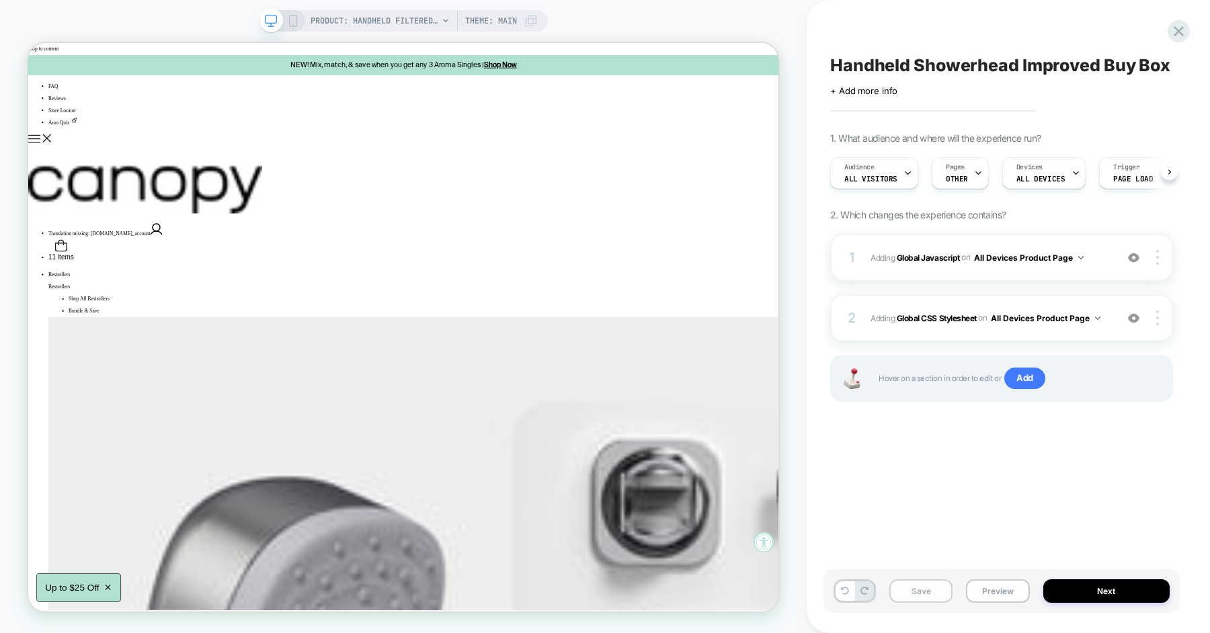
click at [938, 601] on button "Save" at bounding box center [920, 592] width 63 height 24
click at [985, 581] on button "Preview" at bounding box center [997, 592] width 63 height 24
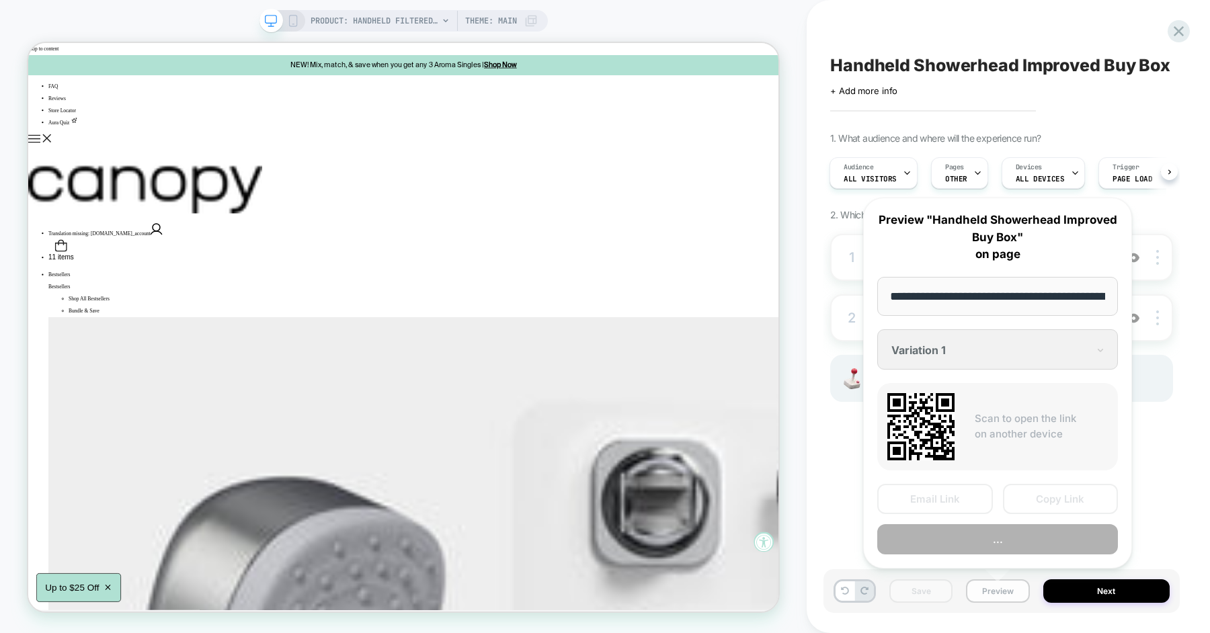
scroll to position [0, 216]
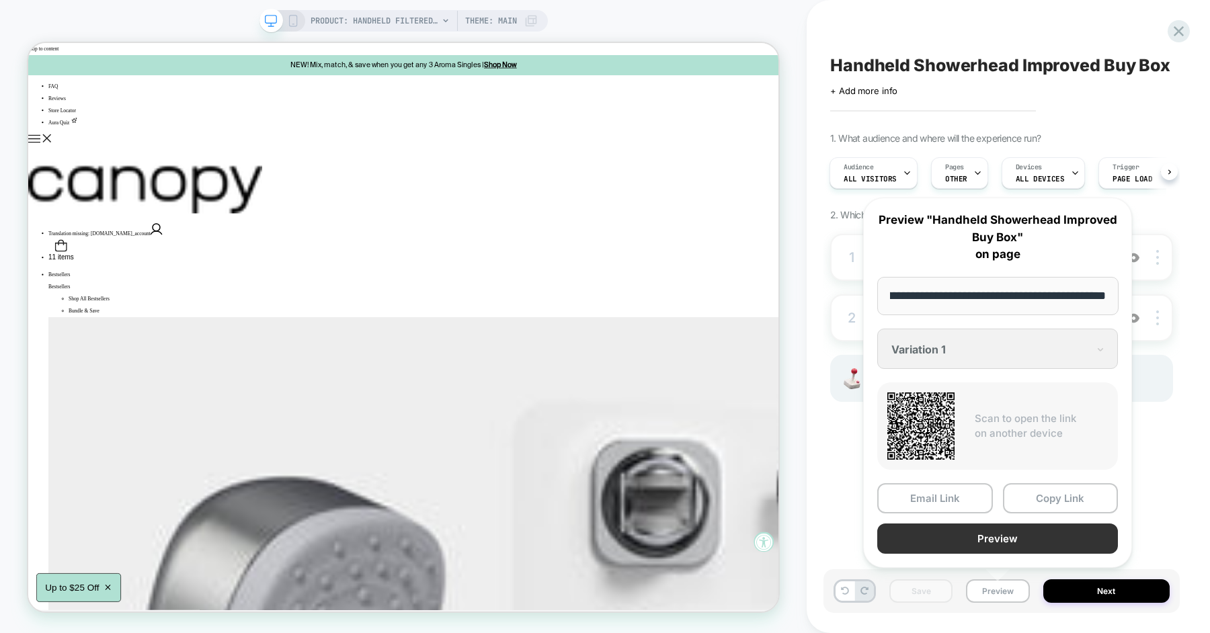
click at [996, 547] on button "Preview" at bounding box center [997, 539] width 241 height 30
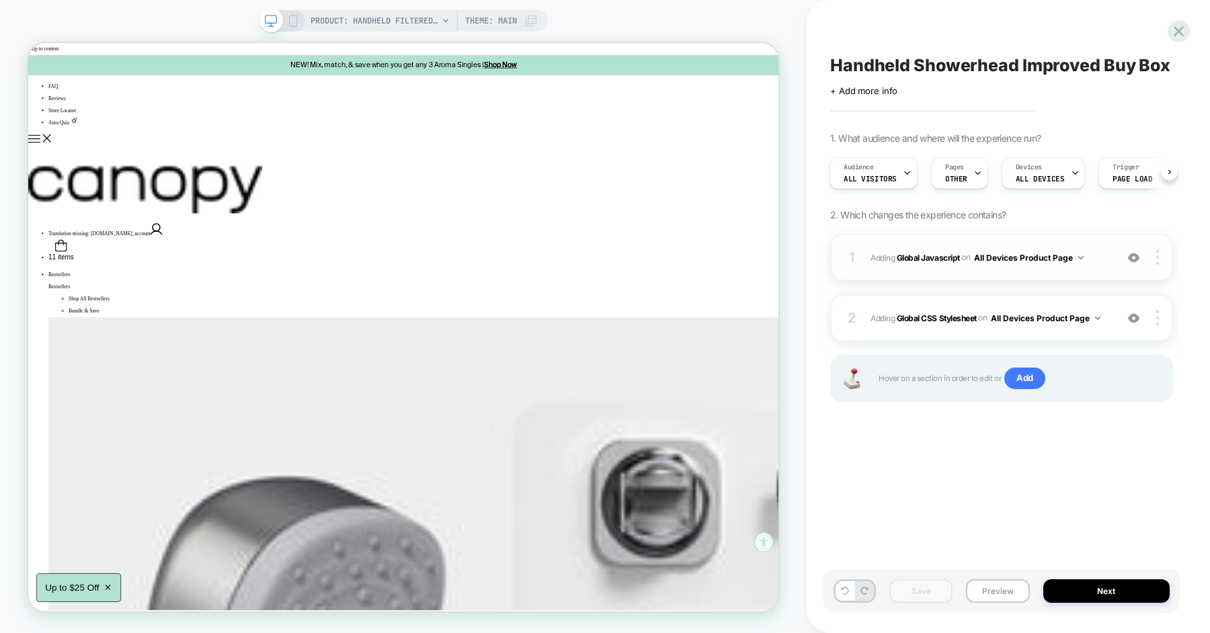
click at [1105, 254] on span "Adding Global Javascript on All Devices Product Page" at bounding box center [990, 257] width 239 height 17
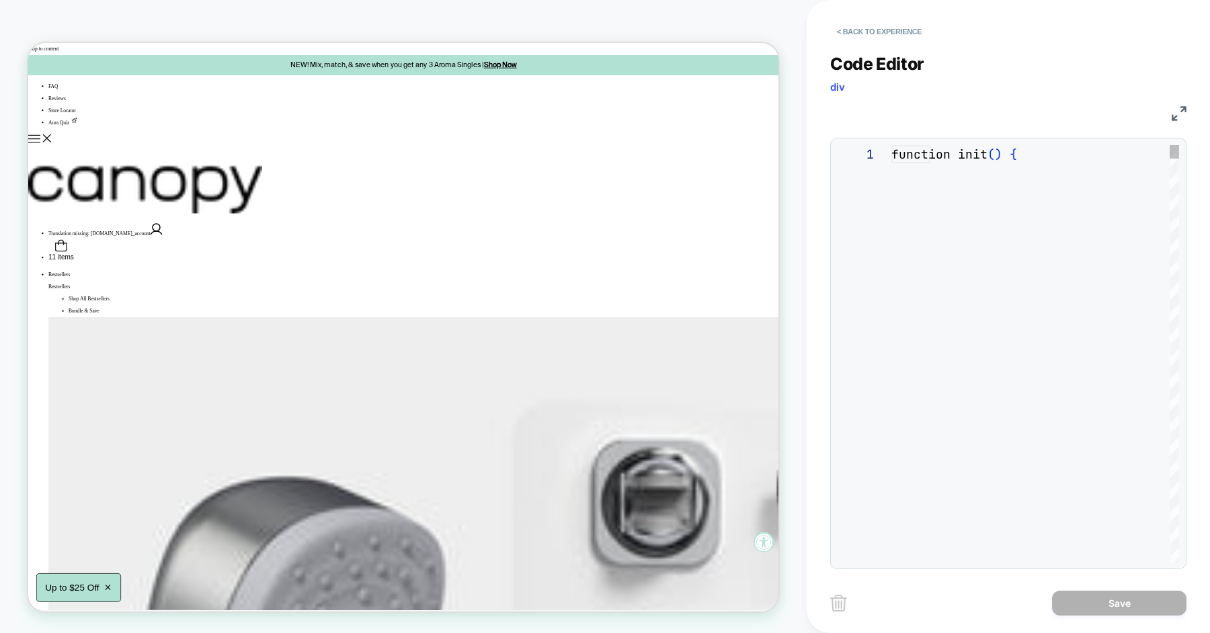
scroll to position [182, 0]
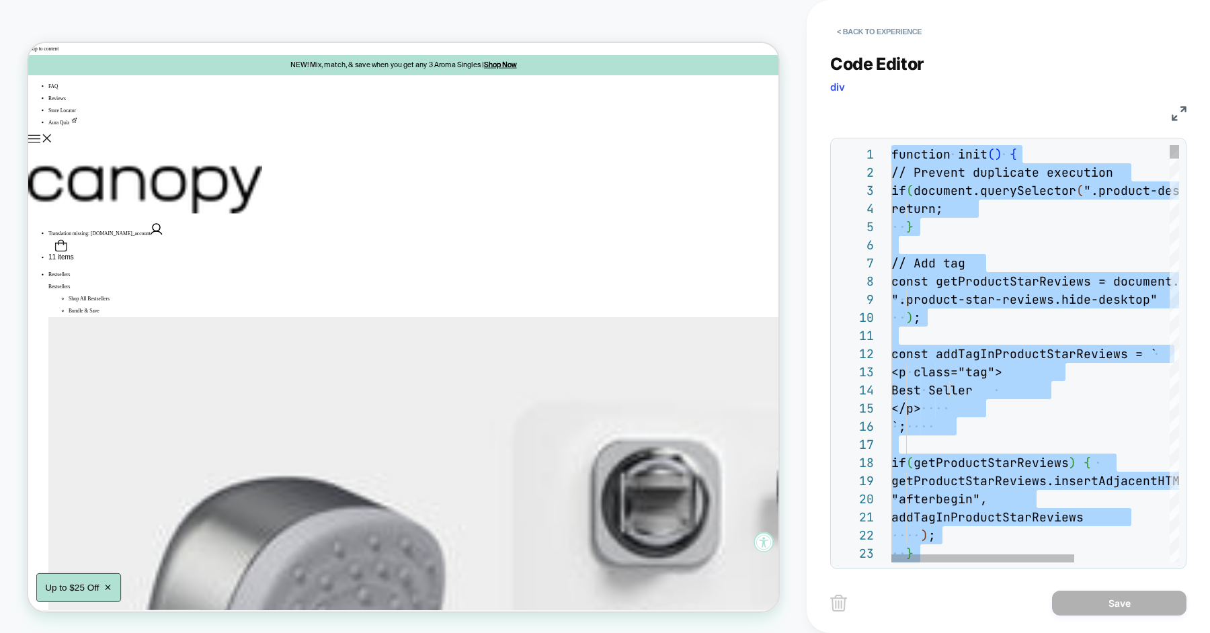
type textarea "**********"
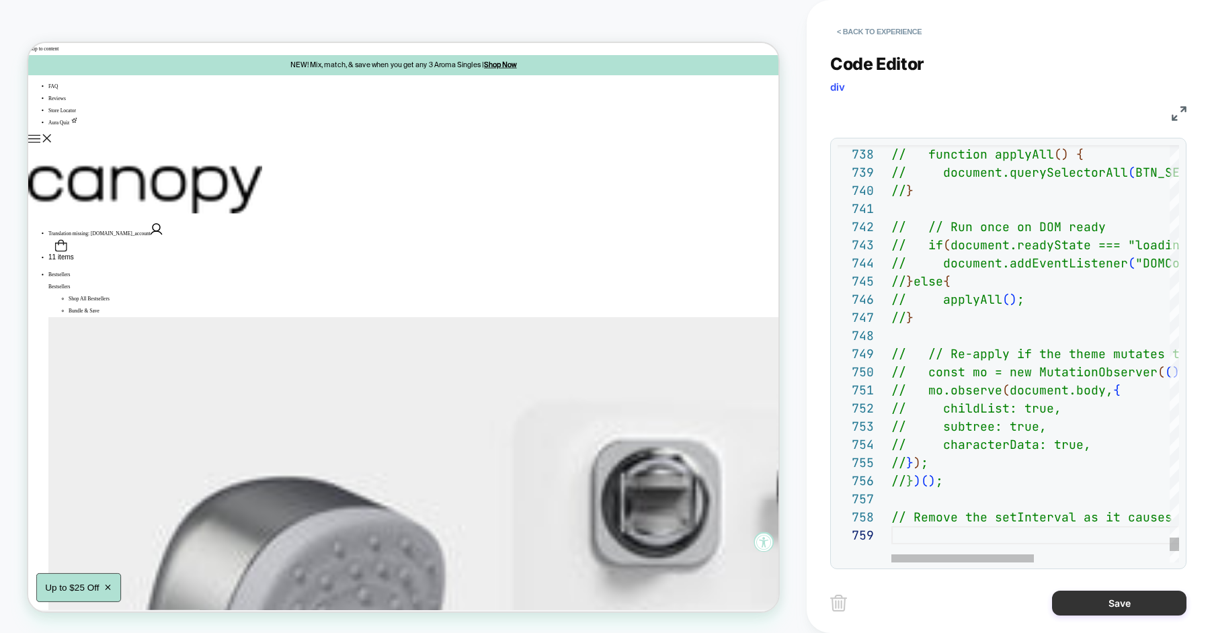
click at [1087, 602] on button "Save" at bounding box center [1119, 603] width 134 height 25
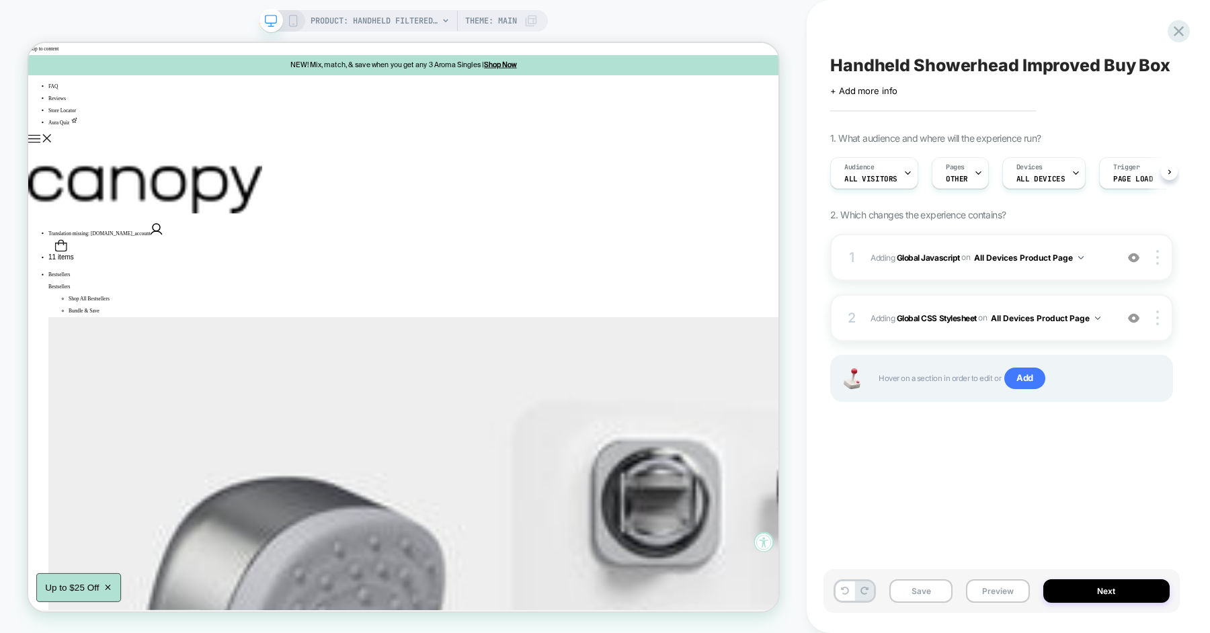
scroll to position [0, 1]
click at [920, 588] on button "Save" at bounding box center [920, 592] width 63 height 24
click at [986, 596] on button "Preview" at bounding box center [997, 592] width 63 height 24
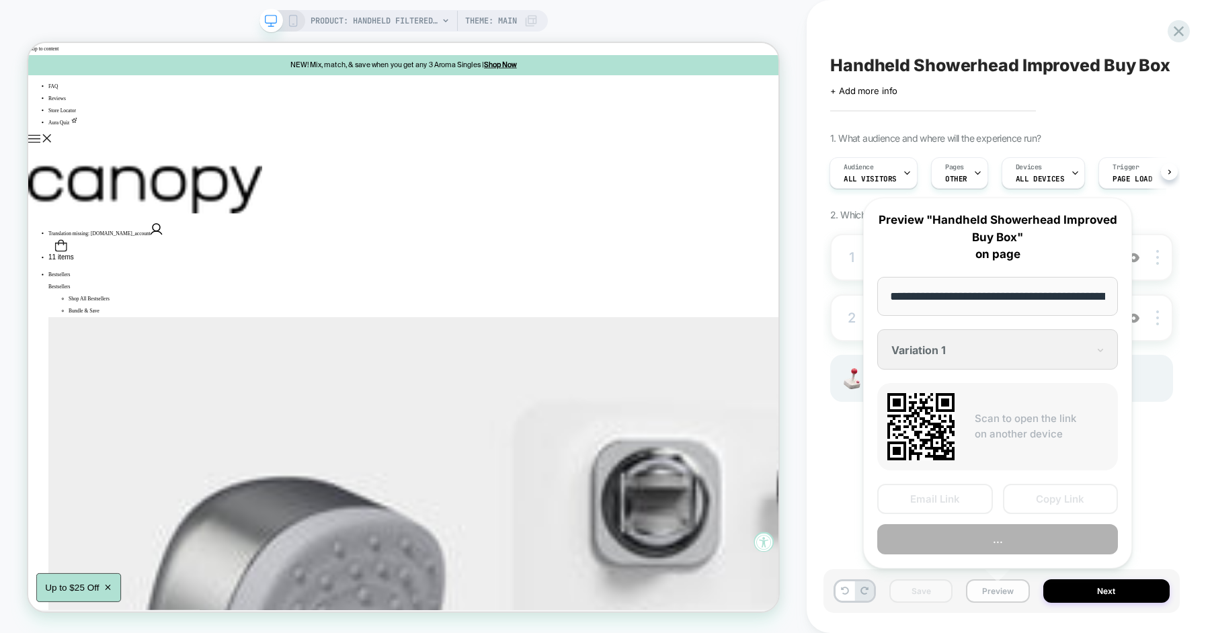
scroll to position [0, 216]
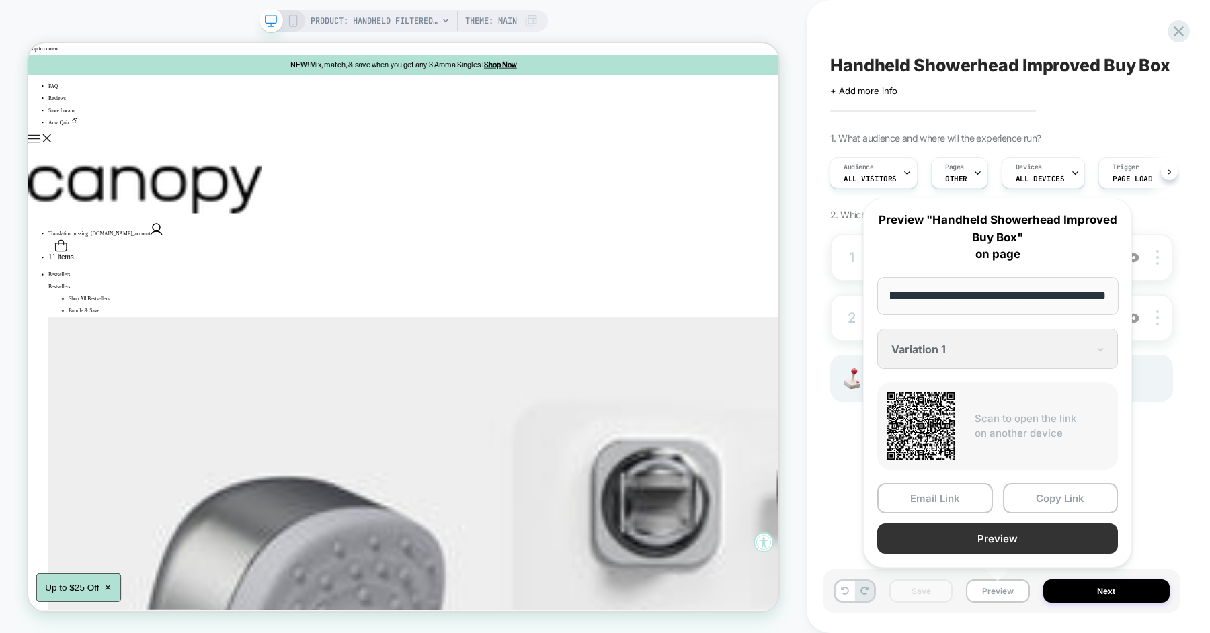
click at [1006, 534] on button "Preview" at bounding box center [997, 539] width 241 height 30
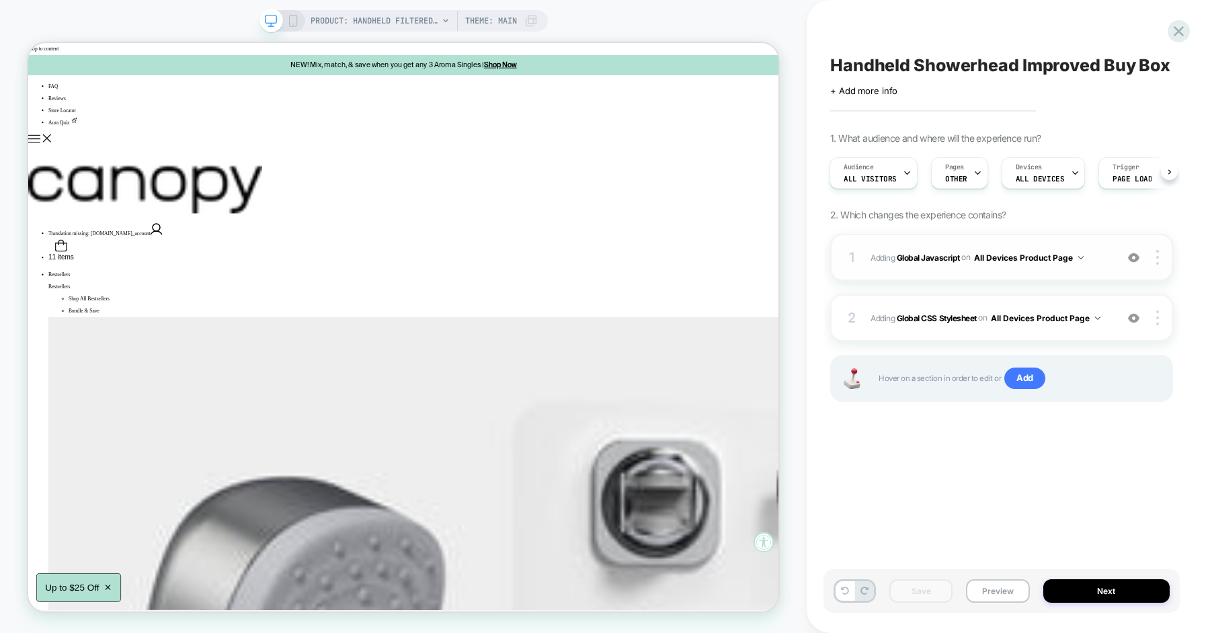
click at [1102, 257] on span "Adding Global Javascript on All Devices Product Page" at bounding box center [990, 257] width 239 height 17
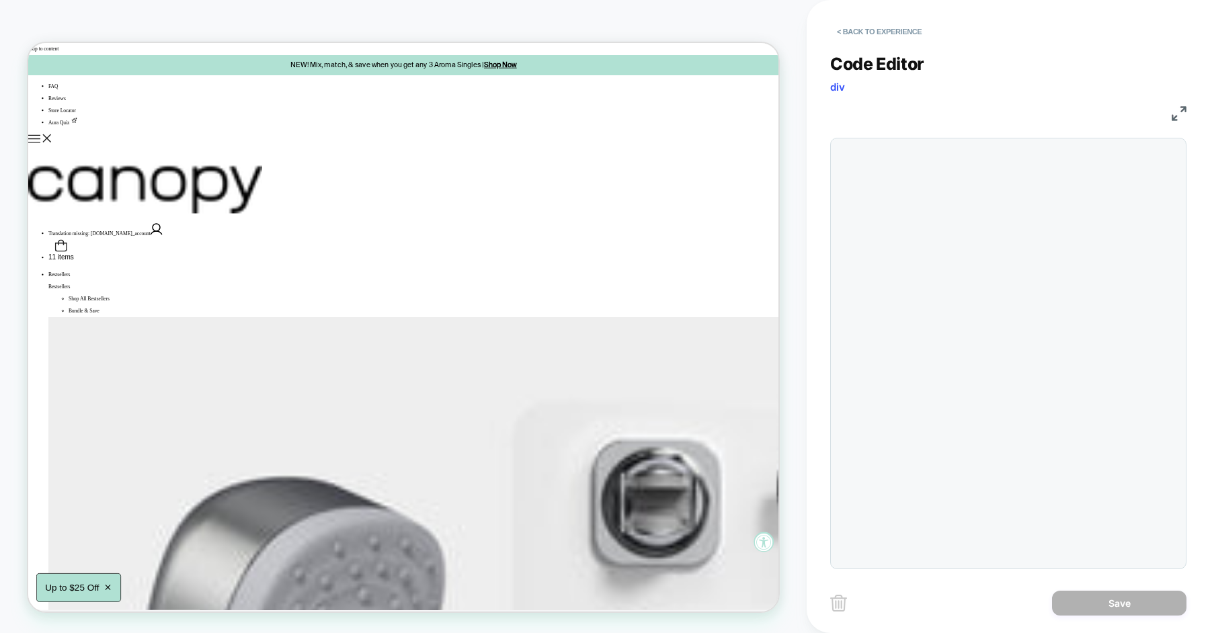
scroll to position [182, 0]
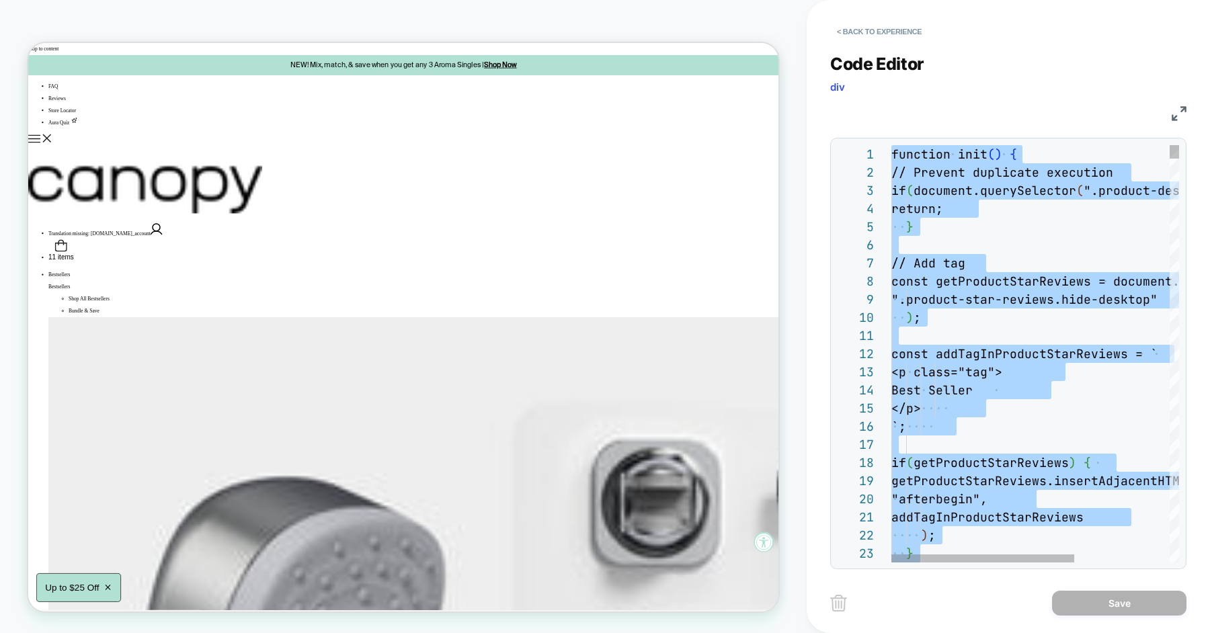
scroll to position [126, 58]
type textarea "**********"
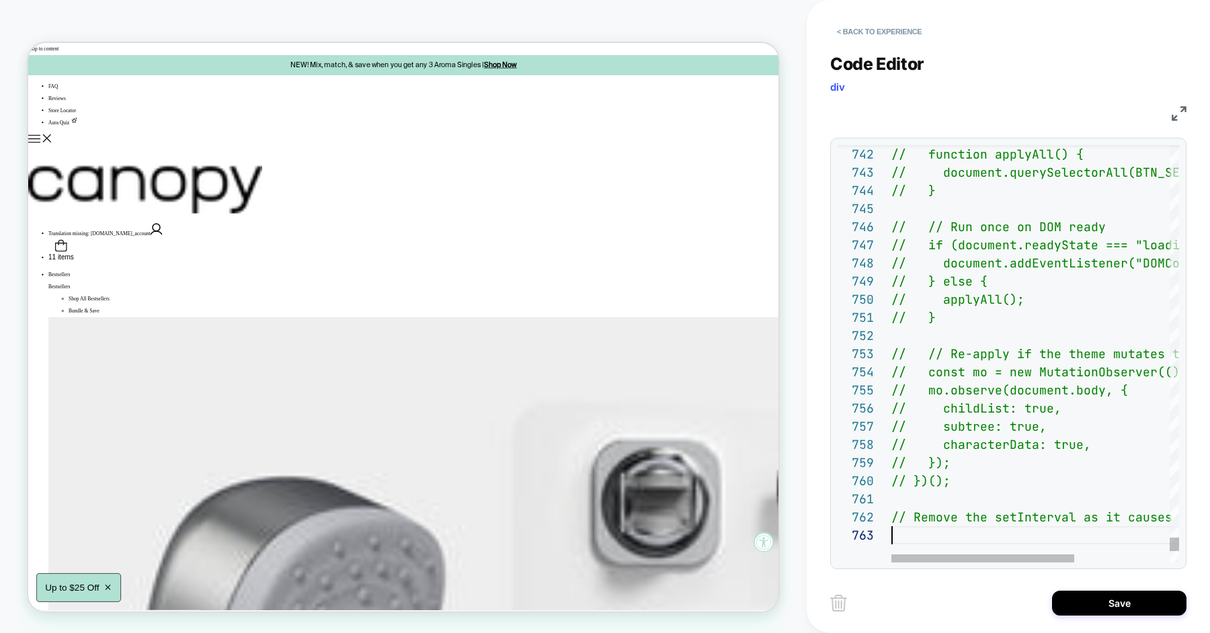
scroll to position [36, 0]
click at [1078, 601] on button "Save" at bounding box center [1119, 603] width 134 height 25
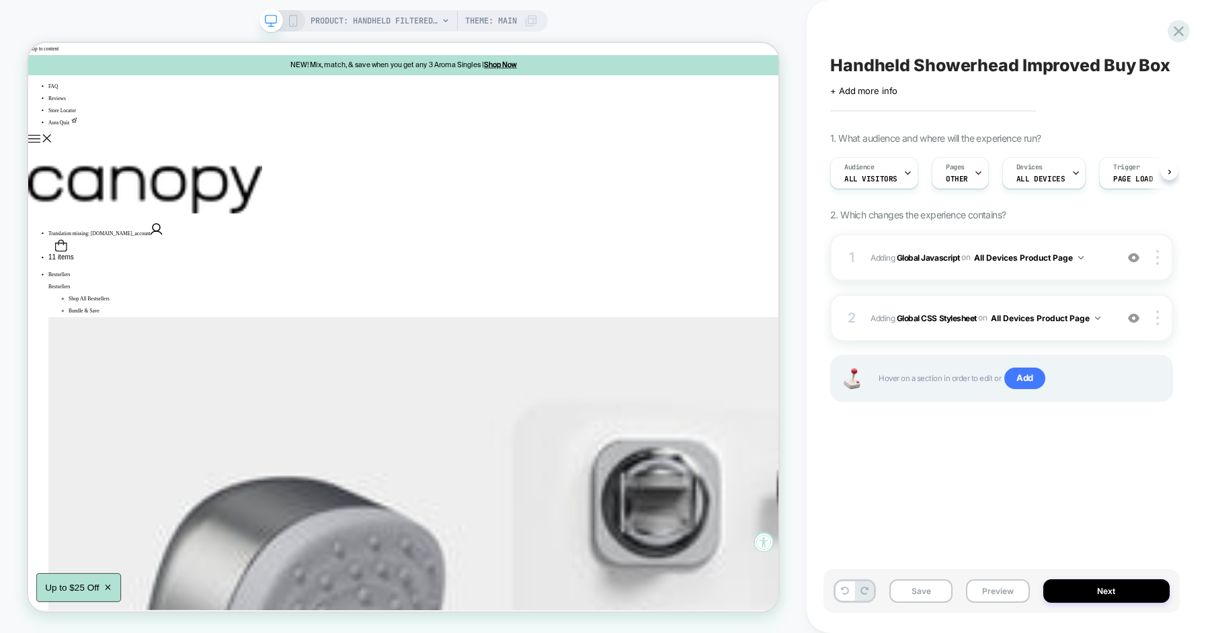
scroll to position [0, 1]
click at [931, 588] on button "Save" at bounding box center [920, 592] width 63 height 24
click at [1000, 595] on button "Preview" at bounding box center [997, 592] width 63 height 24
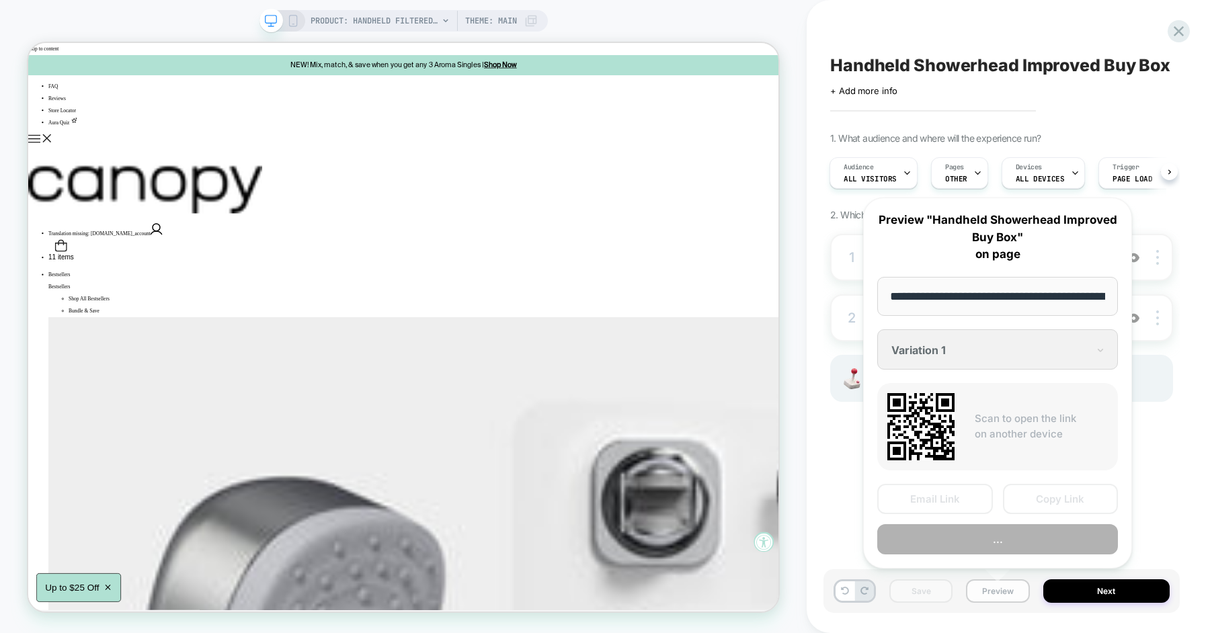
scroll to position [0, 216]
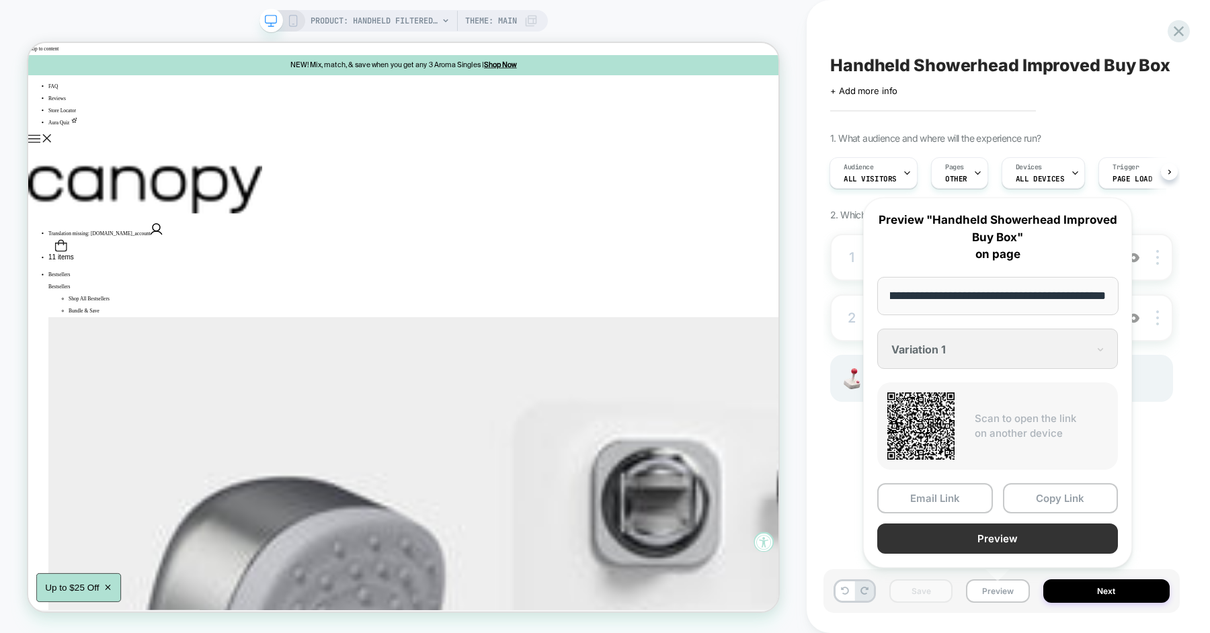
click at [1006, 538] on button "Preview" at bounding box center [997, 539] width 241 height 30
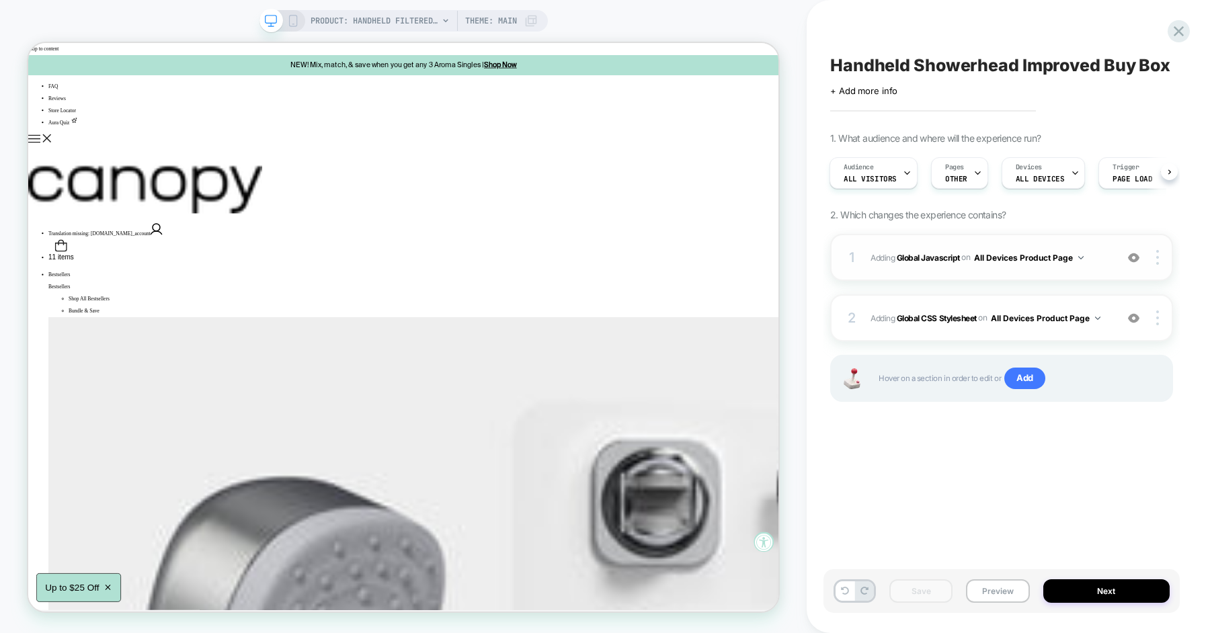
click at [1100, 261] on span "Adding Global Javascript on All Devices Product Page" at bounding box center [990, 257] width 239 height 17
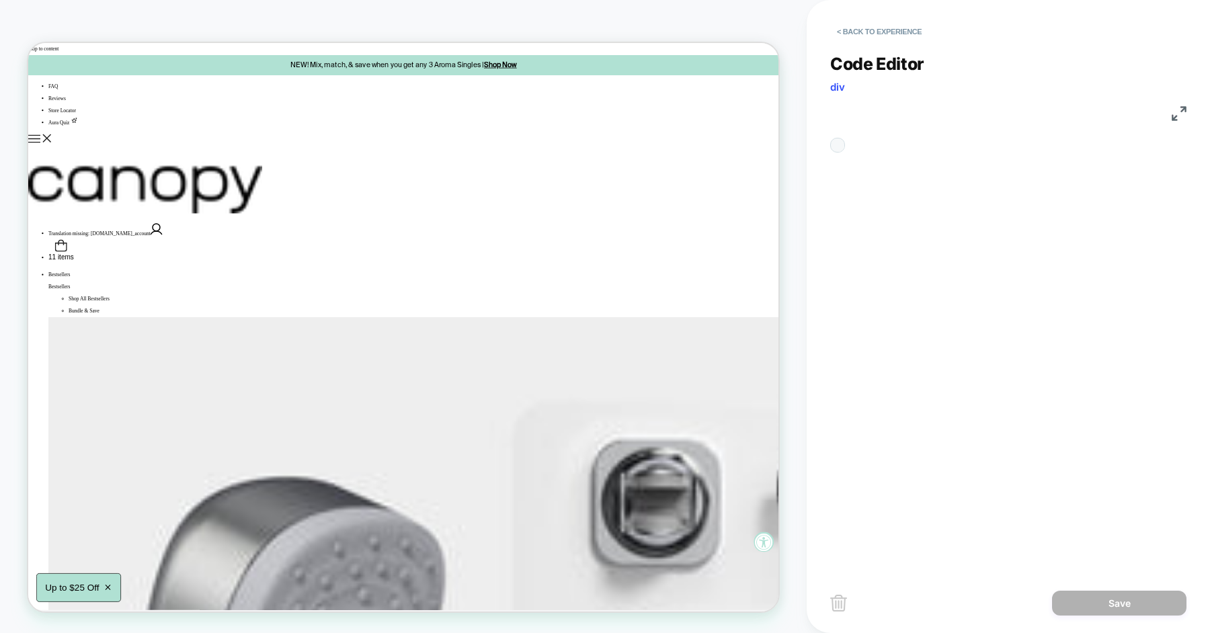
click at [838, 145] on div "**********" at bounding box center [838, 145] width 0 height 0
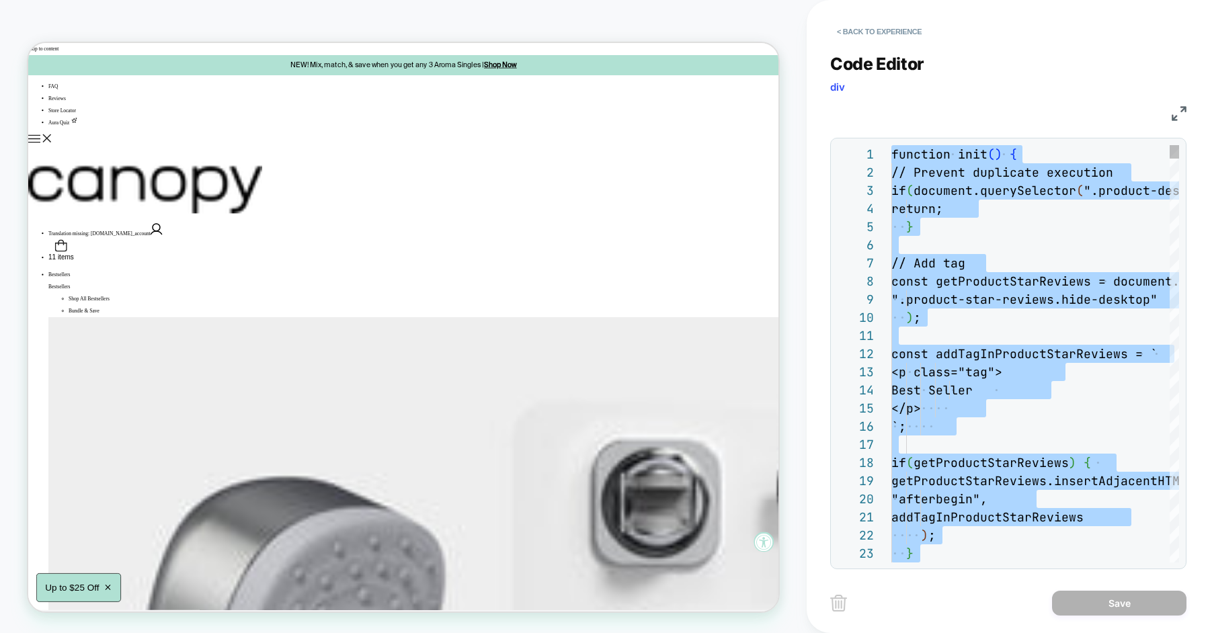
scroll to position [91, 0]
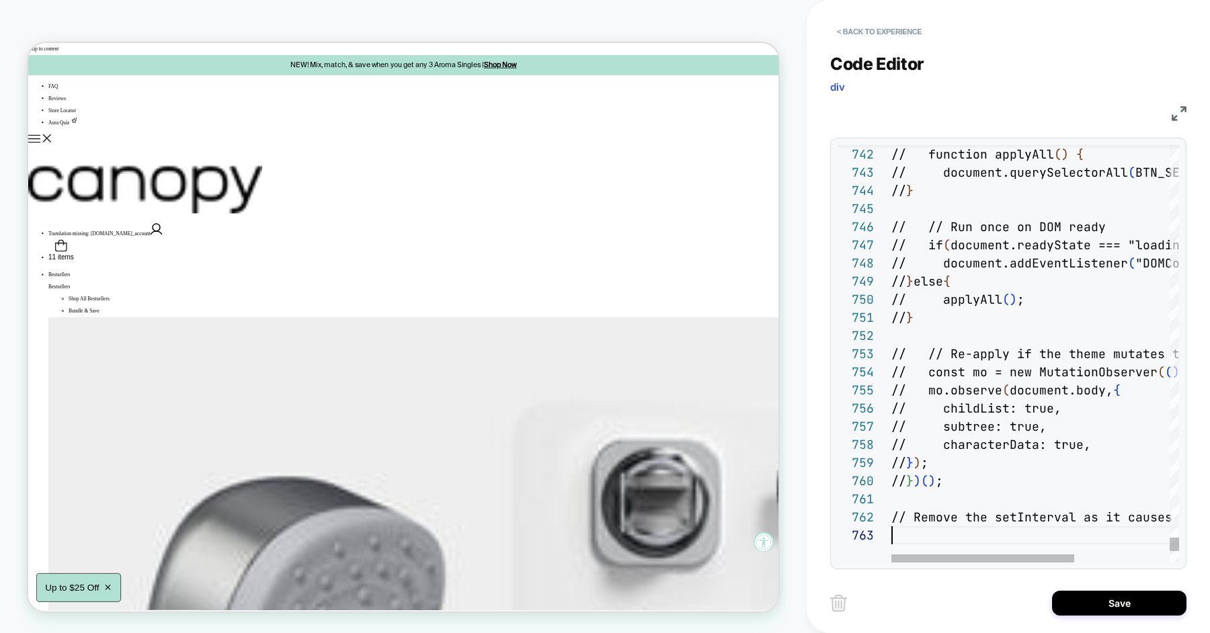
type textarea "**********"
click at [1083, 602] on button "Save" at bounding box center [1119, 603] width 134 height 25
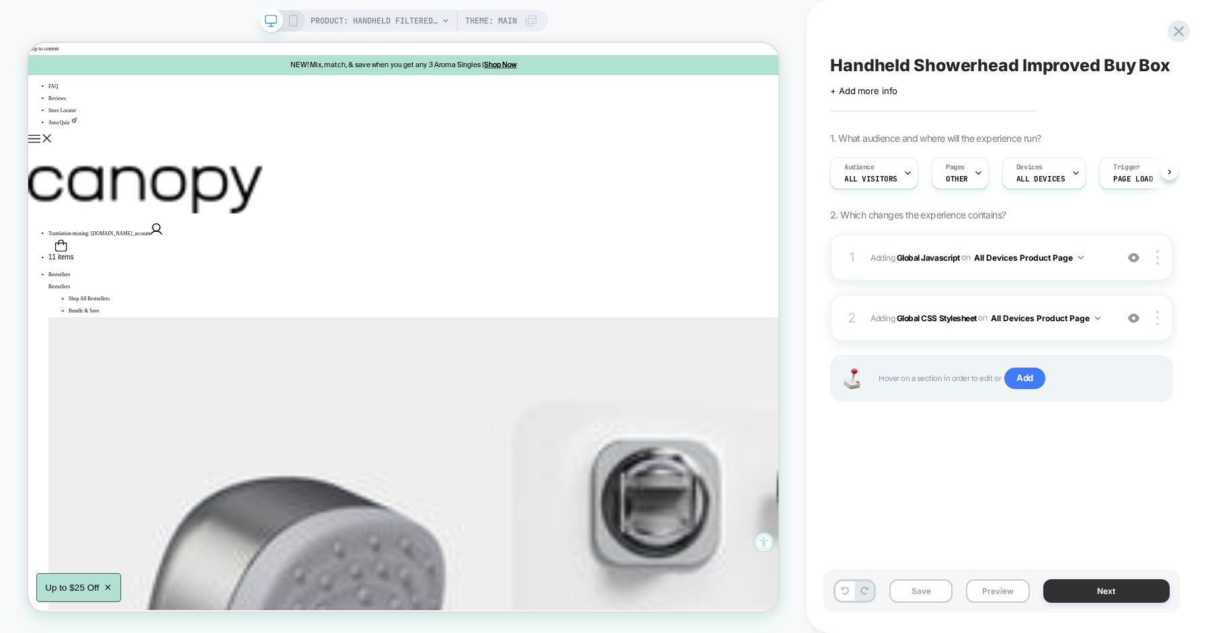
scroll to position [0, 1]
click at [902, 588] on button "Save" at bounding box center [920, 592] width 63 height 24
click at [1002, 594] on button "Preview" at bounding box center [997, 592] width 63 height 24
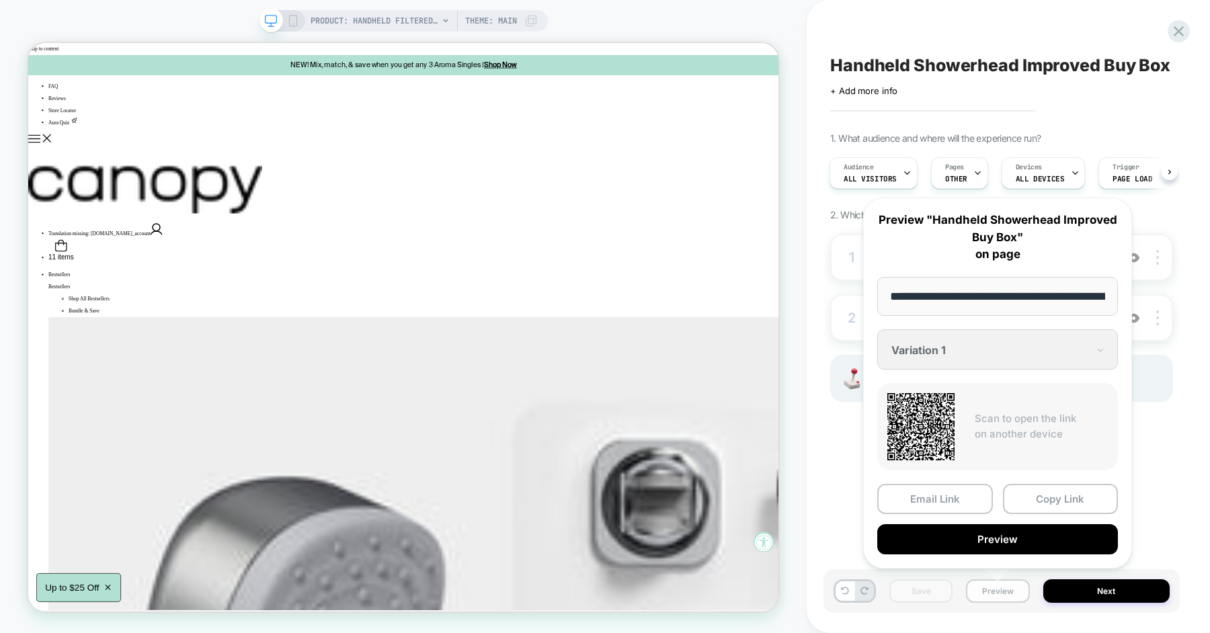
scroll to position [0, 216]
click at [1012, 548] on button "Preview" at bounding box center [997, 539] width 241 height 30
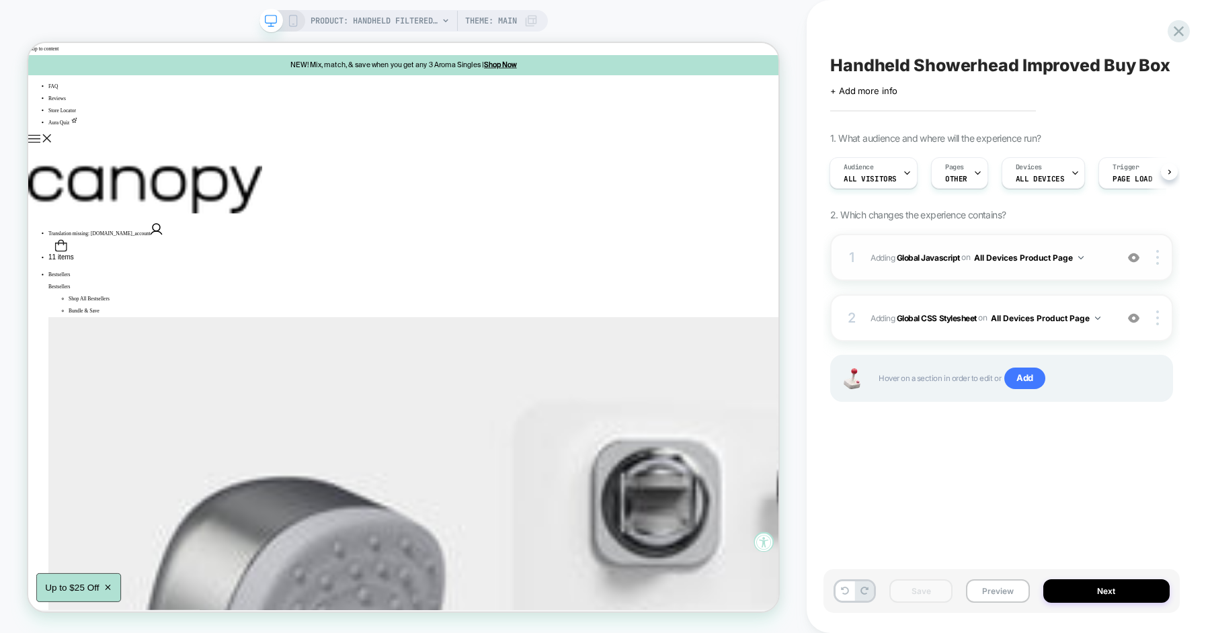
click at [1101, 257] on span "Adding Global Javascript on All Devices Product Page" at bounding box center [990, 257] width 239 height 17
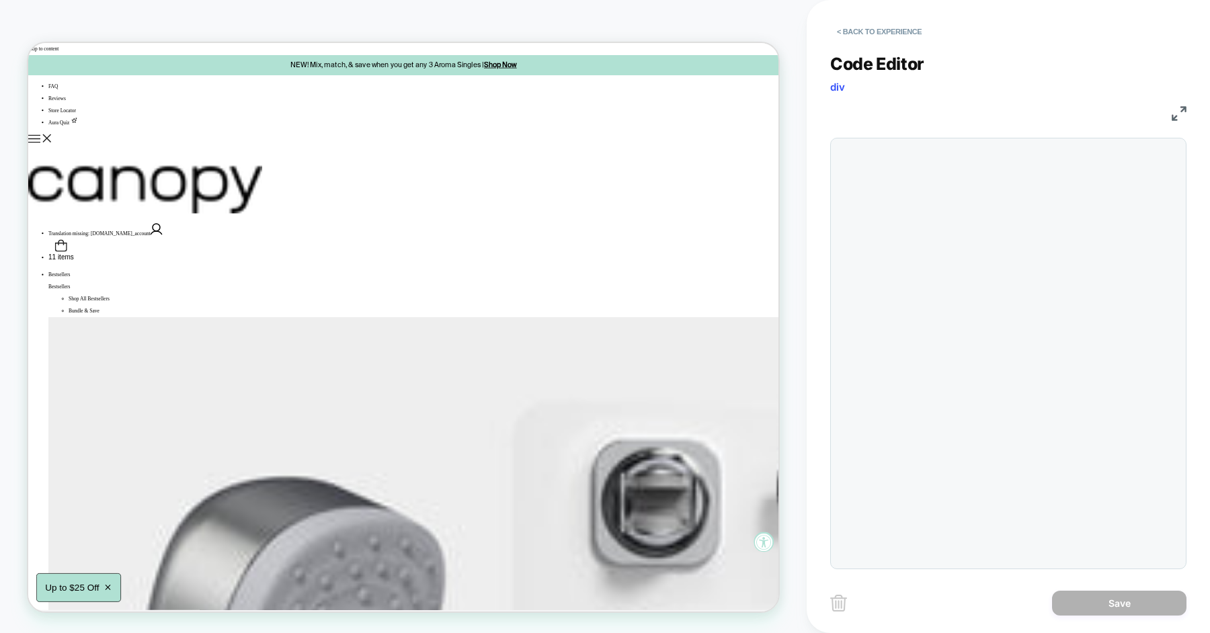
scroll to position [182, 0]
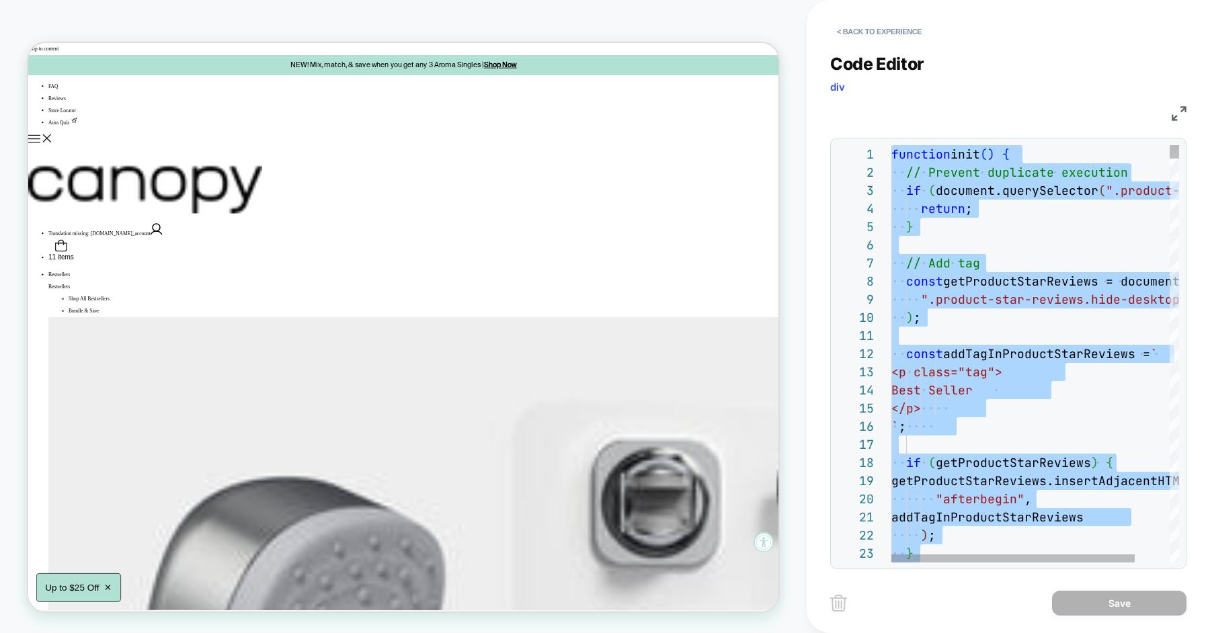
type textarea "**********"
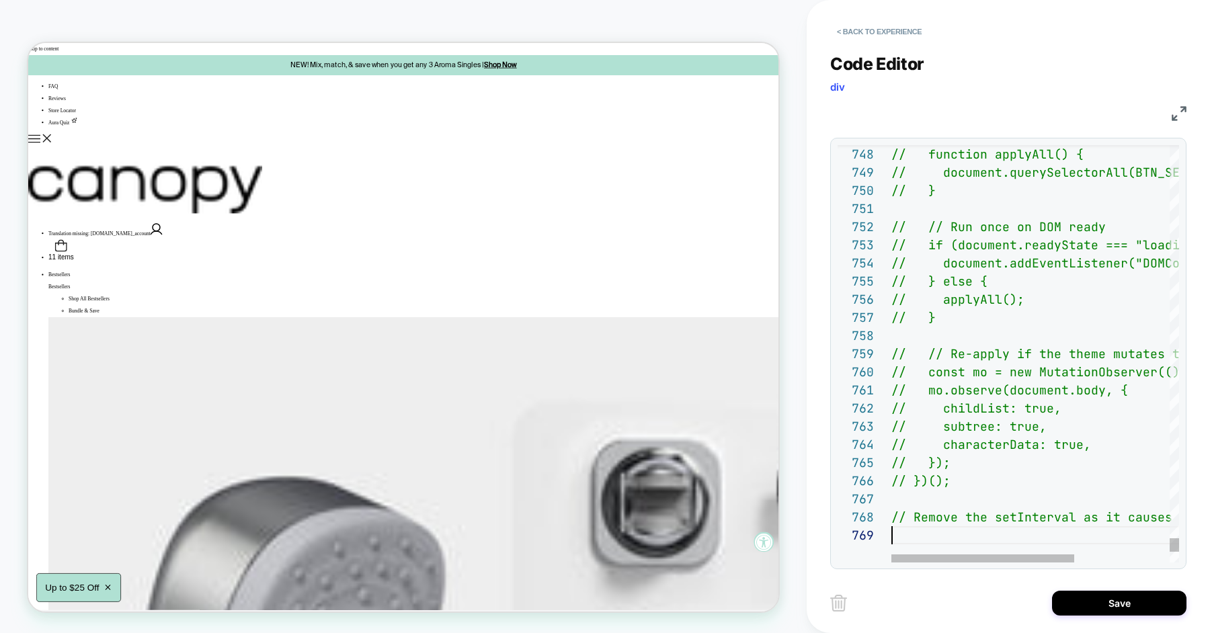
scroll to position [145, 0]
click at [1074, 595] on button "Save" at bounding box center [1119, 603] width 134 height 25
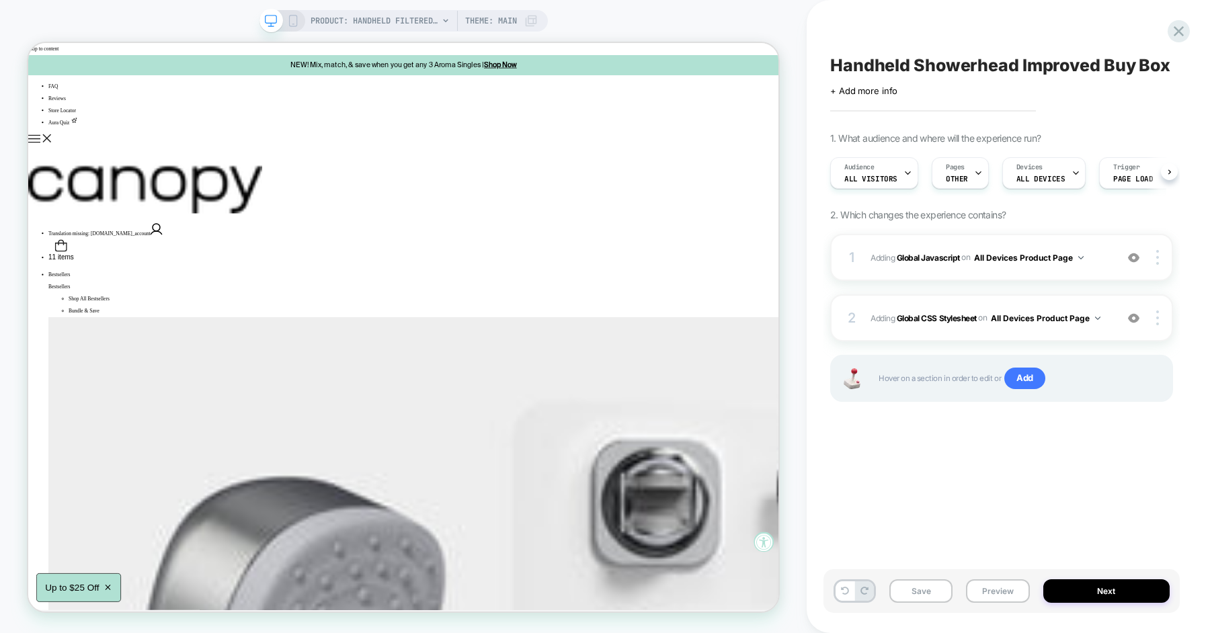
scroll to position [0, 1]
click at [919, 585] on button "Save" at bounding box center [920, 592] width 63 height 24
click at [986, 594] on button "Preview" at bounding box center [997, 592] width 63 height 24
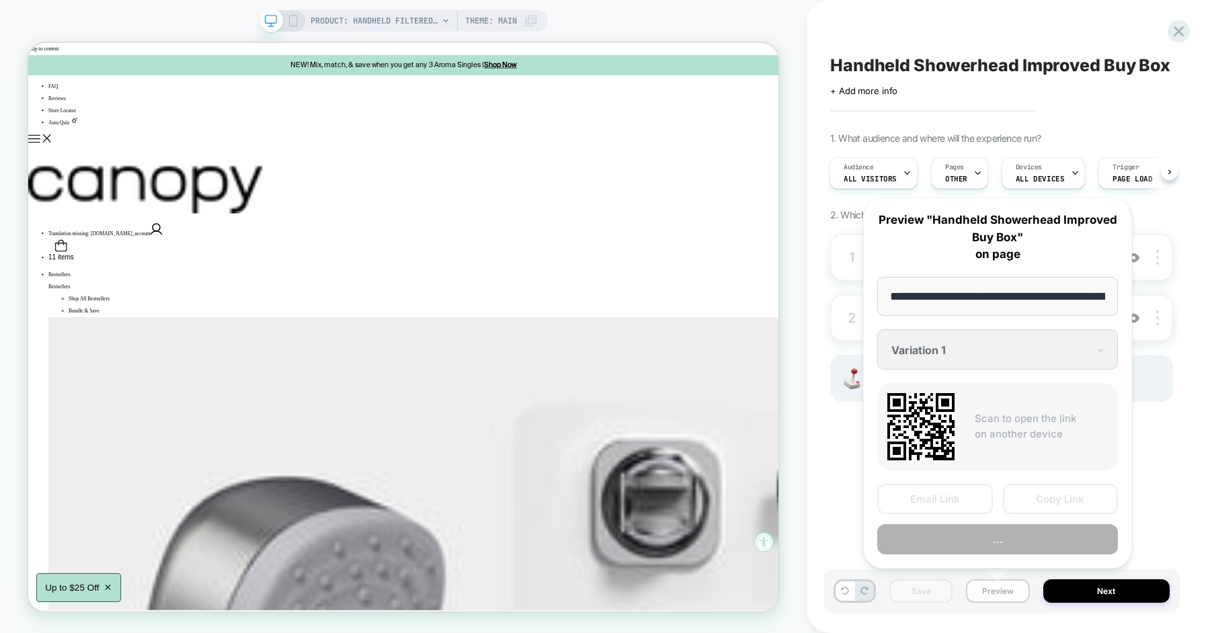
scroll to position [0, 216]
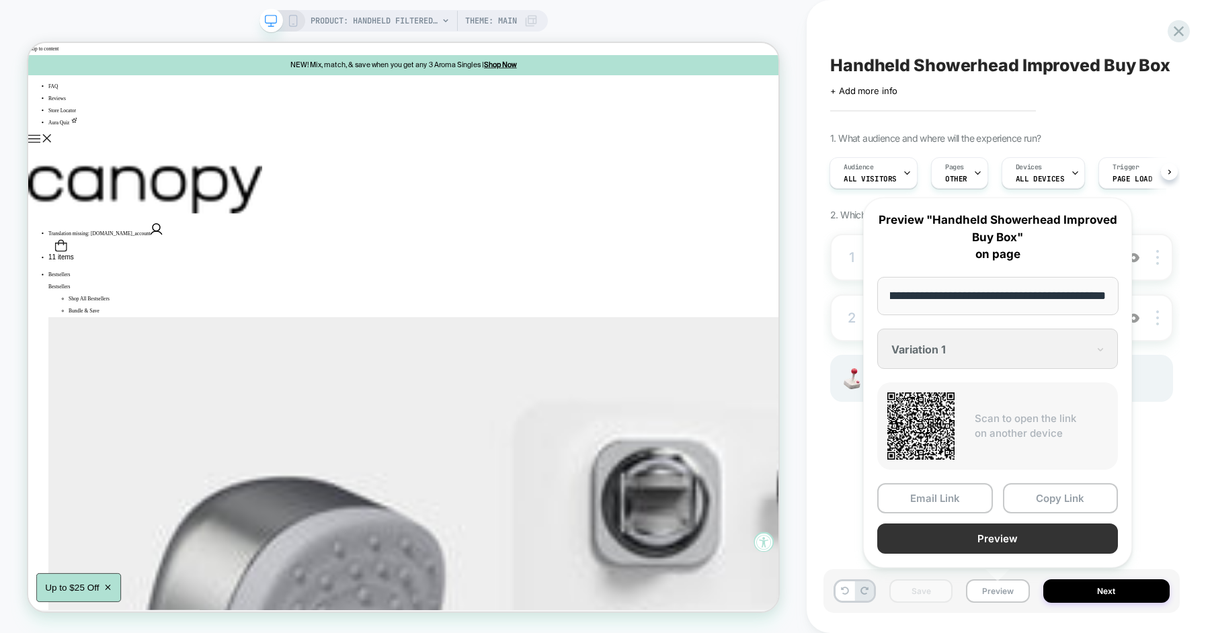
click at [984, 534] on button "Preview" at bounding box center [997, 539] width 241 height 30
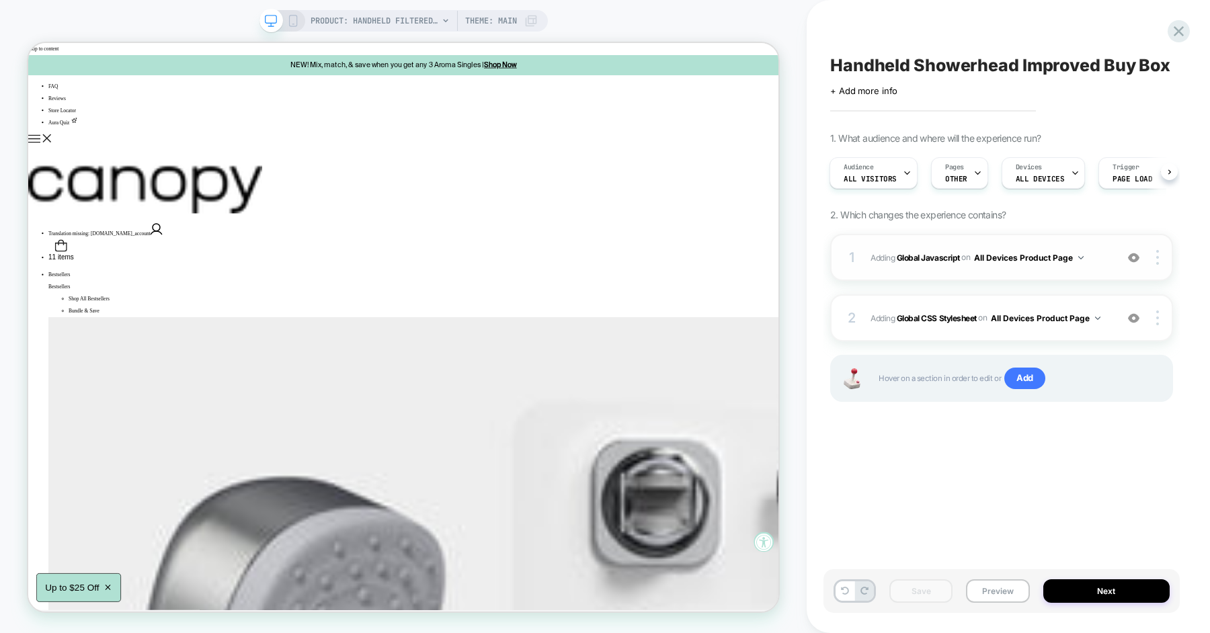
click at [1170, 436] on div "Handheld Showerhead Improved Buy Box Click to edit experience details + Add mor…" at bounding box center [1002, 316] width 356 height 606
click at [1094, 261] on span "Adding Global Javascript on All Devices Product Page" at bounding box center [990, 257] width 239 height 17
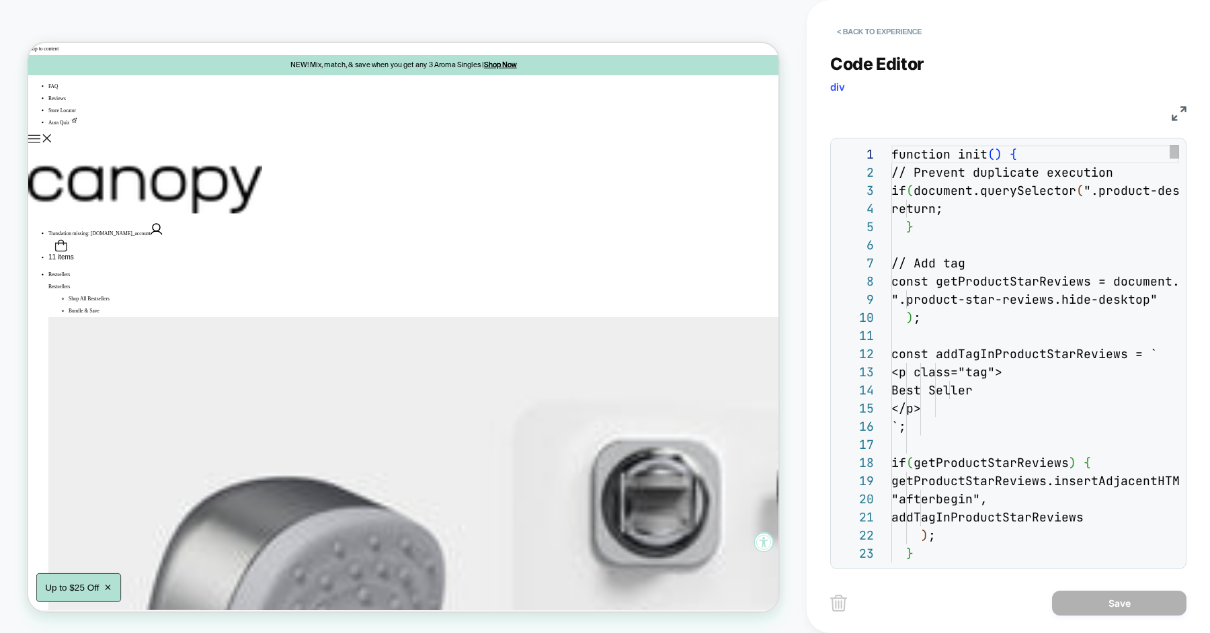
scroll to position [182, 0]
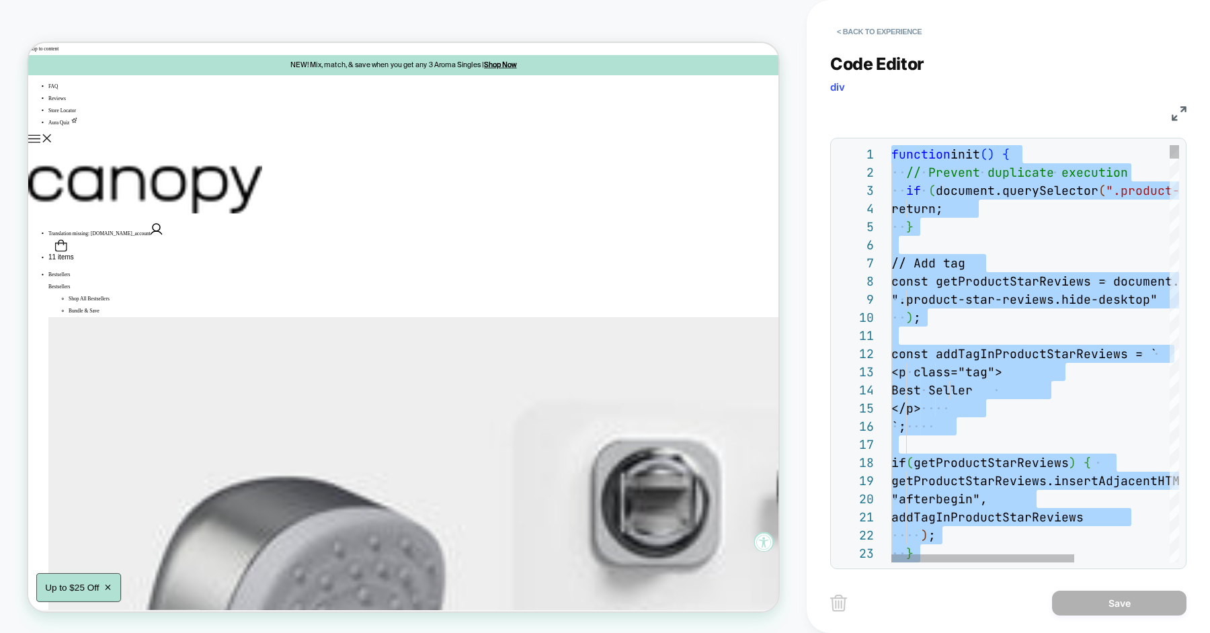
type textarea "**********"
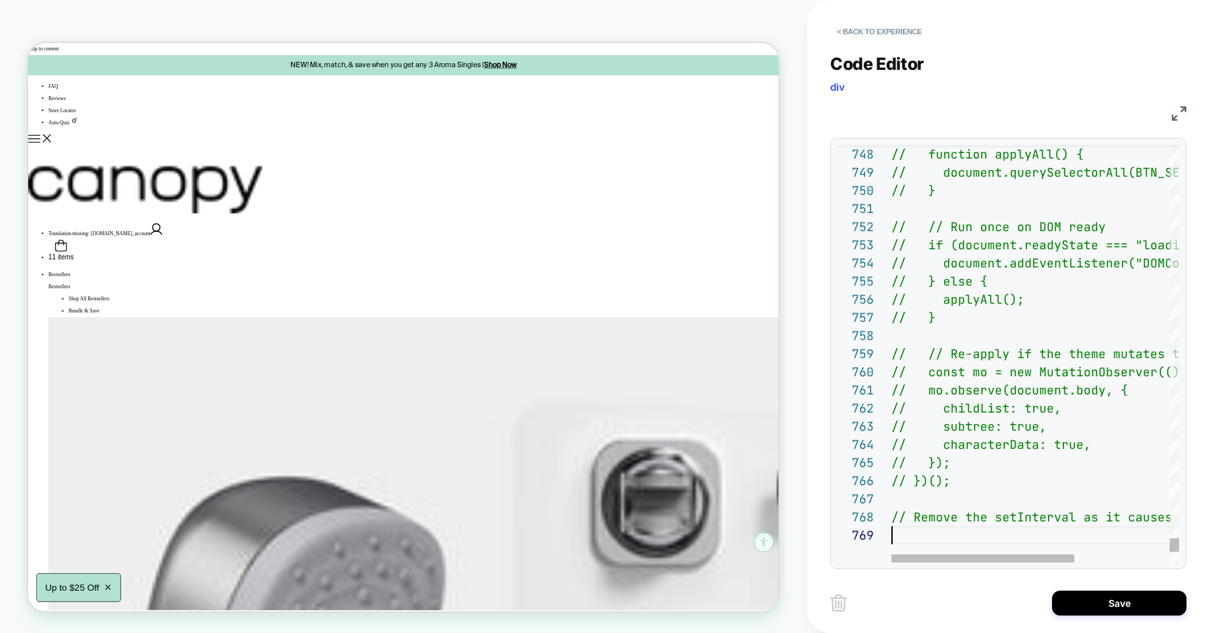
scroll to position [145, 0]
click at [1084, 606] on button "Save" at bounding box center [1119, 603] width 134 height 25
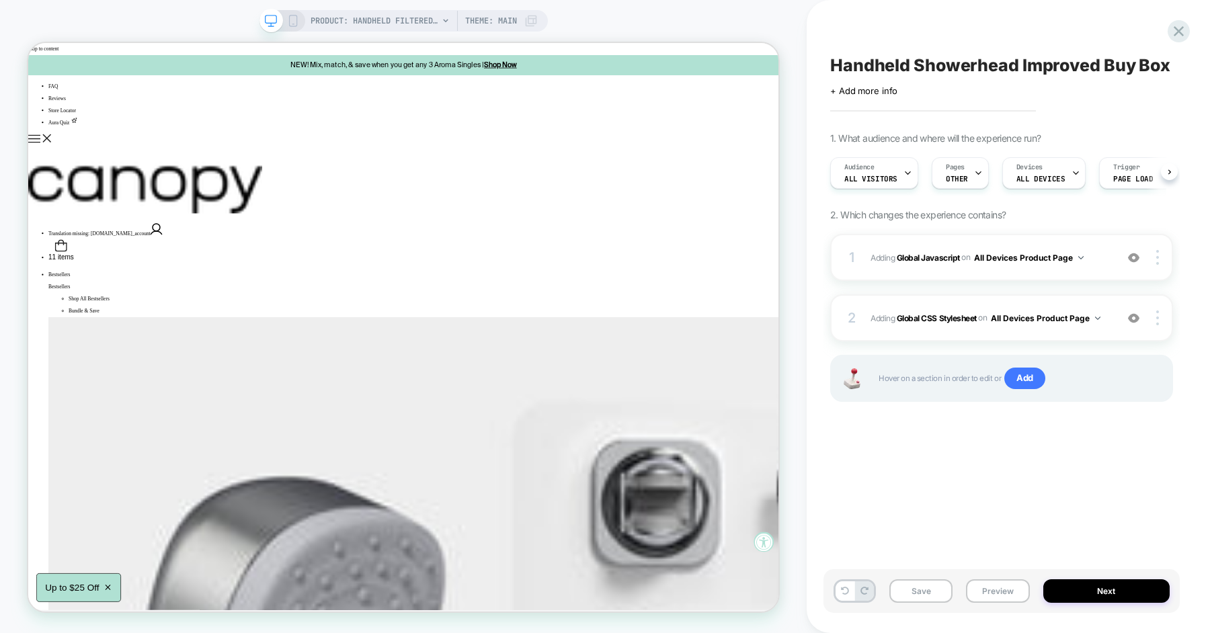
click at [928, 602] on button "Save" at bounding box center [920, 592] width 63 height 24
click at [982, 593] on button "Preview" at bounding box center [997, 592] width 63 height 24
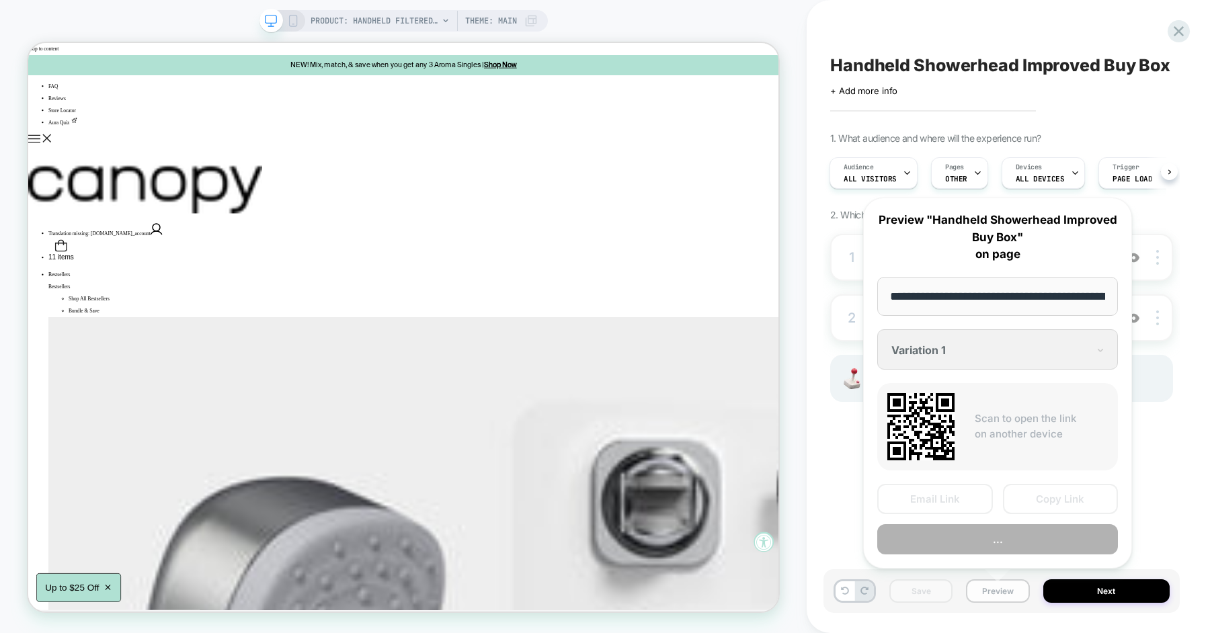
scroll to position [0, 216]
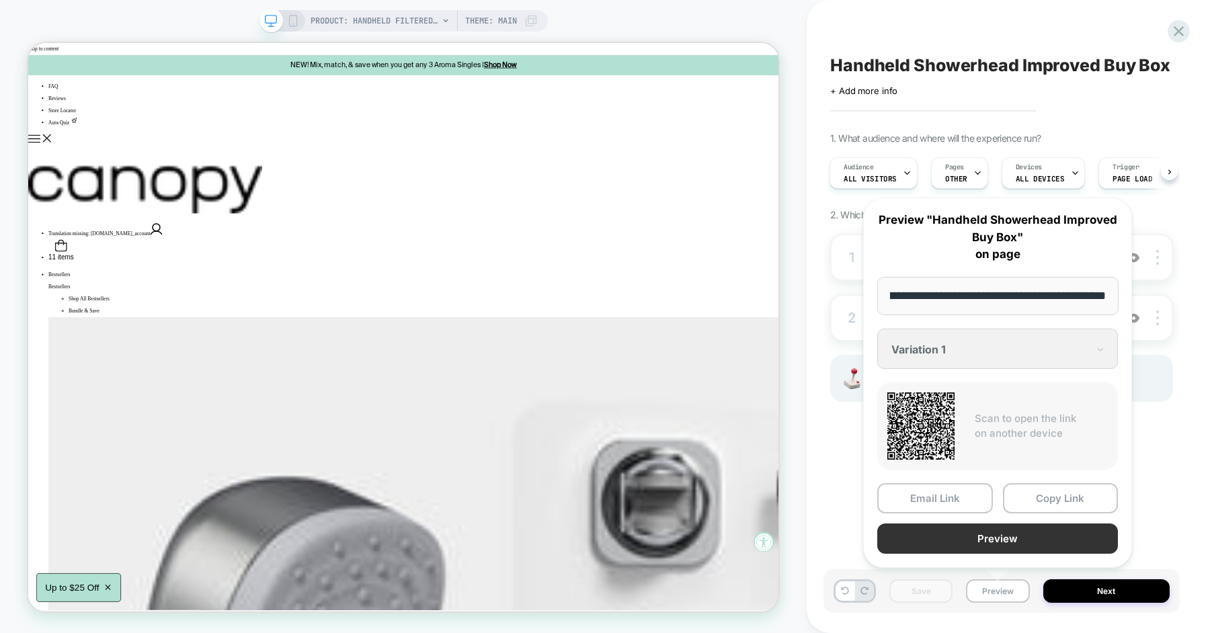
click at [1014, 536] on button "Preview" at bounding box center [997, 539] width 241 height 30
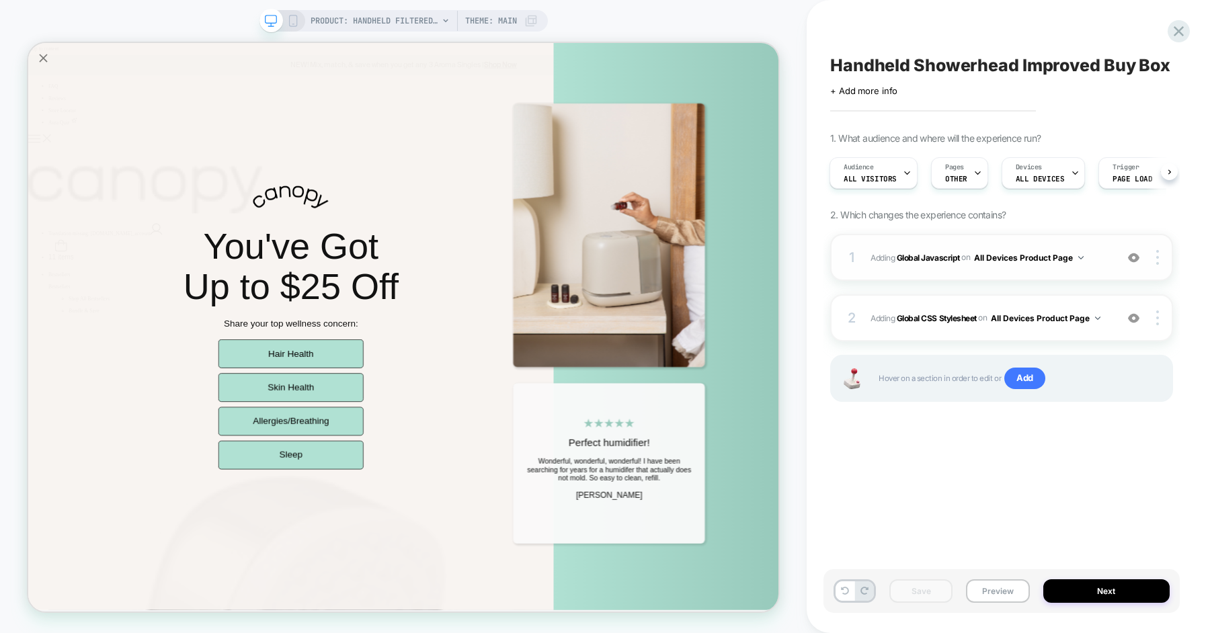
click at [1107, 257] on span "Adding Global Javascript on All Devices Product Page" at bounding box center [990, 257] width 239 height 17
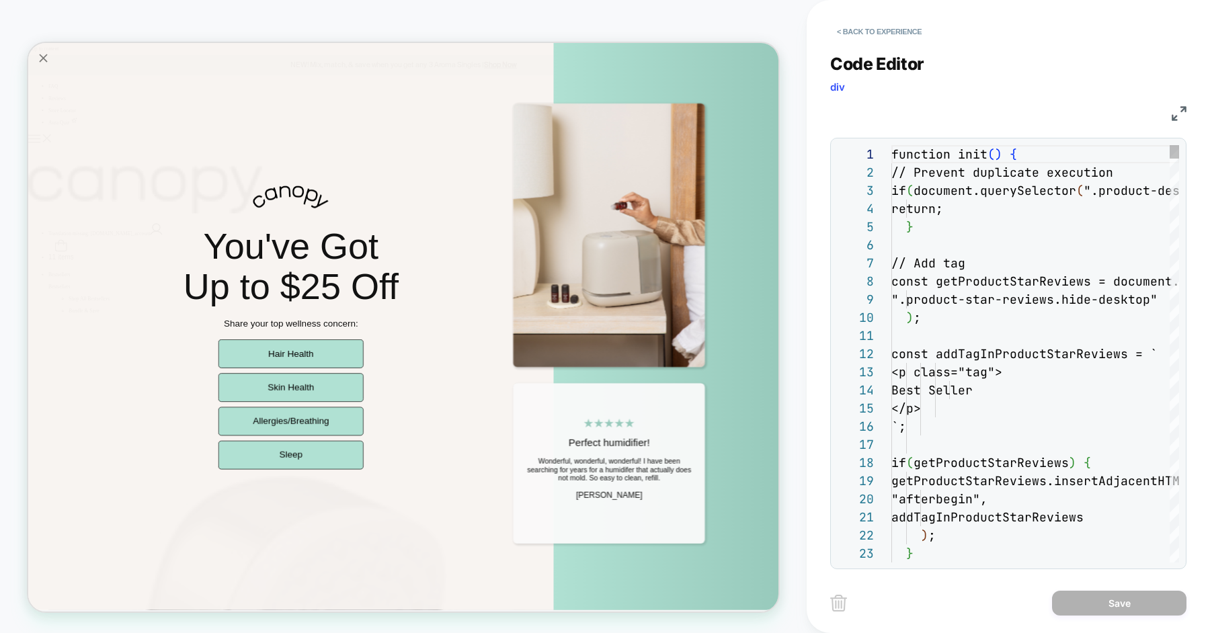
scroll to position [182, 0]
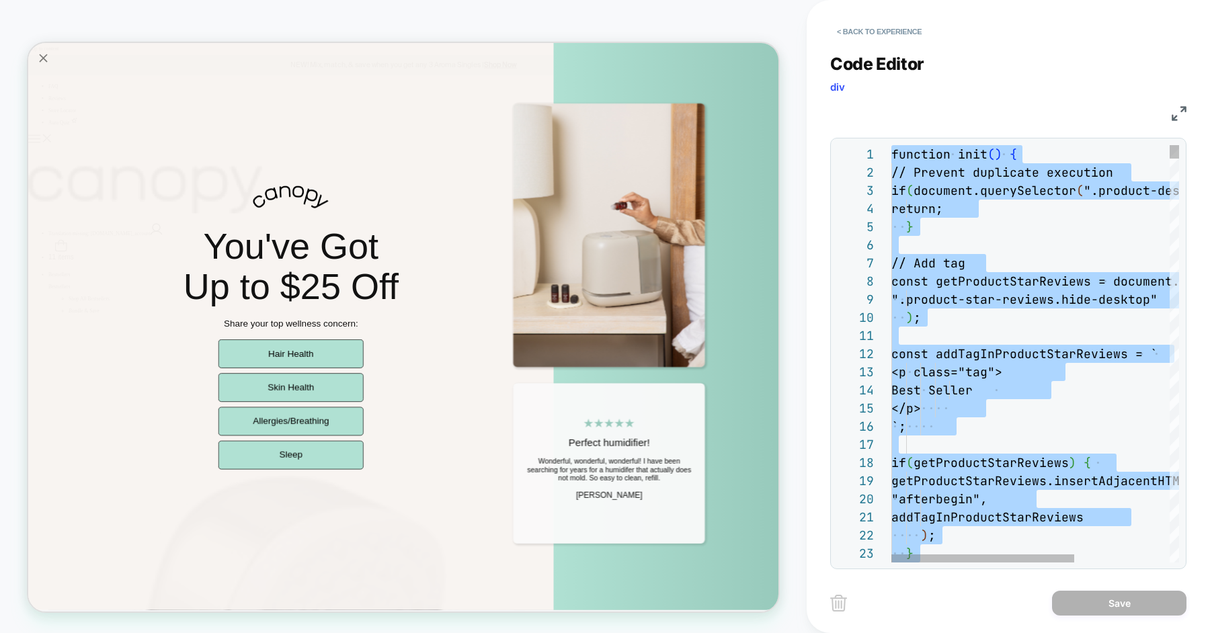
scroll to position [126, 116]
type textarea "**********"
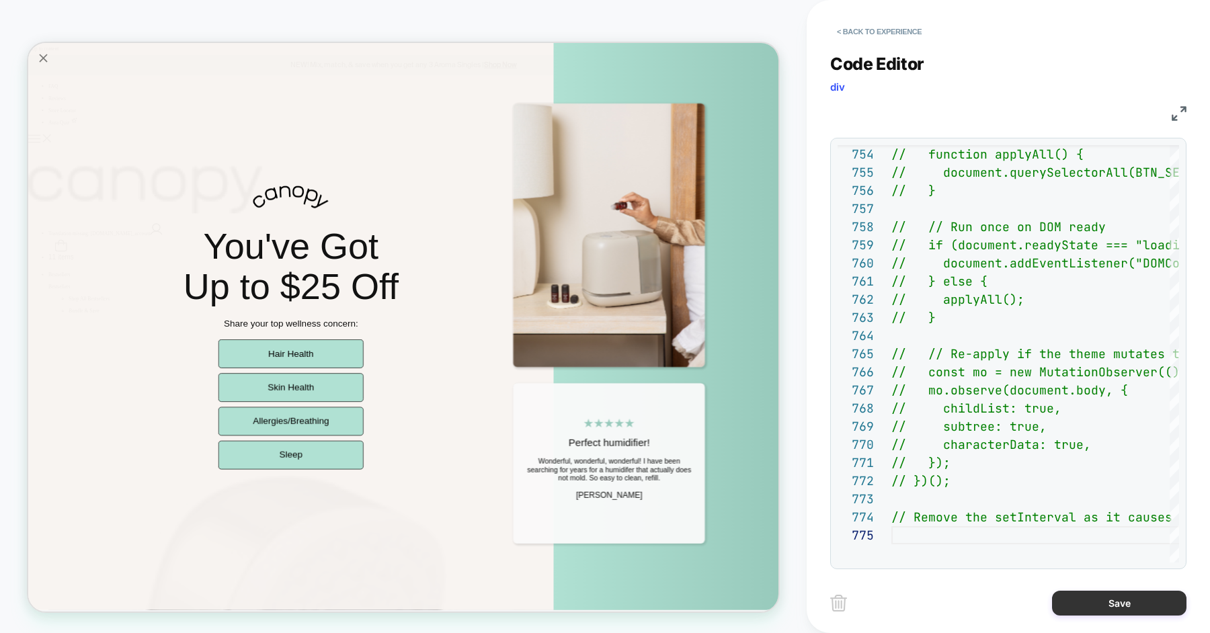
click at [1087, 610] on button "Save" at bounding box center [1119, 603] width 134 height 25
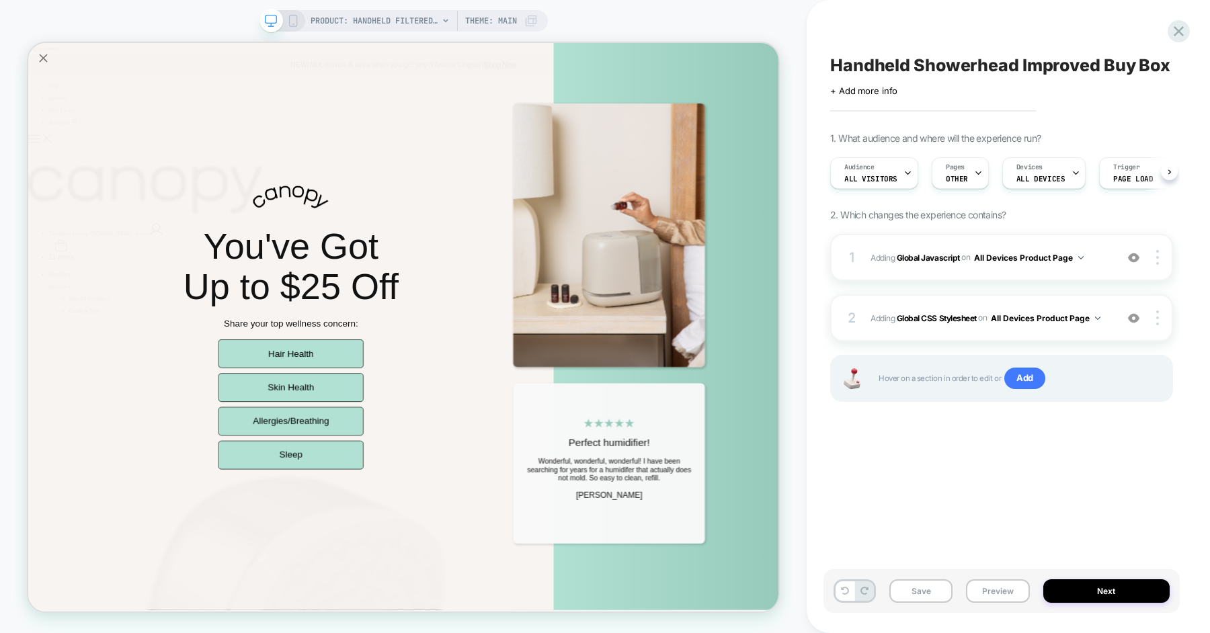
scroll to position [0, 1]
click at [941, 582] on button "Save" at bounding box center [920, 592] width 63 height 24
click at [990, 589] on button "Preview" at bounding box center [997, 592] width 63 height 24
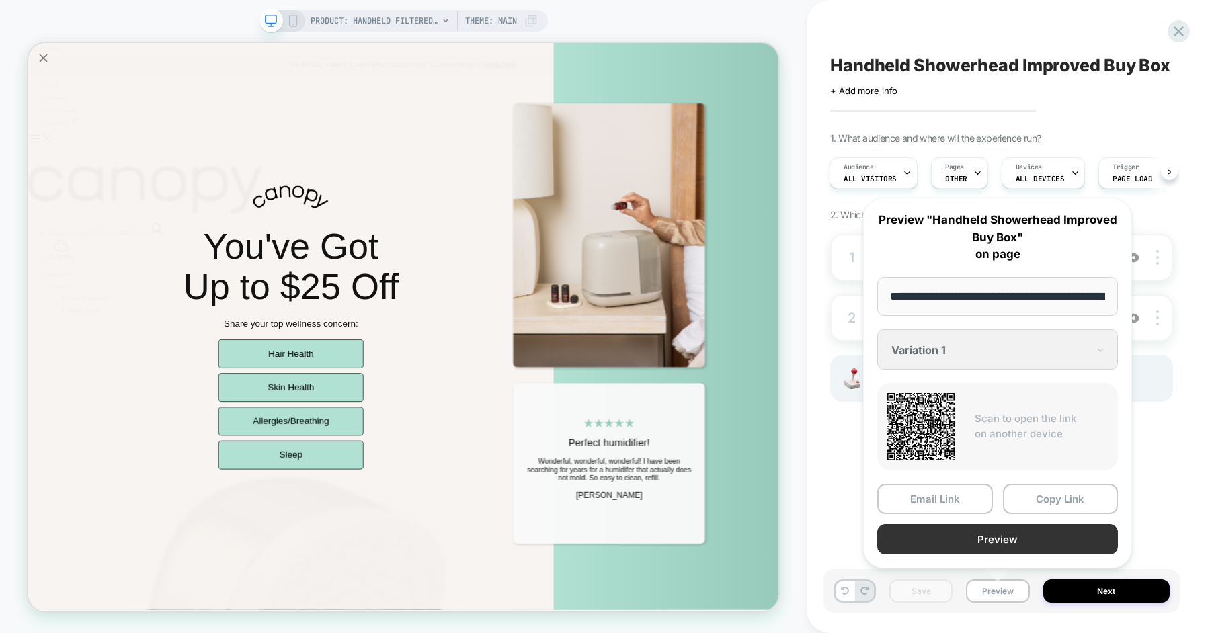
scroll to position [0, 216]
click at [1012, 527] on button "Preview" at bounding box center [997, 539] width 241 height 30
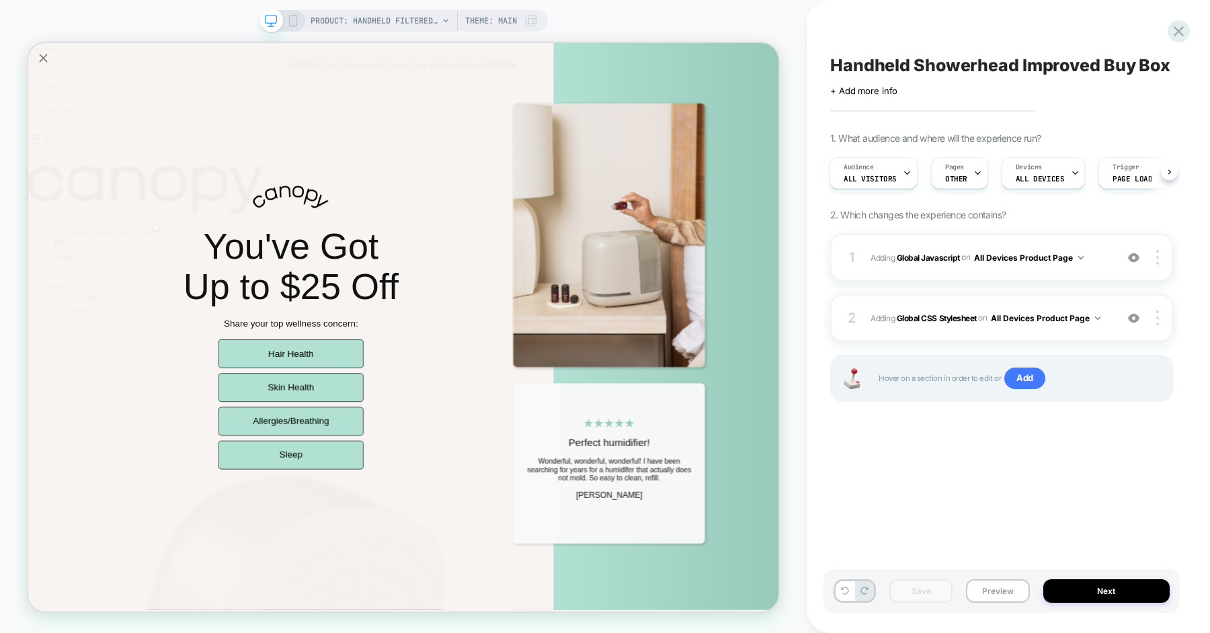
click at [895, 489] on div "Handheld Showerhead Improved Buy Box Click to edit experience details + Add mor…" at bounding box center [1002, 316] width 356 height 606
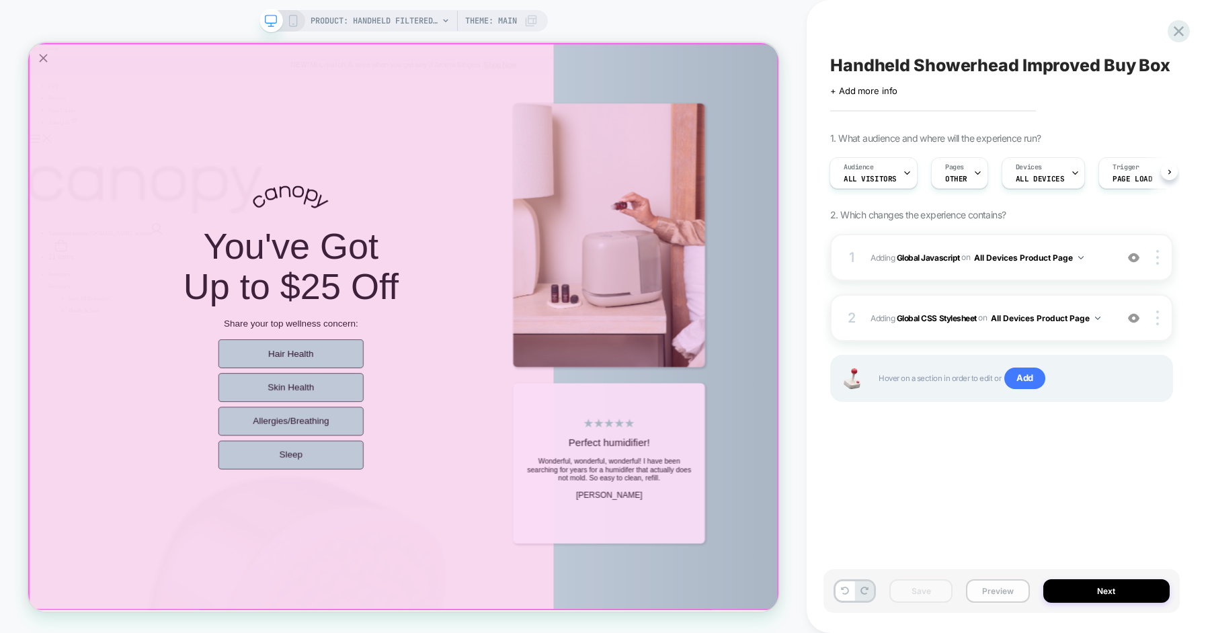
click at [990, 592] on button "Preview" at bounding box center [997, 592] width 63 height 24
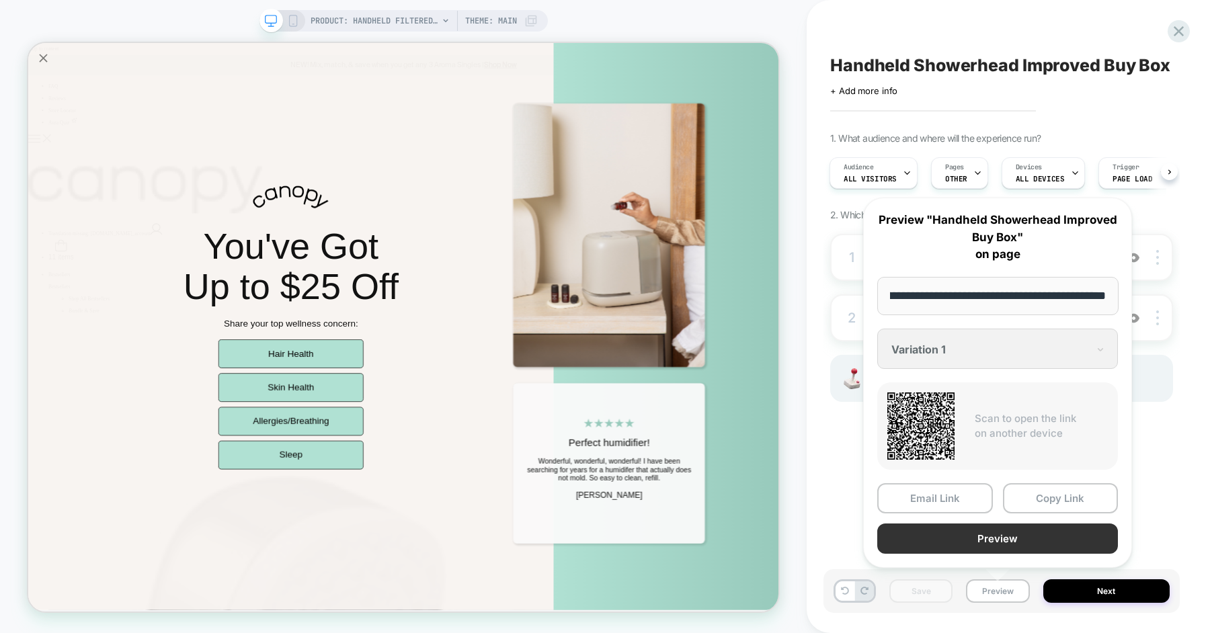
click at [994, 541] on button "Preview" at bounding box center [997, 539] width 241 height 30
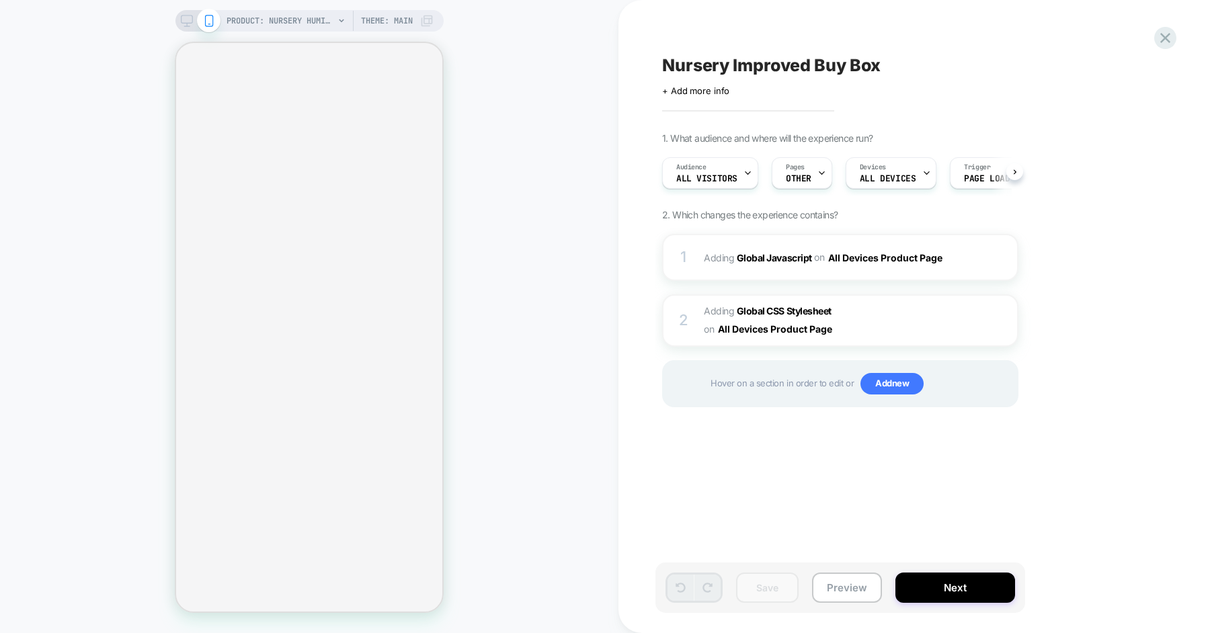
scroll to position [0, 1]
click at [964, 264] on div "1 Adding Global Javascript on All Devices Product Page Add Before Add After Tar…" at bounding box center [840, 257] width 356 height 47
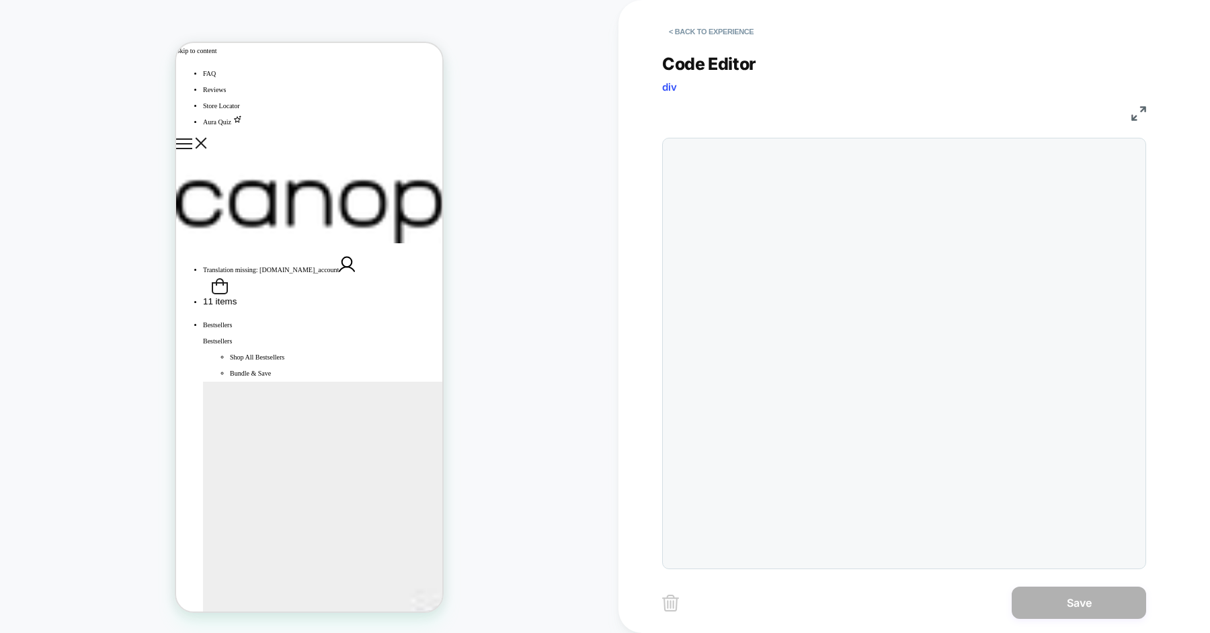
scroll to position [0, 0]
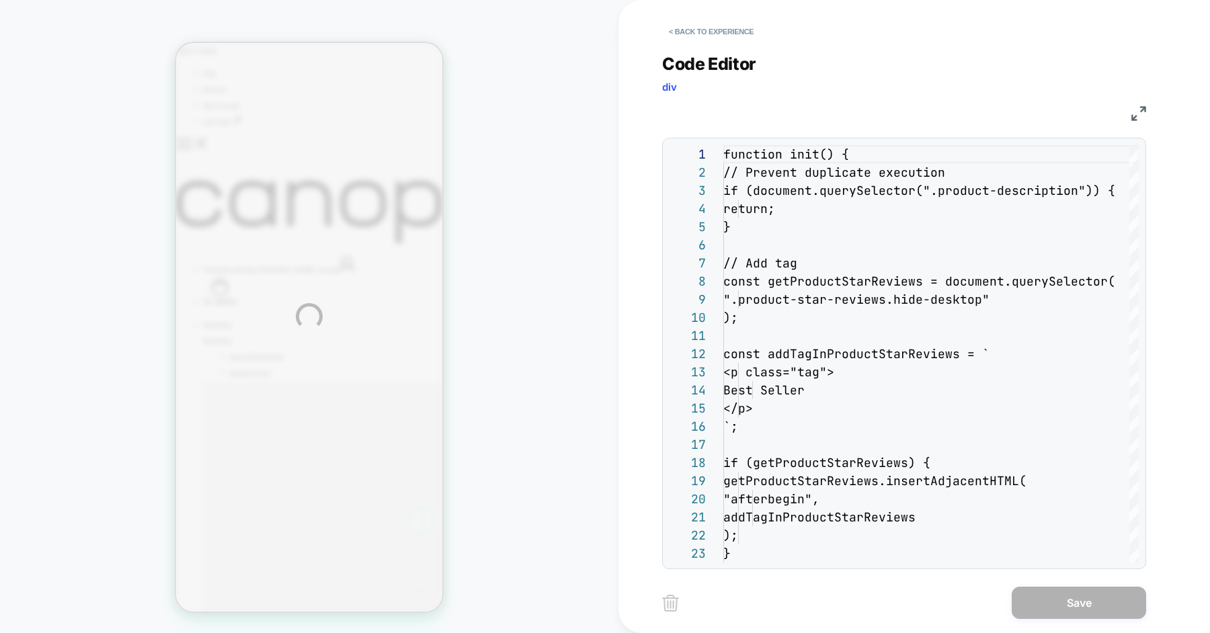
click at [832, 306] on div "**********" at bounding box center [605, 316] width 1210 height 633
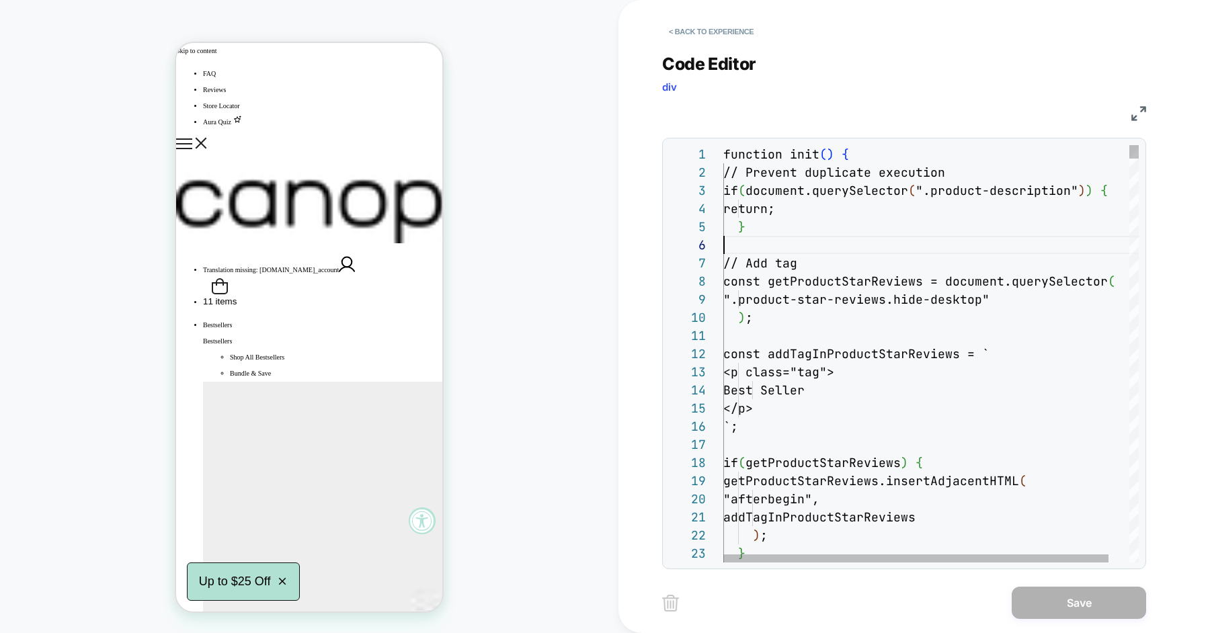
scroll to position [91, 0]
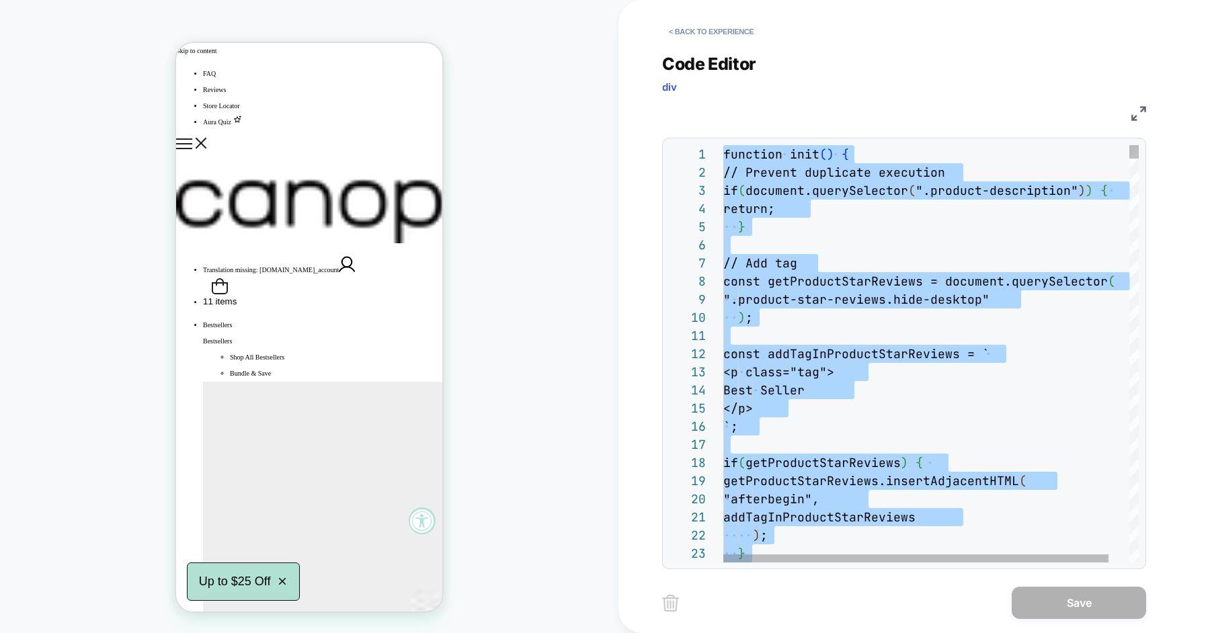
type textarea "**********"
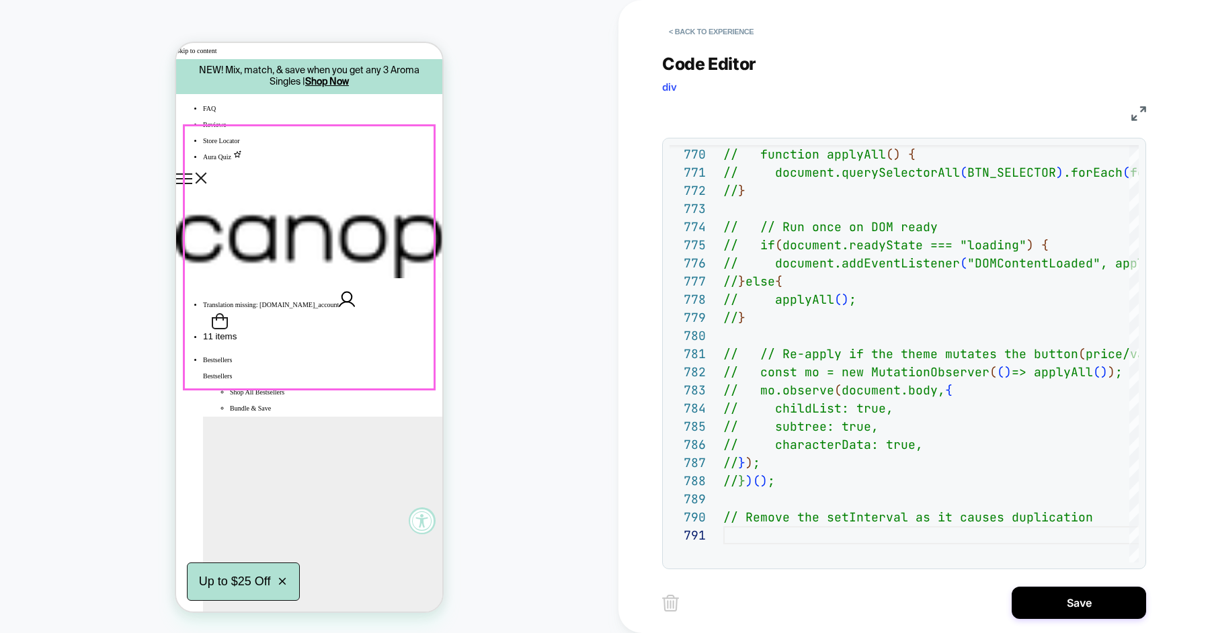
scroll to position [616, 0]
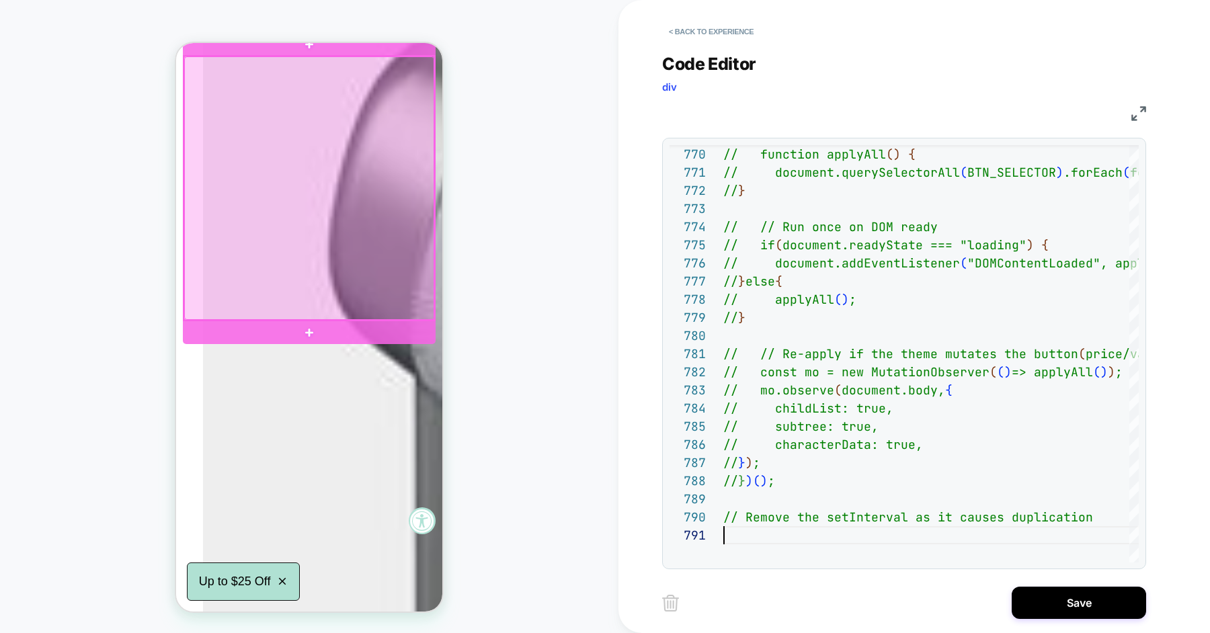
click at [1047, 605] on button "Save" at bounding box center [1079, 603] width 134 height 32
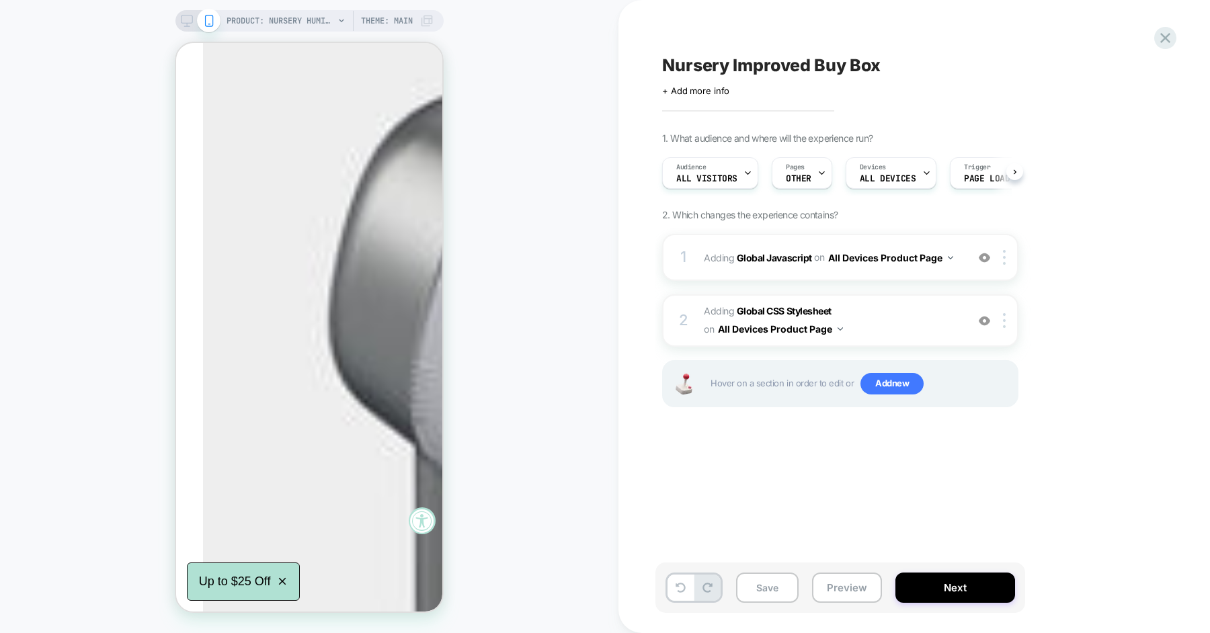
scroll to position [0, 1]
click at [763, 596] on button "Save" at bounding box center [767, 588] width 63 height 30
click at [846, 586] on button "Preview" at bounding box center [847, 588] width 70 height 30
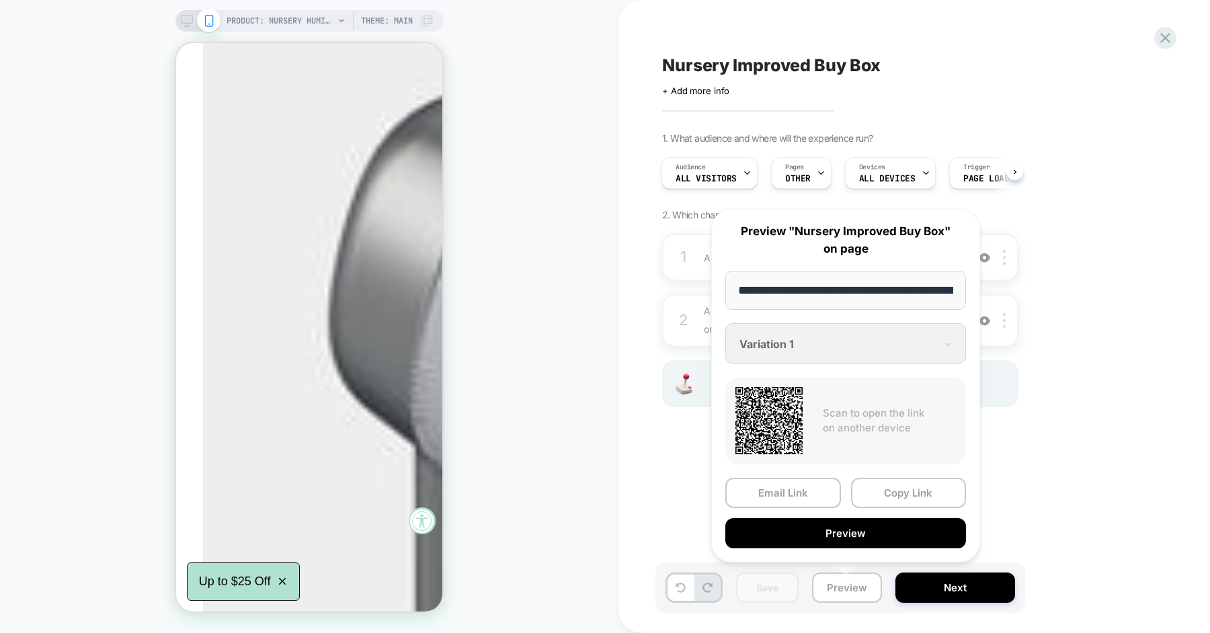
scroll to position [0, 182]
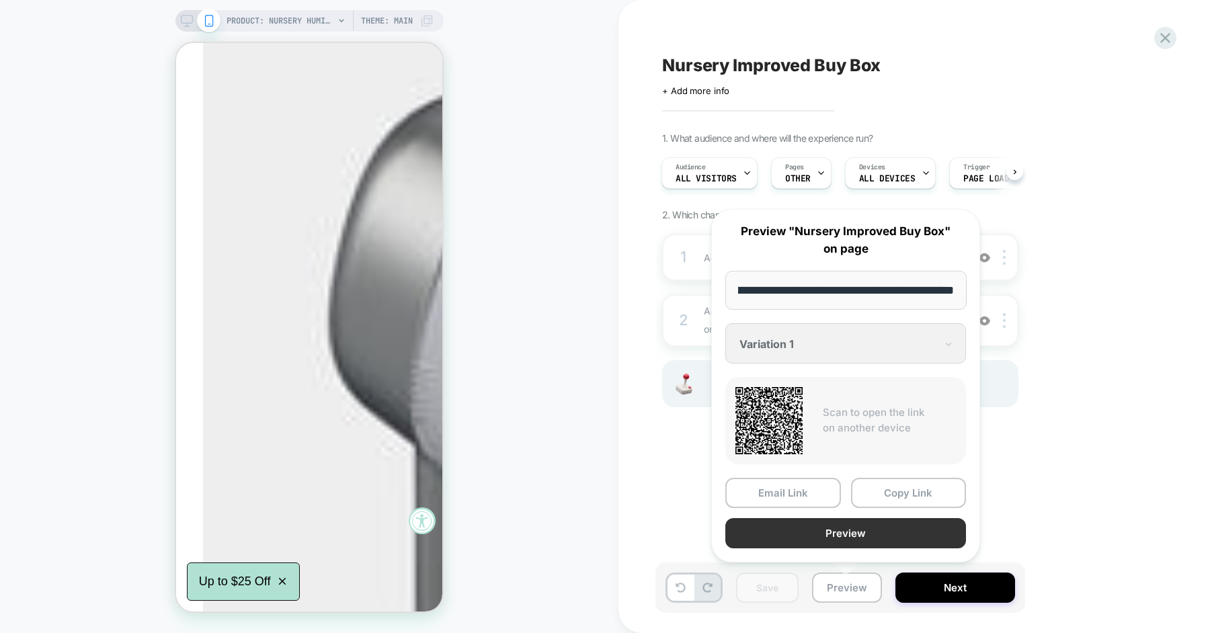
click at [843, 532] on button "Preview" at bounding box center [845, 533] width 241 height 30
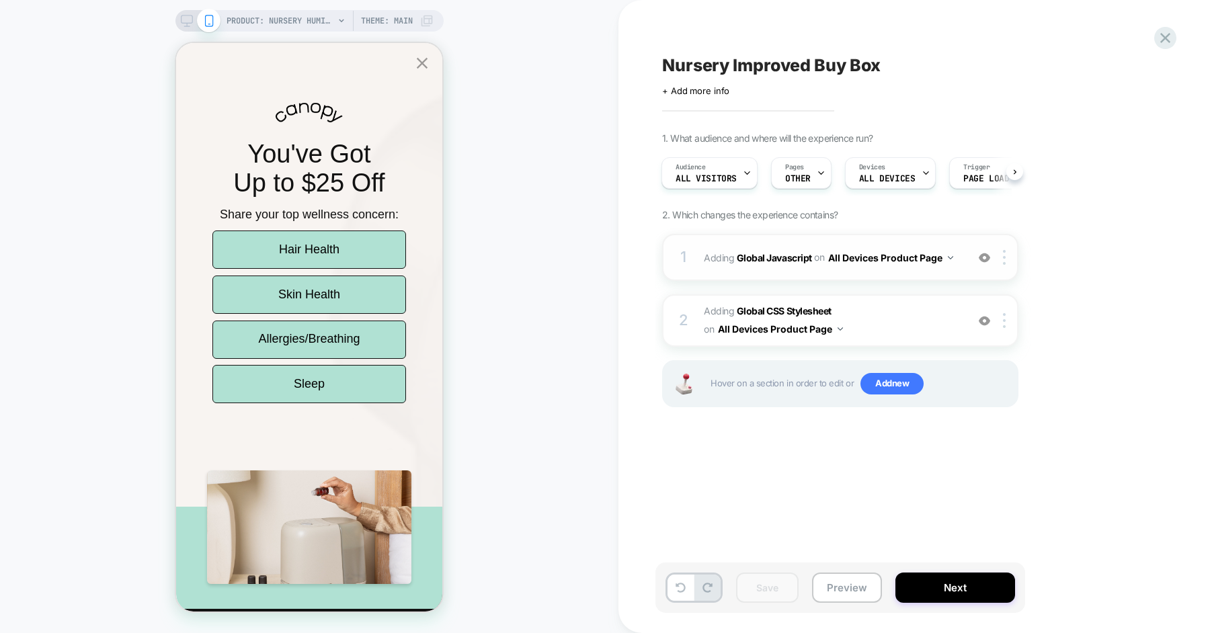
click at [965, 260] on div "1 Adding Global Javascript on All Devices Product Page Add Before Add After Tar…" at bounding box center [840, 257] width 356 height 47
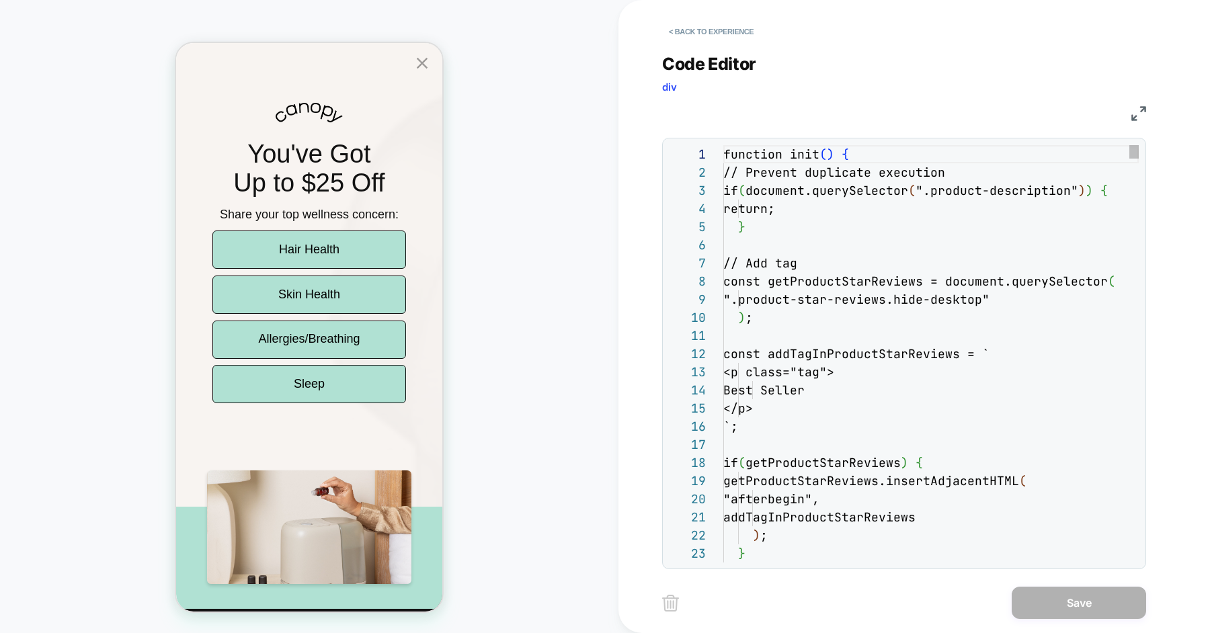
scroll to position [182, 0]
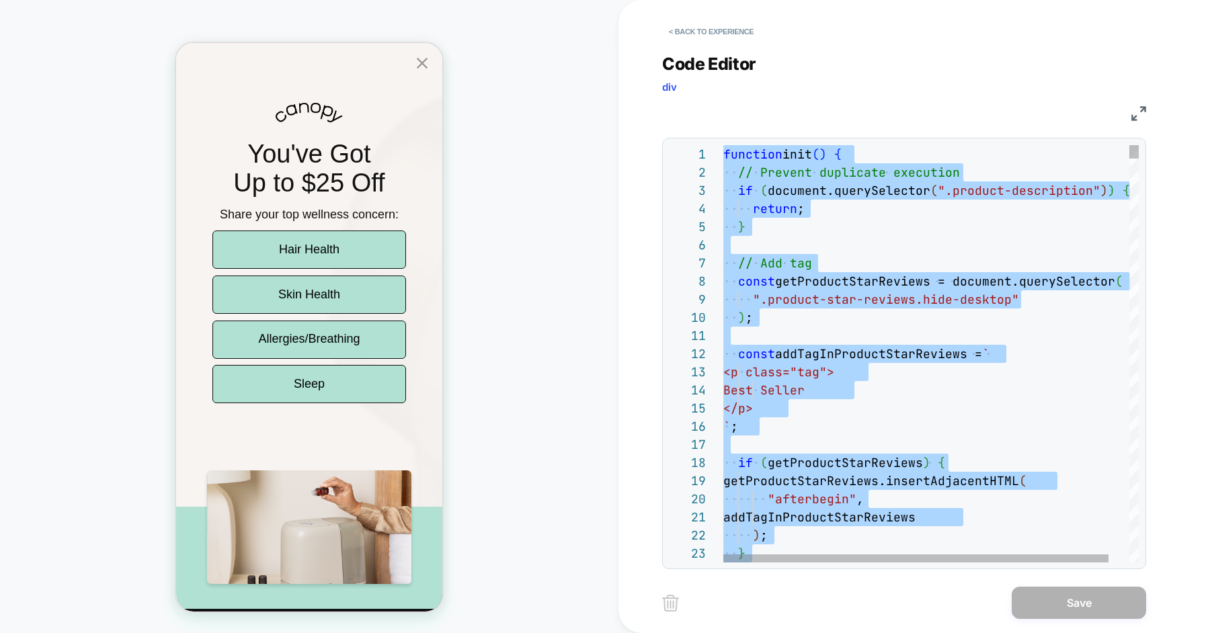
scroll to position [73, 21]
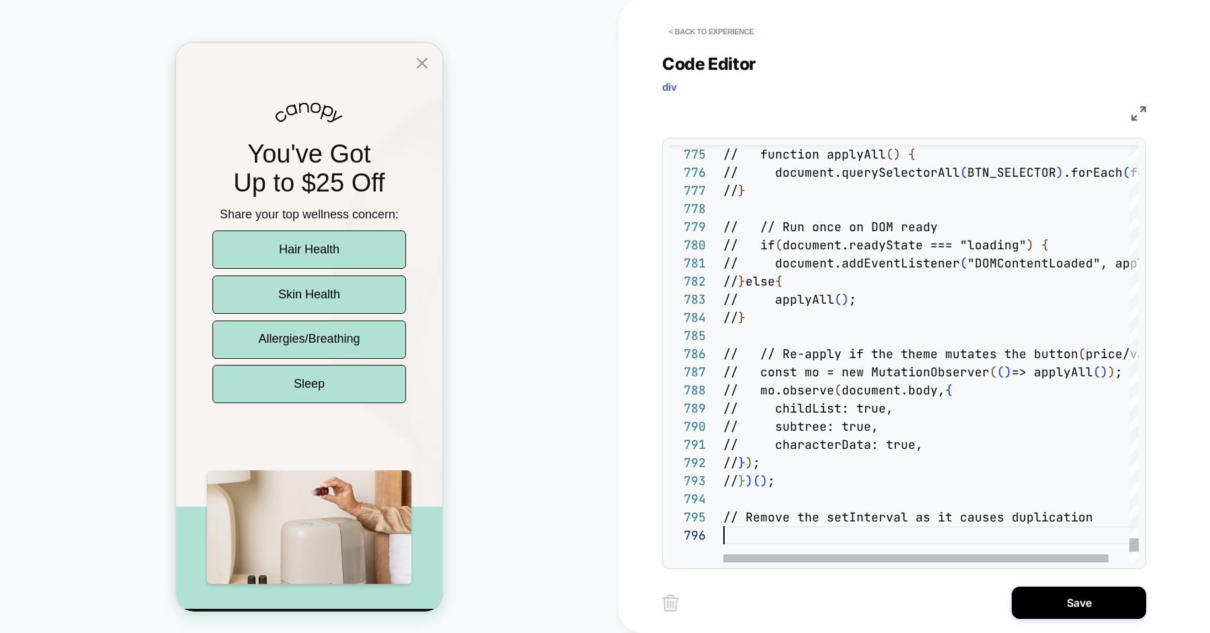
type textarea "**********"
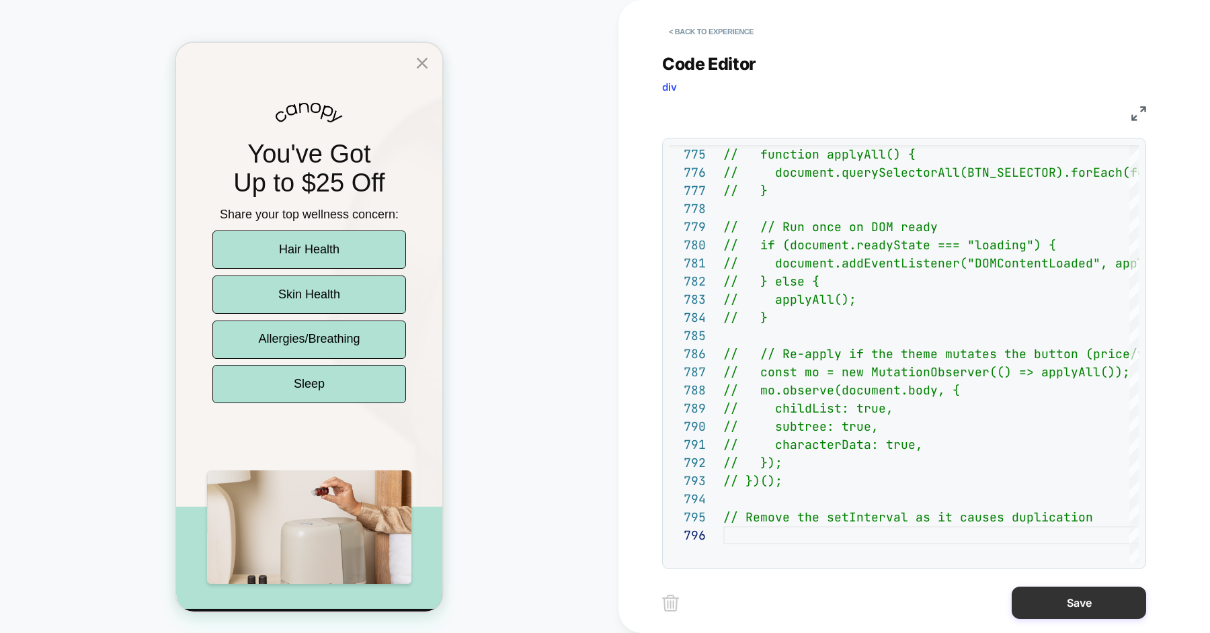
click at [1045, 608] on button "Save" at bounding box center [1079, 603] width 134 height 32
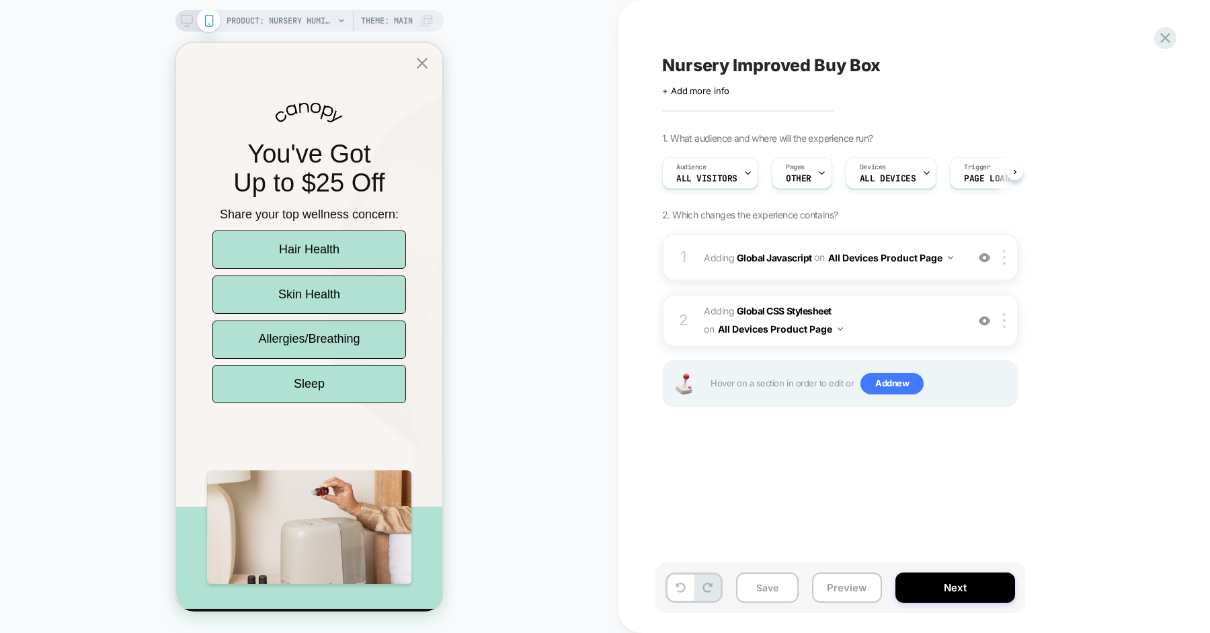
scroll to position [0, 1]
click at [772, 588] on button "Save" at bounding box center [767, 588] width 63 height 30
click at [848, 593] on button "Preview" at bounding box center [847, 588] width 70 height 30
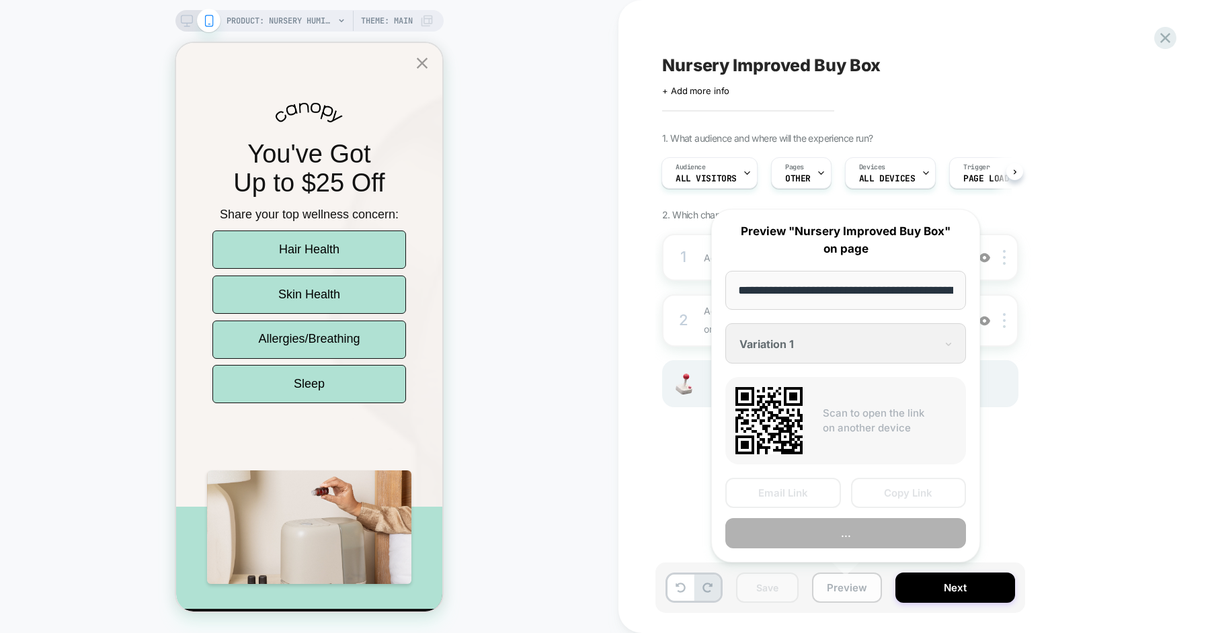
scroll to position [0, 182]
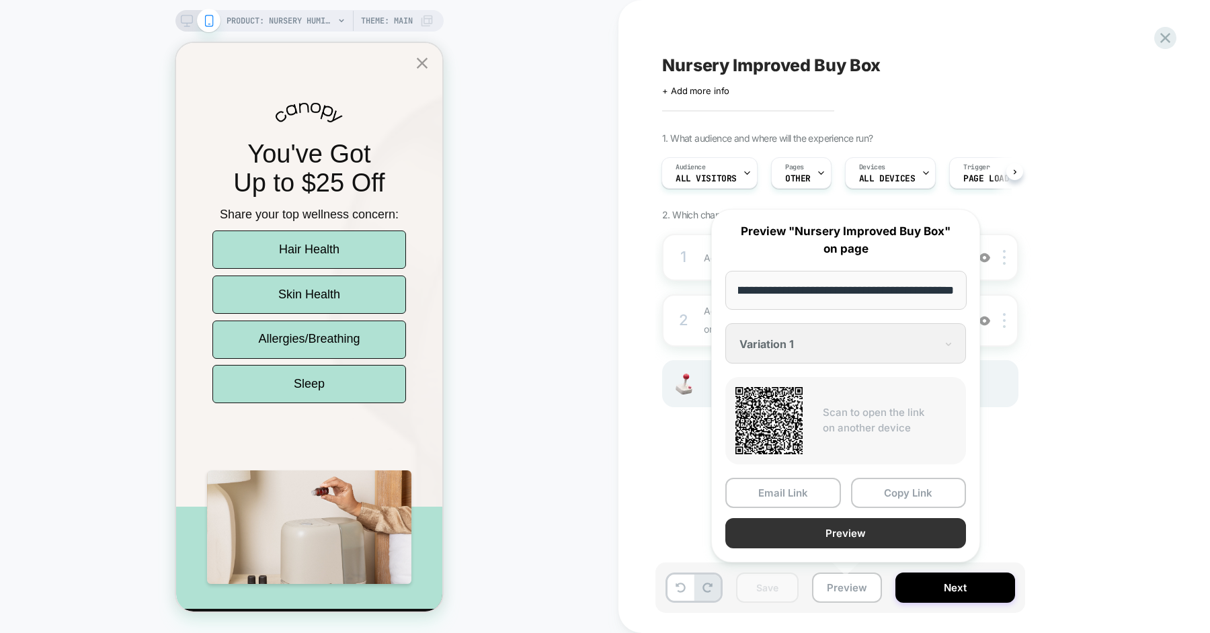
click at [867, 538] on button "Preview" at bounding box center [845, 533] width 241 height 30
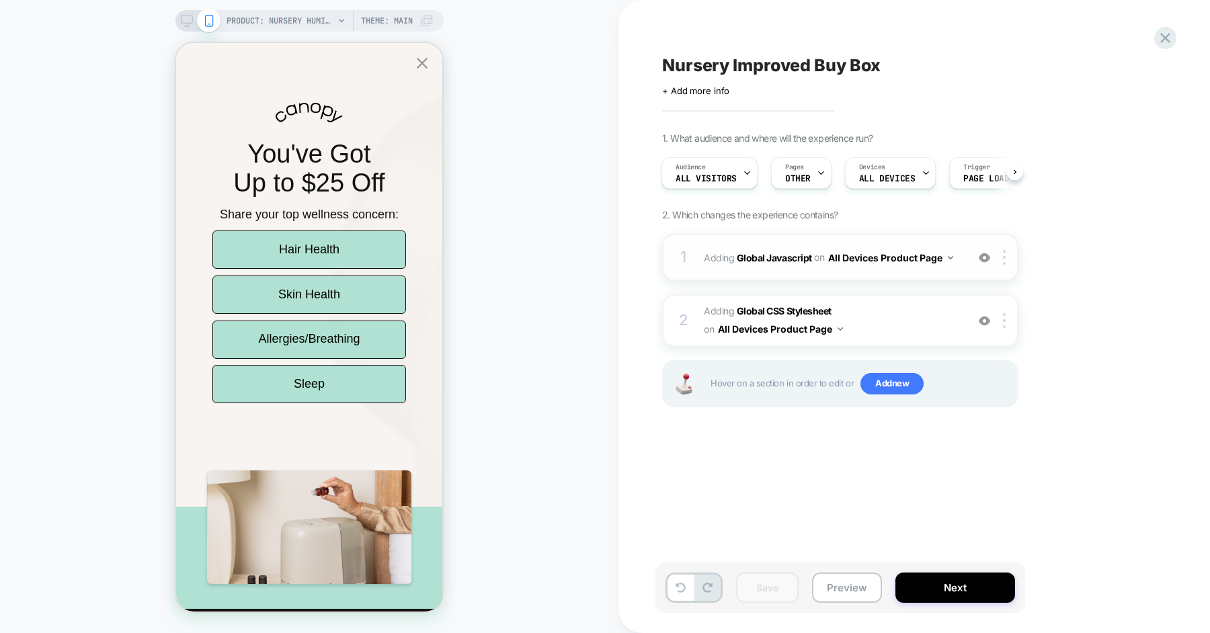
click at [962, 264] on div "1 Adding Global Javascript on All Devices Product Page Add Before Add After Tar…" at bounding box center [840, 257] width 356 height 47
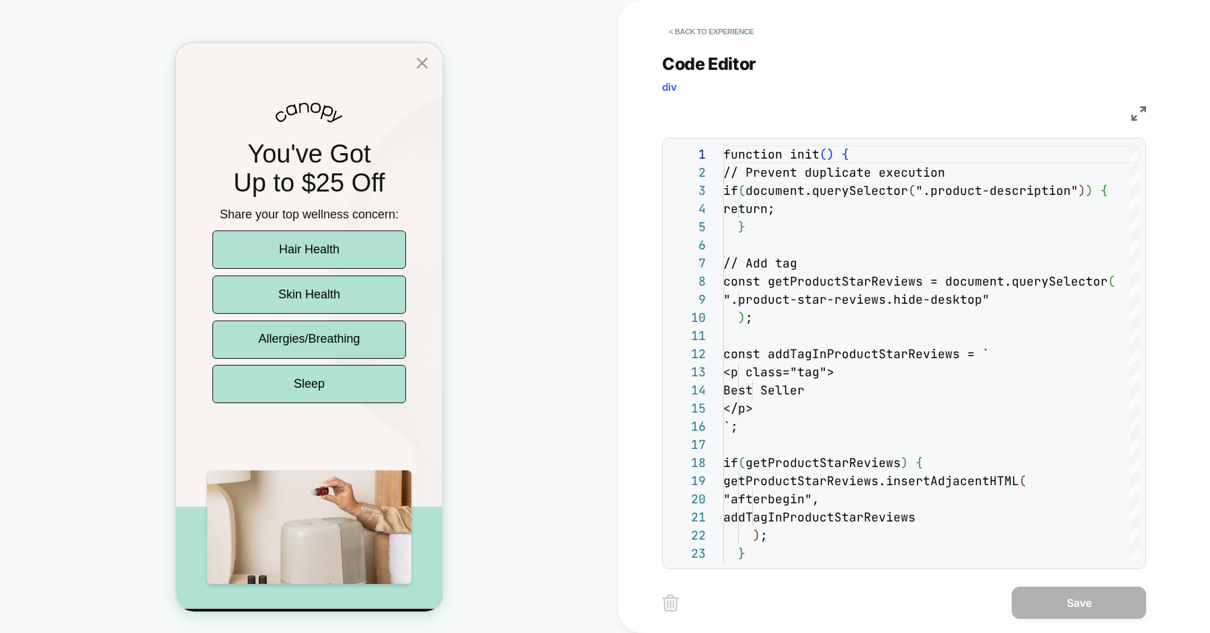
click at [832, 285] on div "**********" at bounding box center [904, 303] width 484 height 532
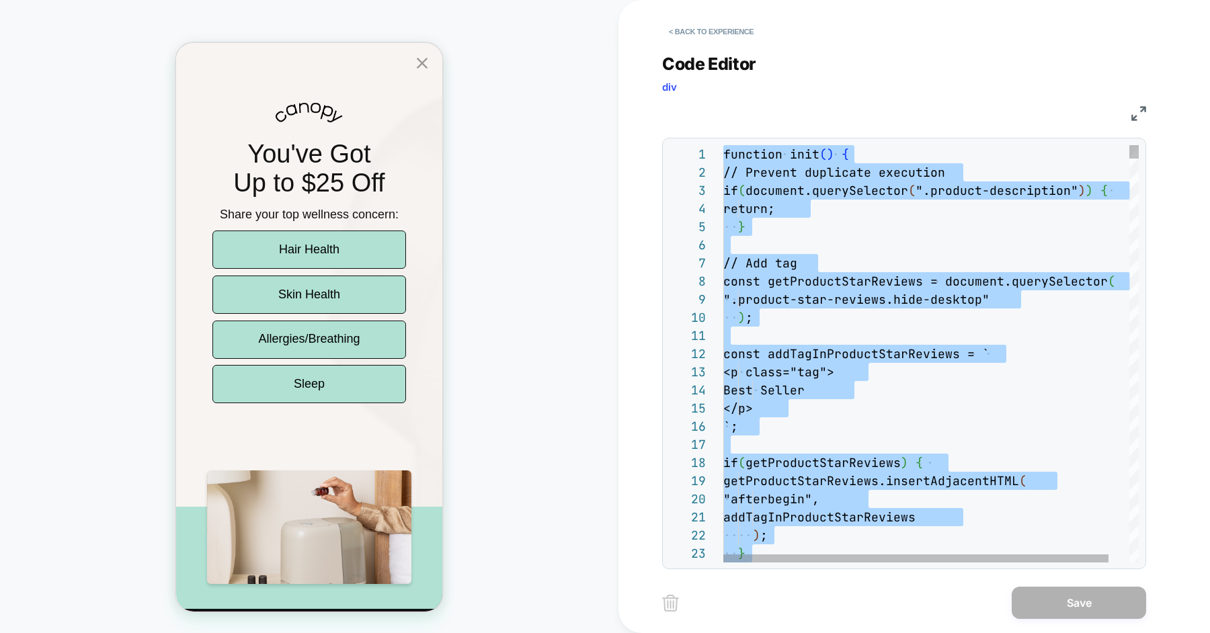
type textarea "**********"
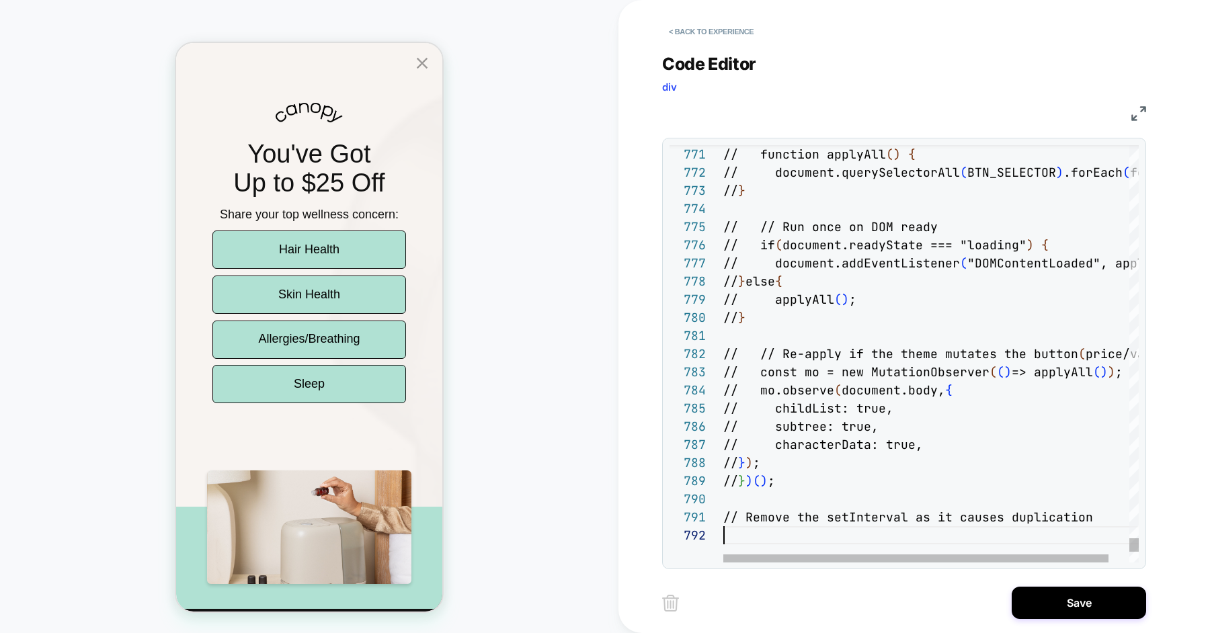
scroll to position [17, 0]
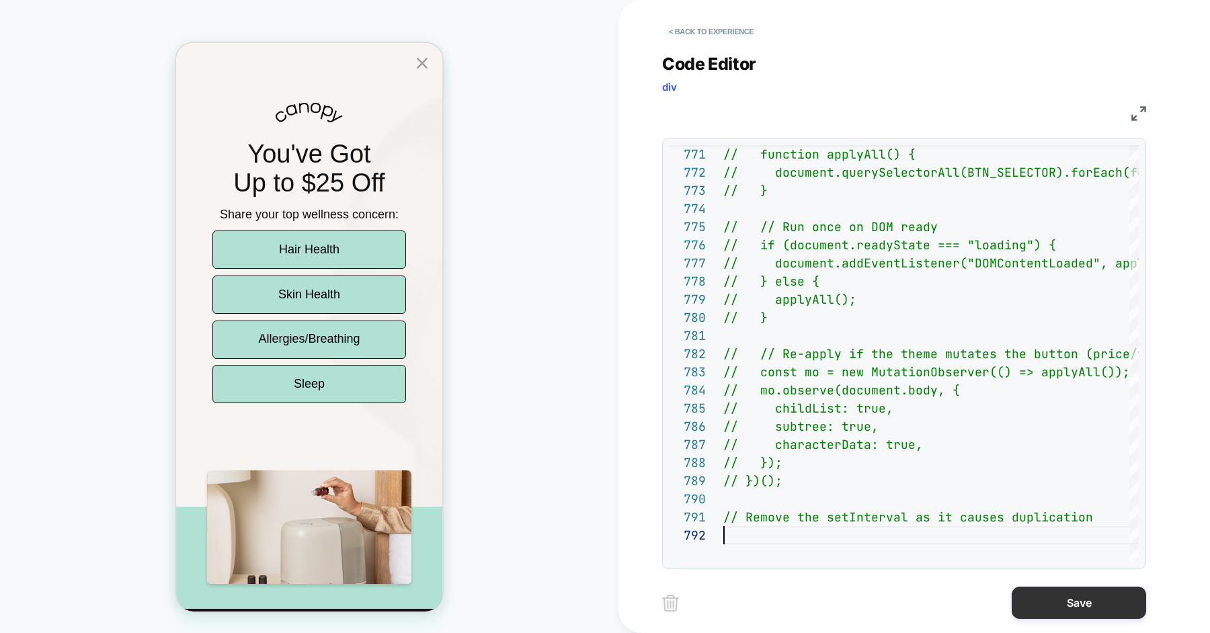
click at [1037, 602] on button "Save" at bounding box center [1079, 603] width 134 height 32
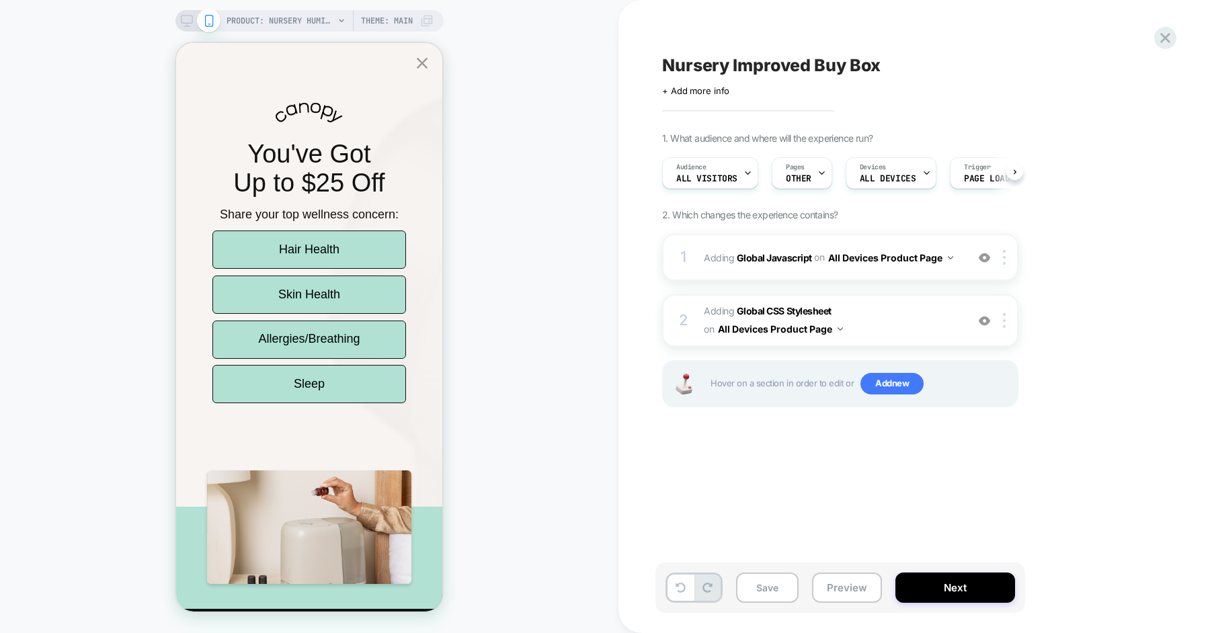
scroll to position [0, 1]
click at [774, 590] on button "Save" at bounding box center [767, 588] width 63 height 30
click at [848, 590] on button "Preview" at bounding box center [847, 588] width 70 height 30
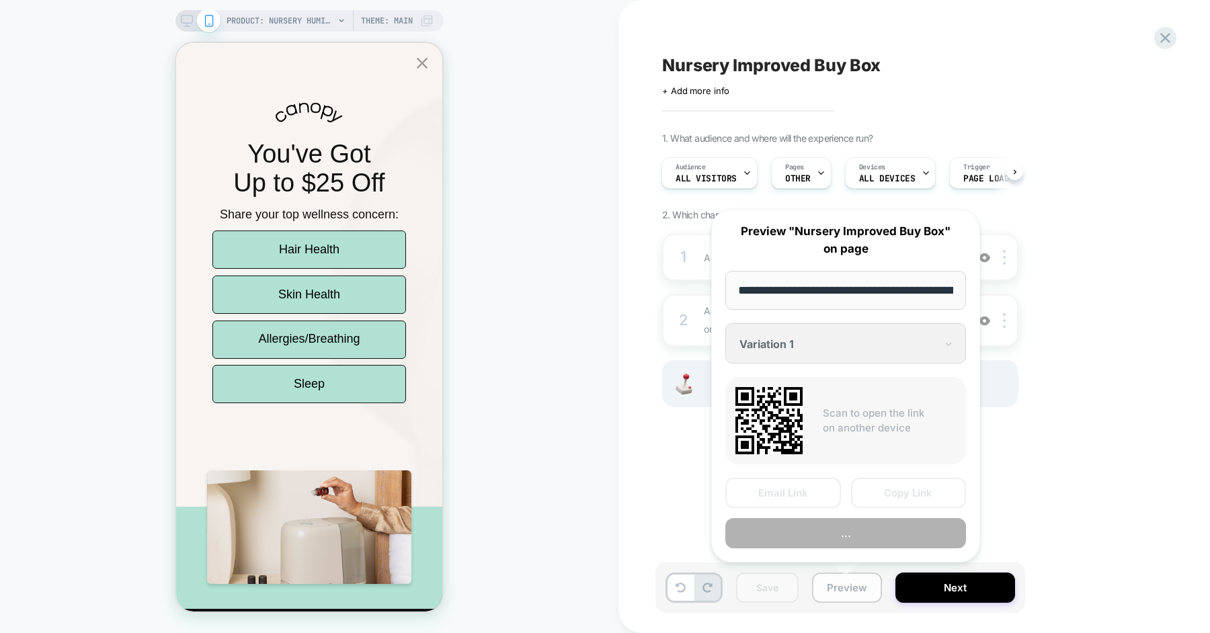
scroll to position [0, 182]
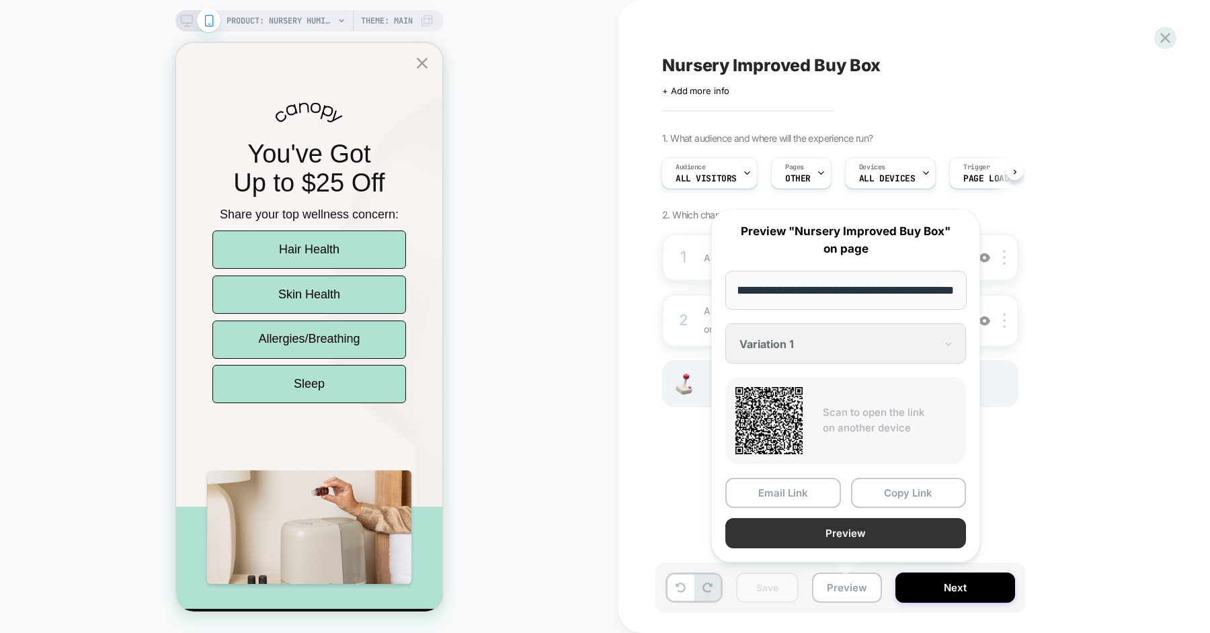
click at [854, 533] on button "Preview" at bounding box center [845, 533] width 241 height 30
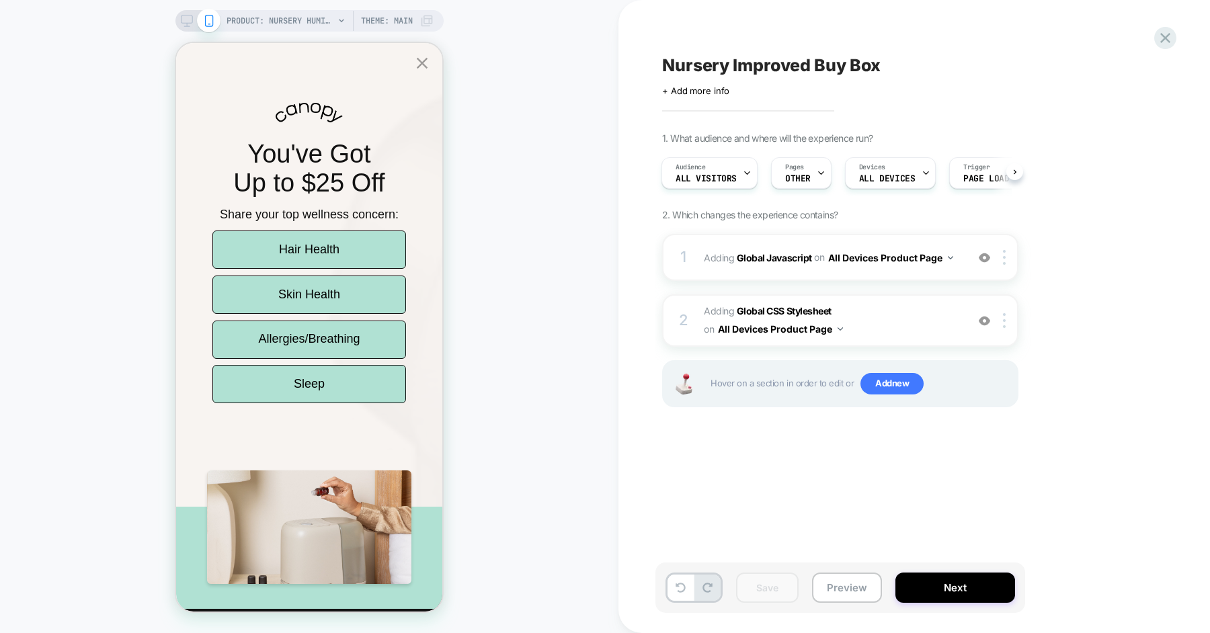
click at [692, 477] on div "Nursery Improved Buy Box Click to edit experience details + Add more info 1. Wh…" at bounding box center [907, 316] width 504 height 606
click at [424, 64] on icon "Close popup" at bounding box center [422, 63] width 11 height 11
